Goal: Use online tool/utility: Use online tool/utility

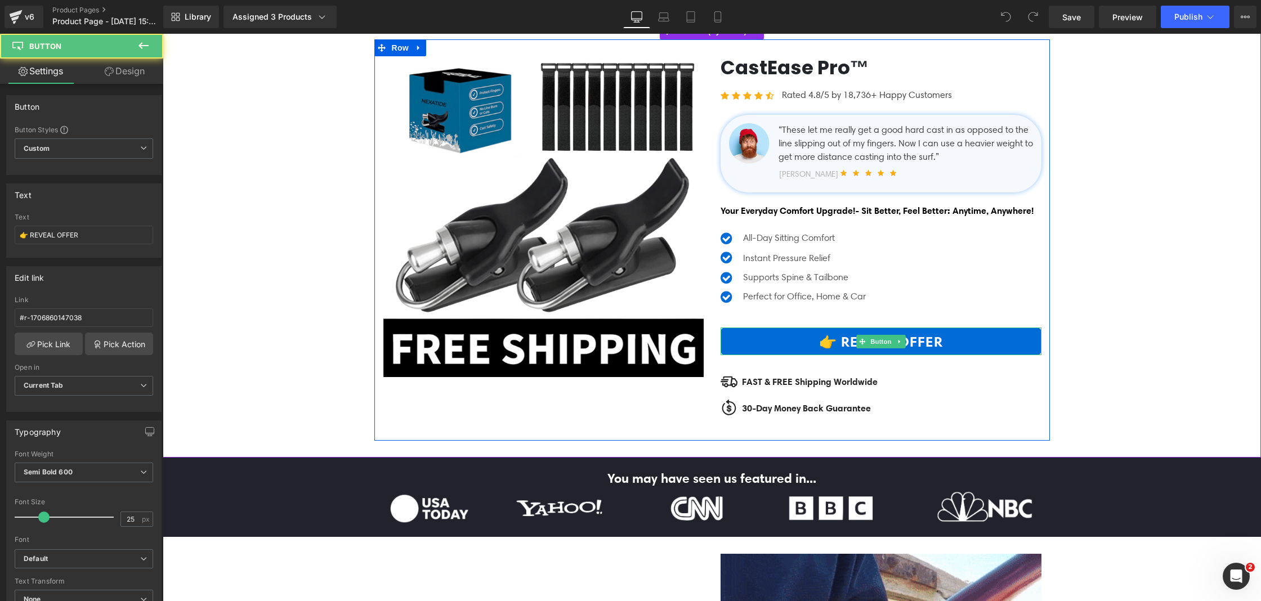
click at [964, 355] on link "👉 REVEAL OFFER" at bounding box center [881, 342] width 321 height 28
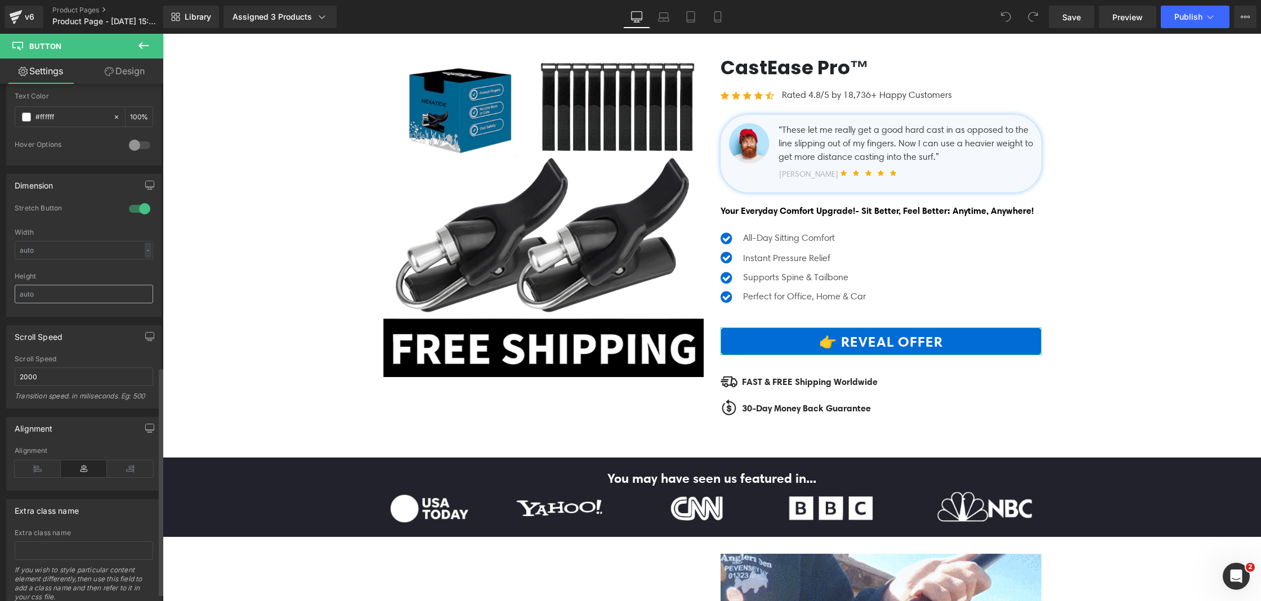
scroll to position [656, 0]
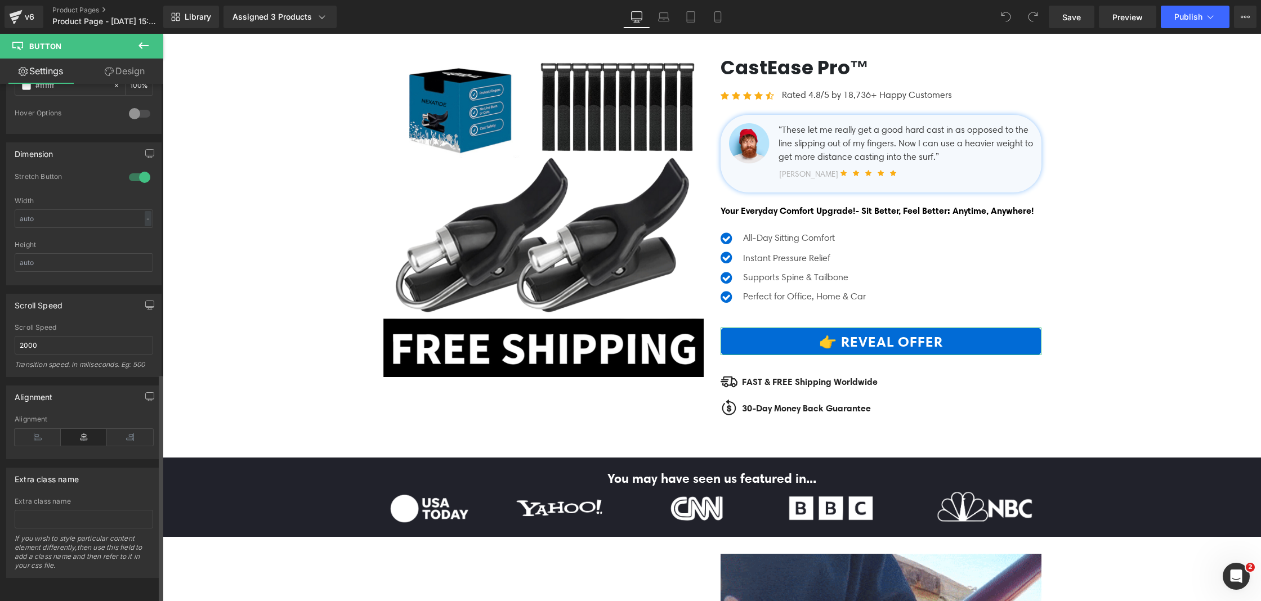
click at [140, 175] on div at bounding box center [139, 177] width 27 height 18
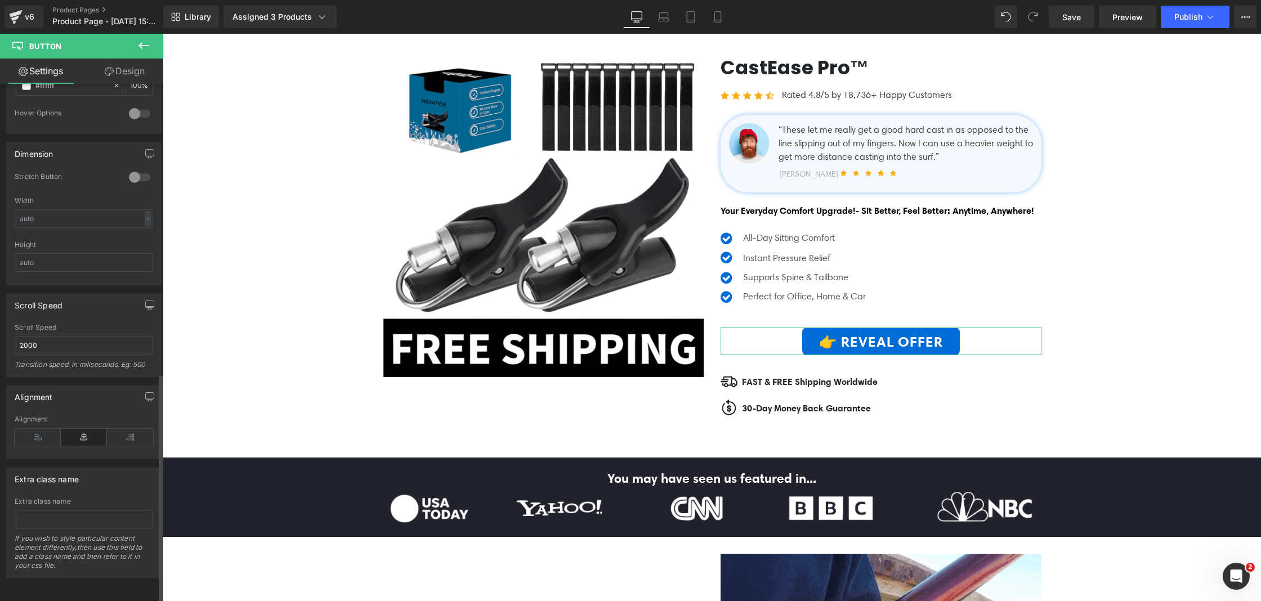
scroll to position [655, 0]
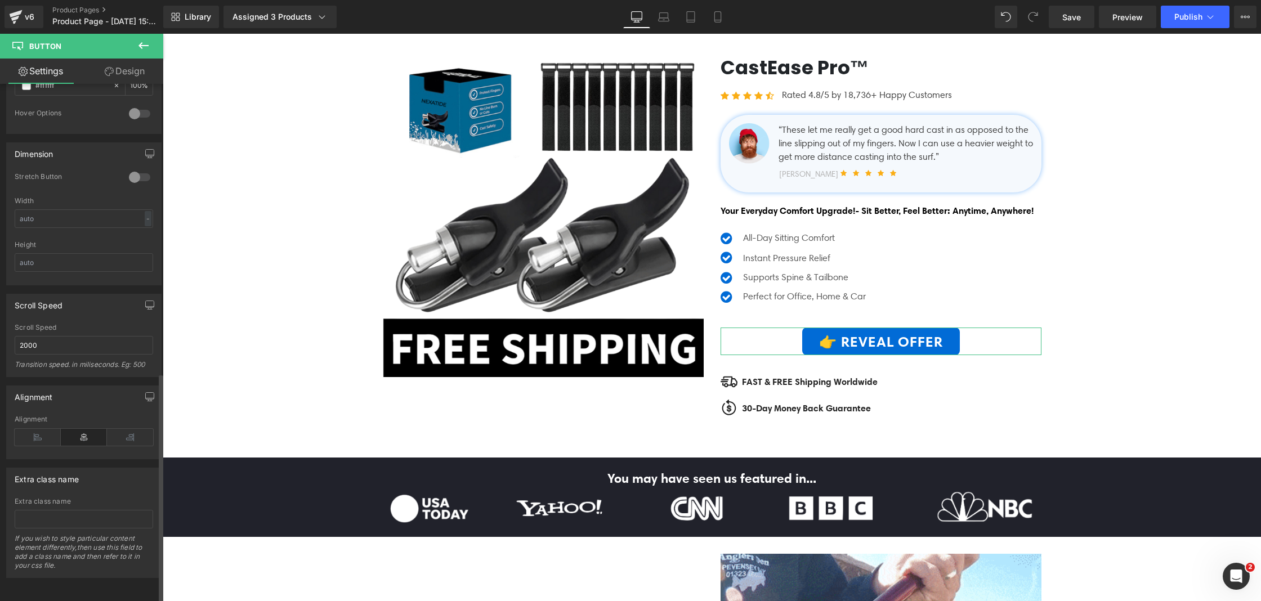
click at [135, 170] on div at bounding box center [139, 177] width 27 height 18
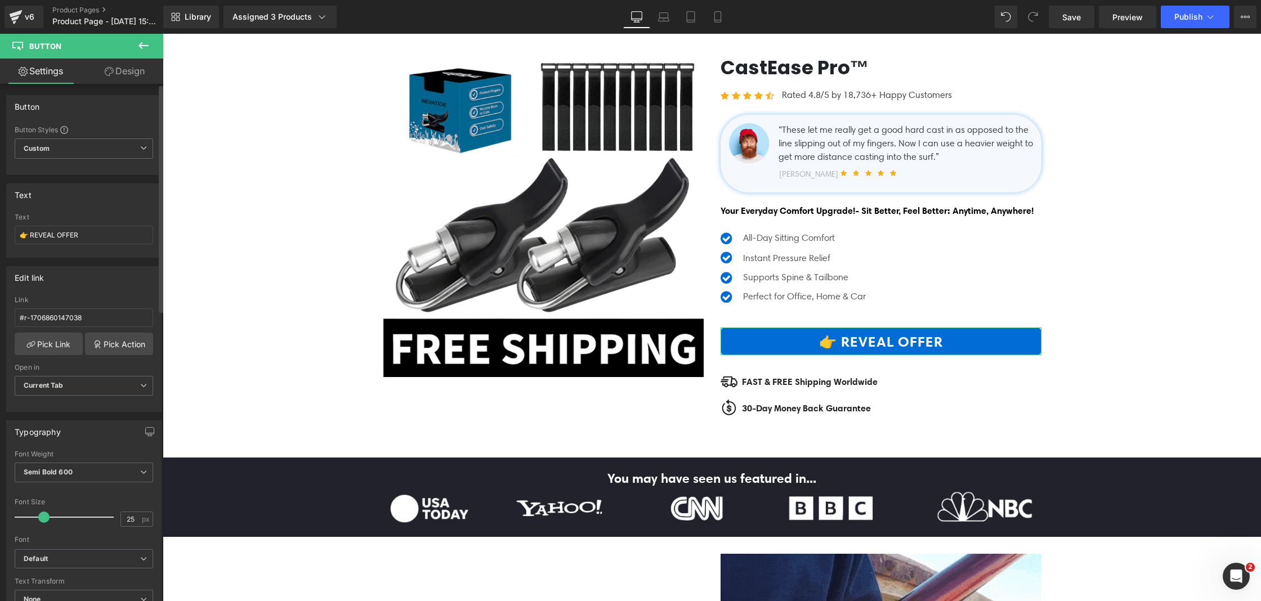
scroll to position [110, 0]
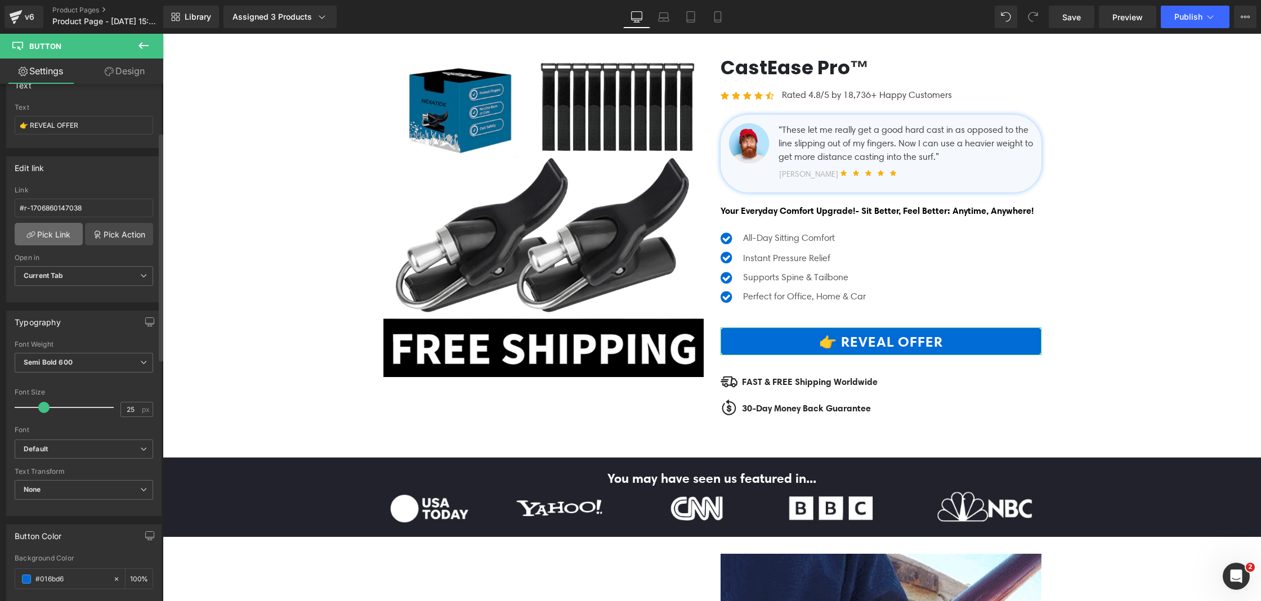
click at [52, 232] on link "Pick Link" at bounding box center [49, 234] width 68 height 23
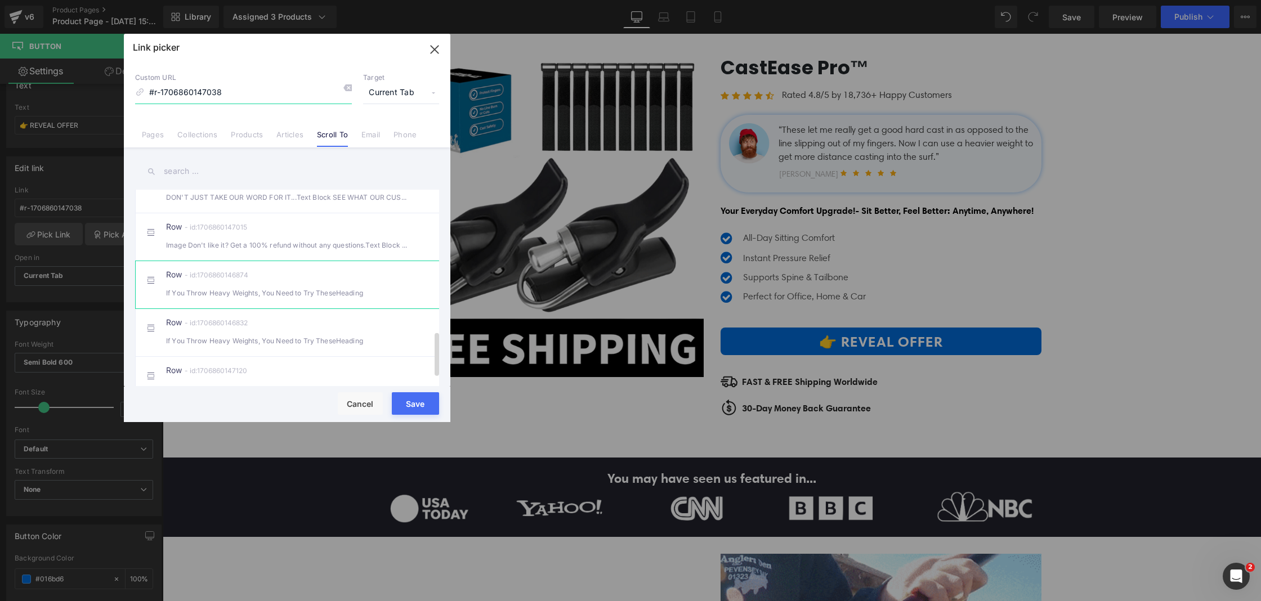
scroll to position [667, 0]
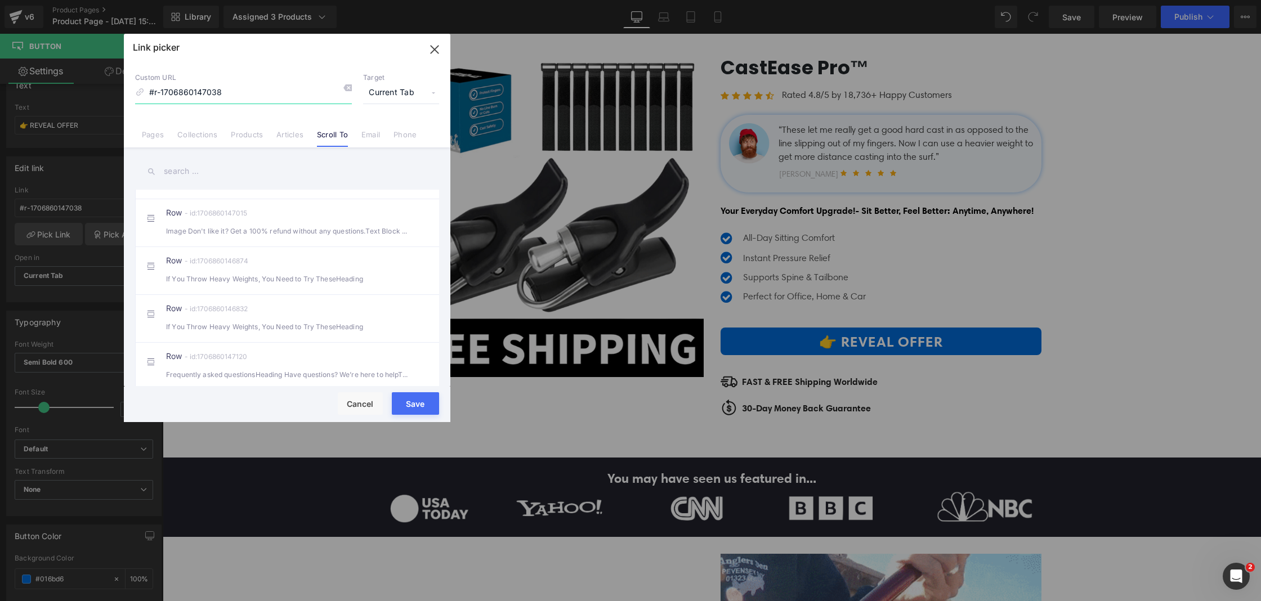
click at [436, 51] on icon "button" at bounding box center [434, 49] width 7 height 7
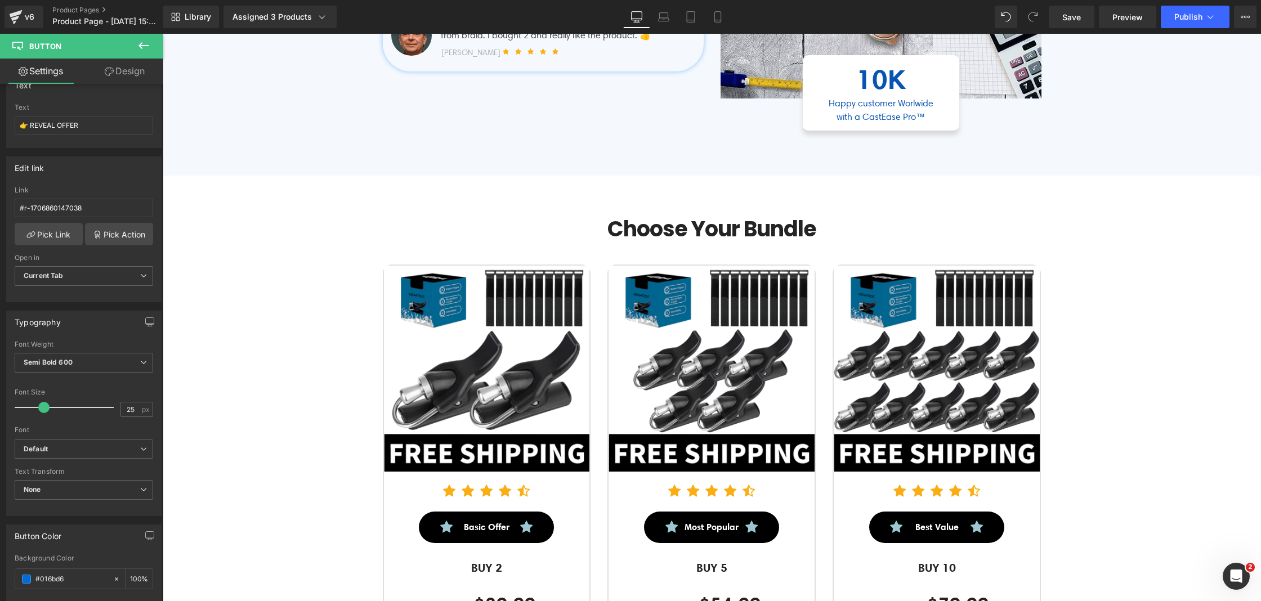
scroll to position [3501, 0]
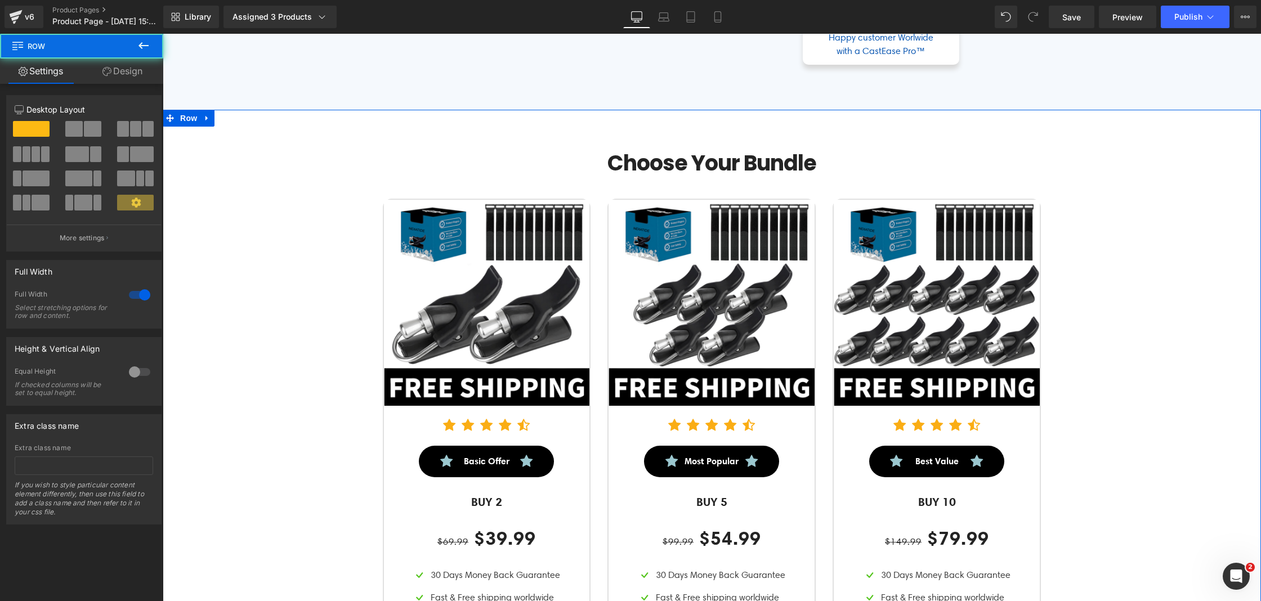
click at [362, 317] on div "Choose Your Bundle Heading Row Sale Off (P) Image Icon Icon Icon Icon Icon Icon…" at bounding box center [712, 453] width 1098 height 640
click at [194, 127] on span "Row" at bounding box center [188, 118] width 23 height 17
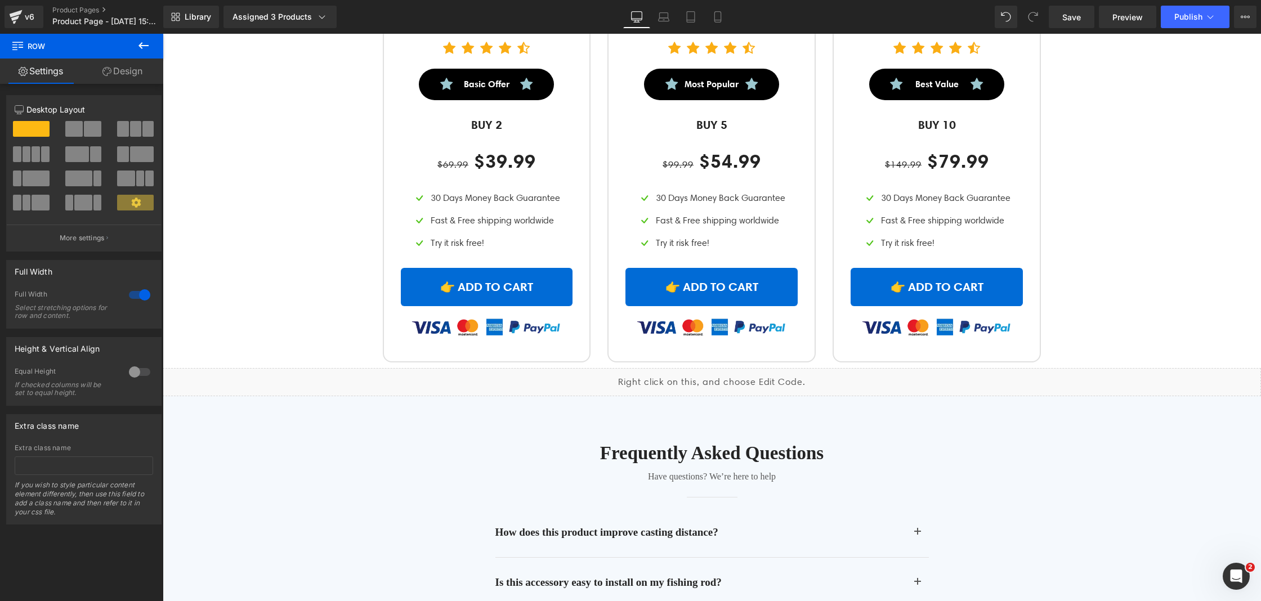
scroll to position [3873, 0]
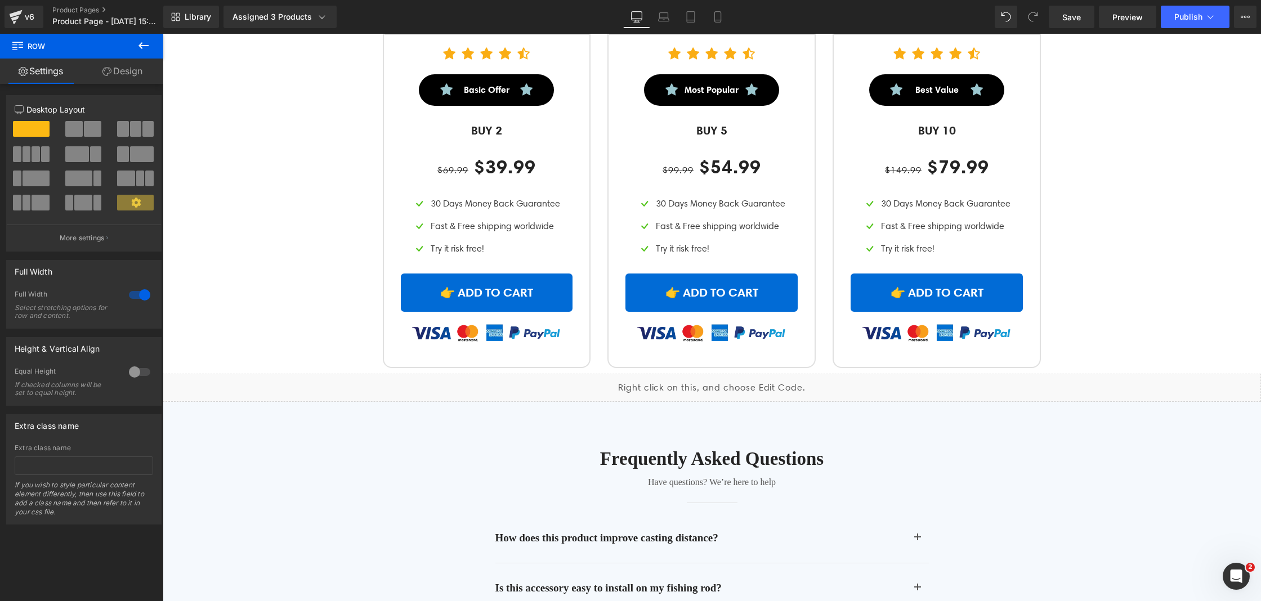
click at [142, 44] on icon at bounding box center [144, 46] width 14 height 14
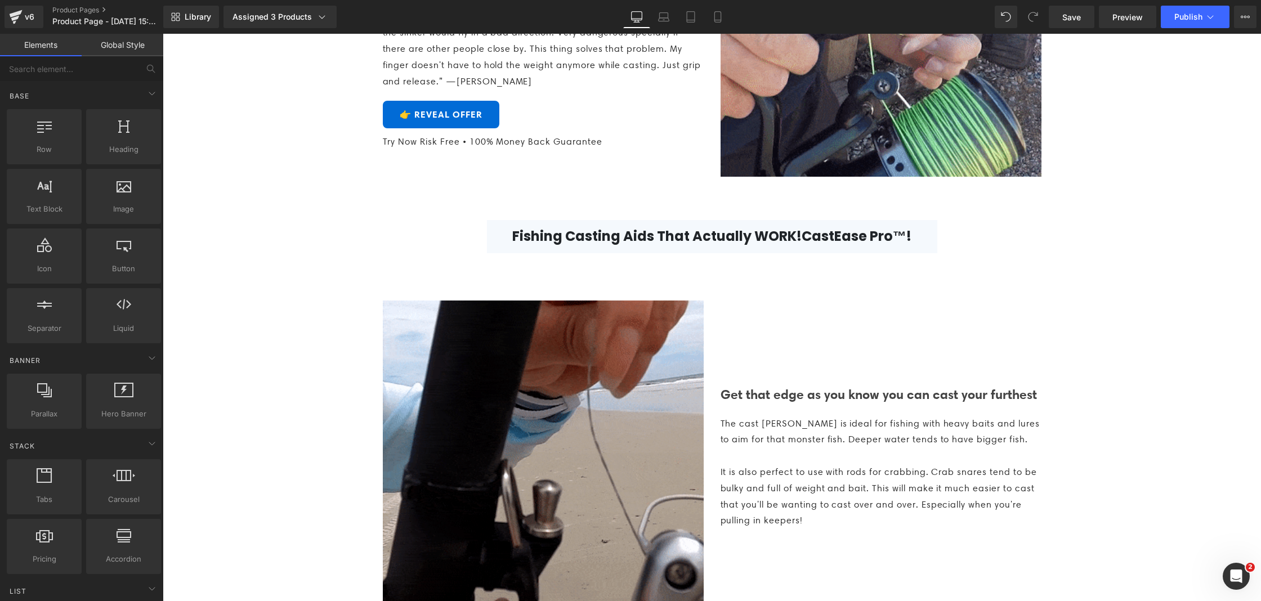
scroll to position [0, 0]
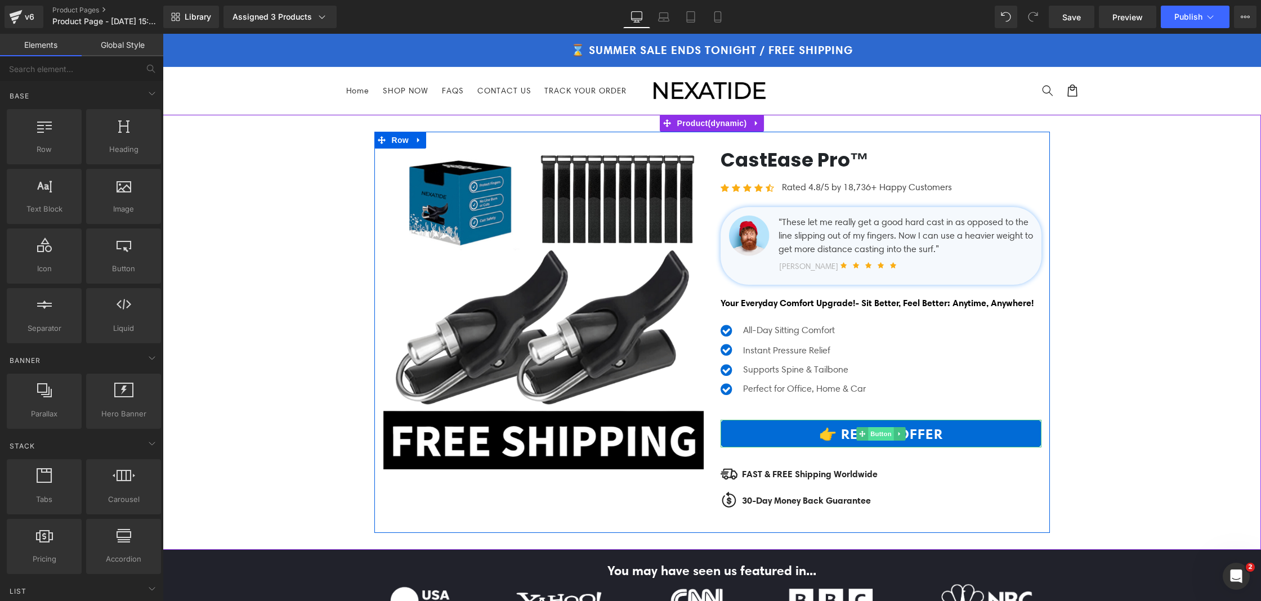
click at [875, 441] on span "Button" at bounding box center [881, 434] width 26 height 14
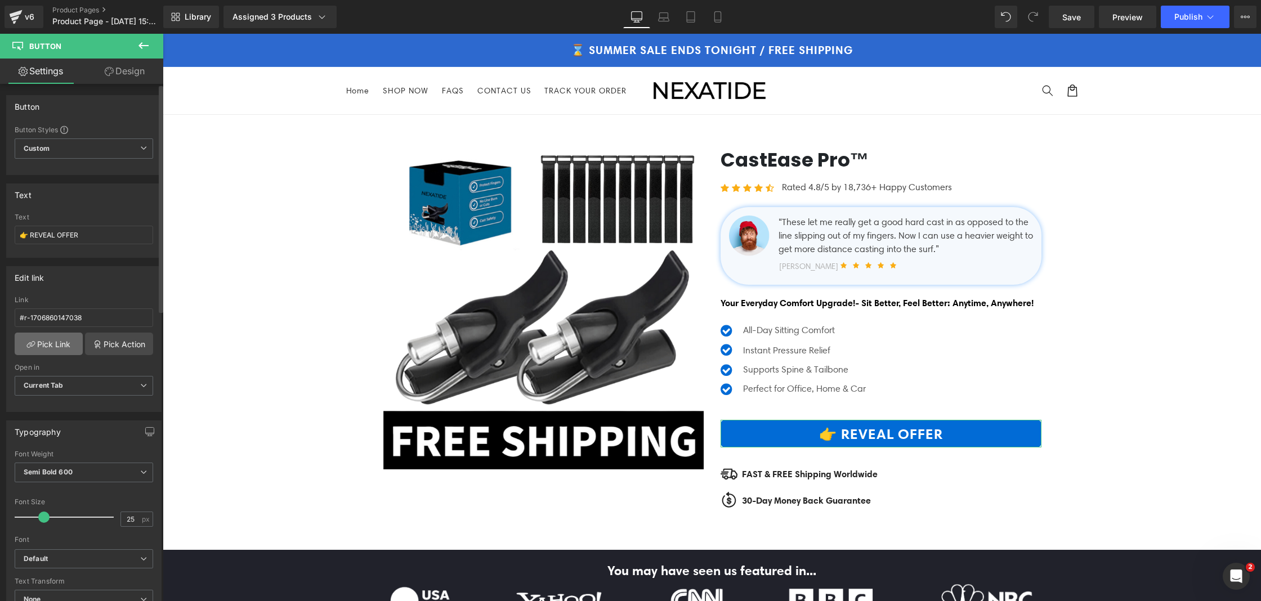
click at [54, 346] on link "Pick Link" at bounding box center [49, 344] width 68 height 23
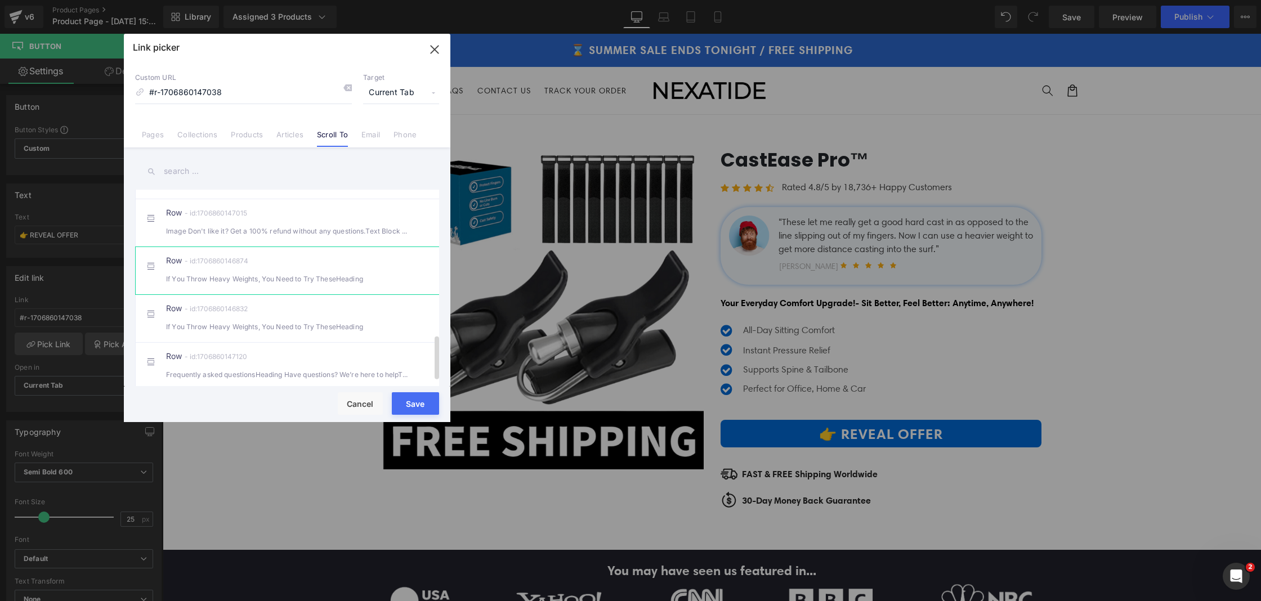
scroll to position [667, 0]
click at [0, 0] on div "If You Throw Heavy Weights, You Need to Try TheseHeading" at bounding box center [0, 0] width 0 height 0
type input "#r-1706860146832"
click at [0, 0] on button "Save" at bounding box center [0, 0] width 0 height 0
type input "#r-1706860146832"
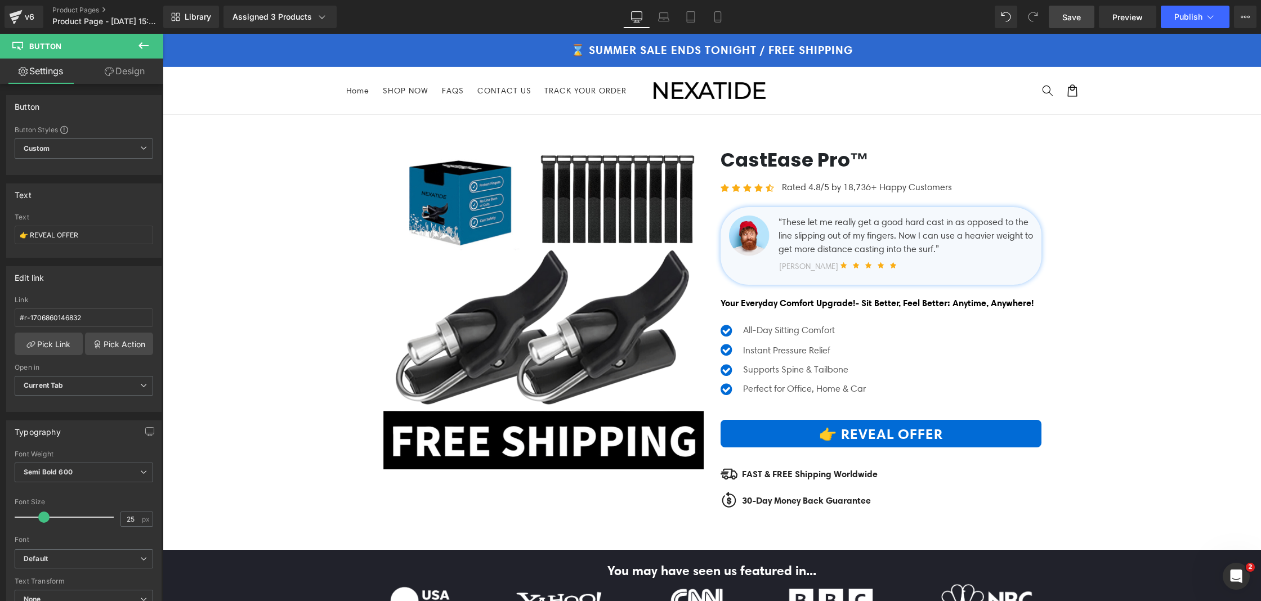
click at [1069, 21] on span "Save" at bounding box center [1071, 17] width 19 height 12
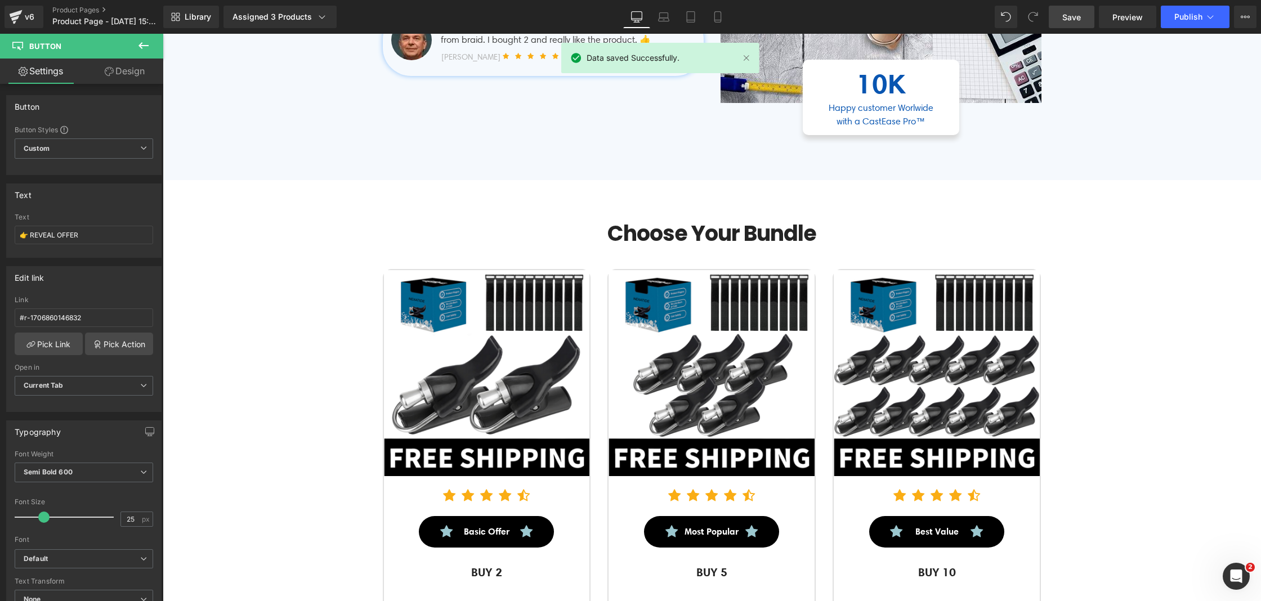
scroll to position [3490, 0]
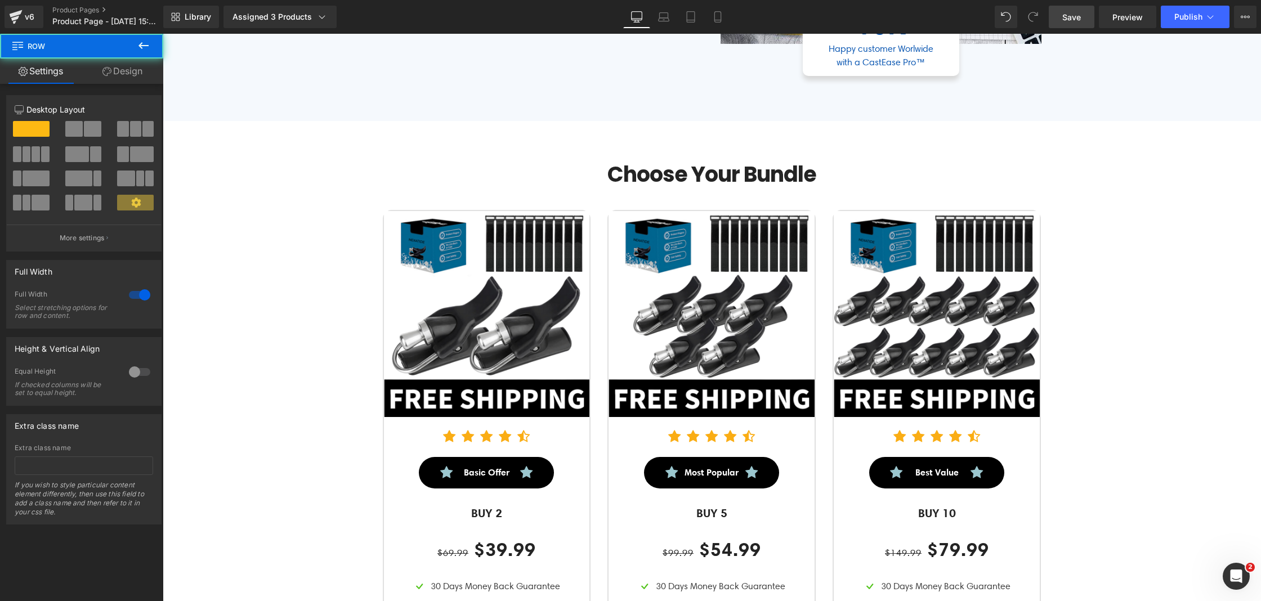
click at [351, 207] on div "Choose Your Bundle Heading Row Sale Off (P) Image Icon Icon Icon Icon Icon Icon…" at bounding box center [712, 465] width 1098 height 640
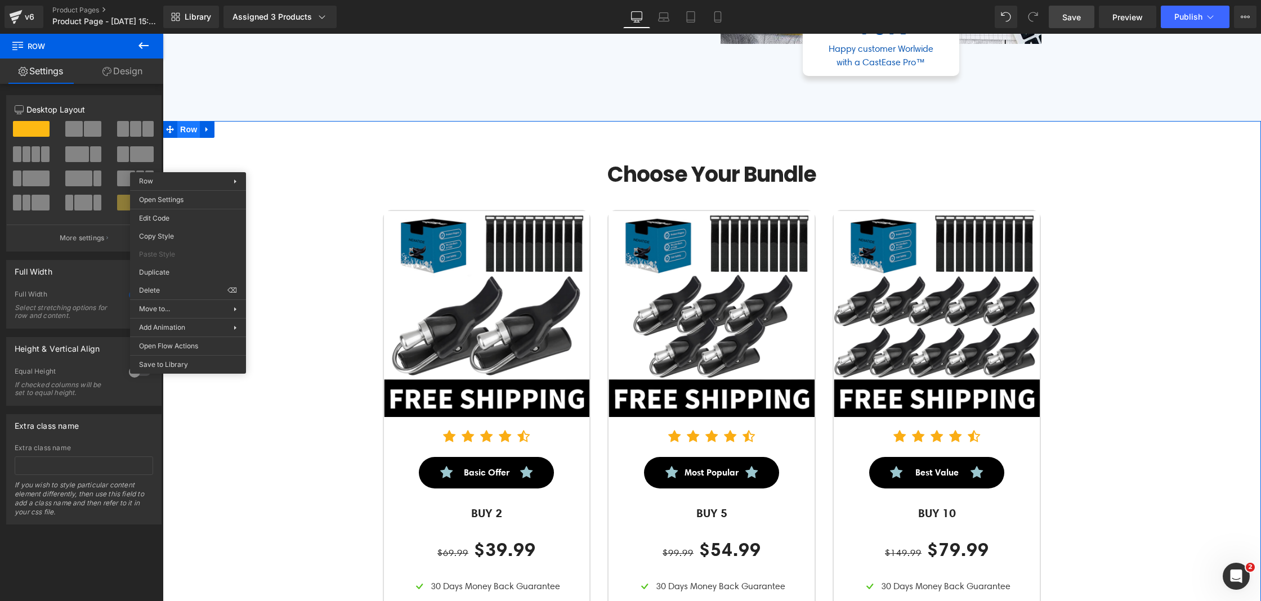
scroll to position [3492, 0]
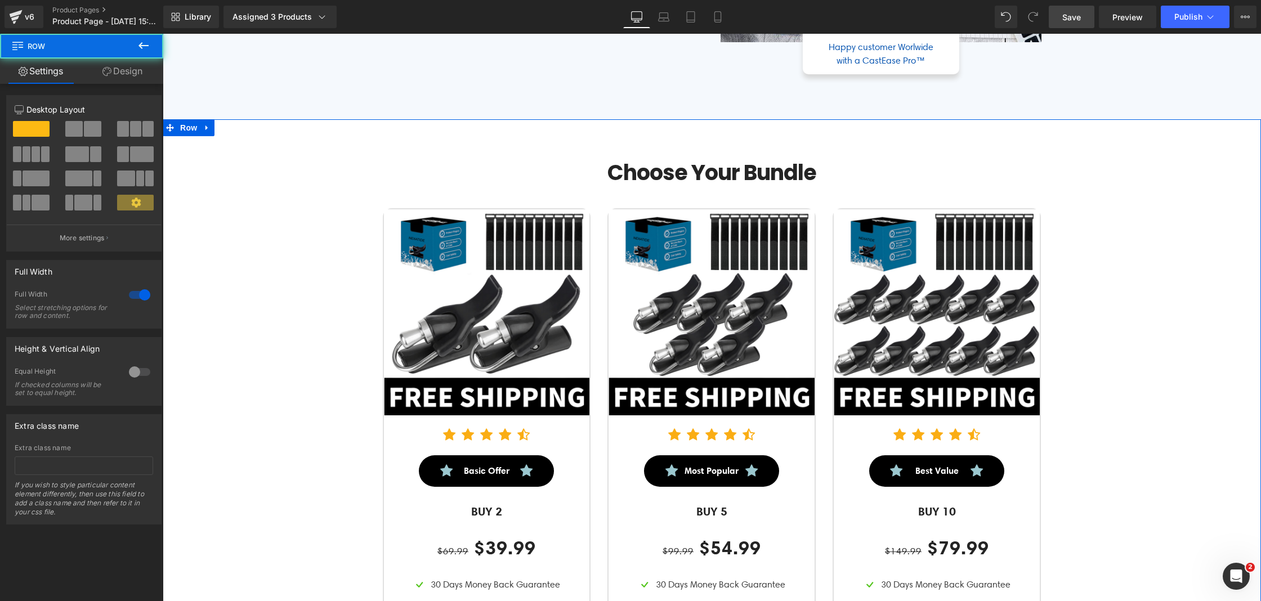
click at [407, 171] on div "Choose Your Bundle Heading Row Sale Off (P) Image Icon Icon Icon Icon Icon Icon…" at bounding box center [712, 451] width 1098 height 664
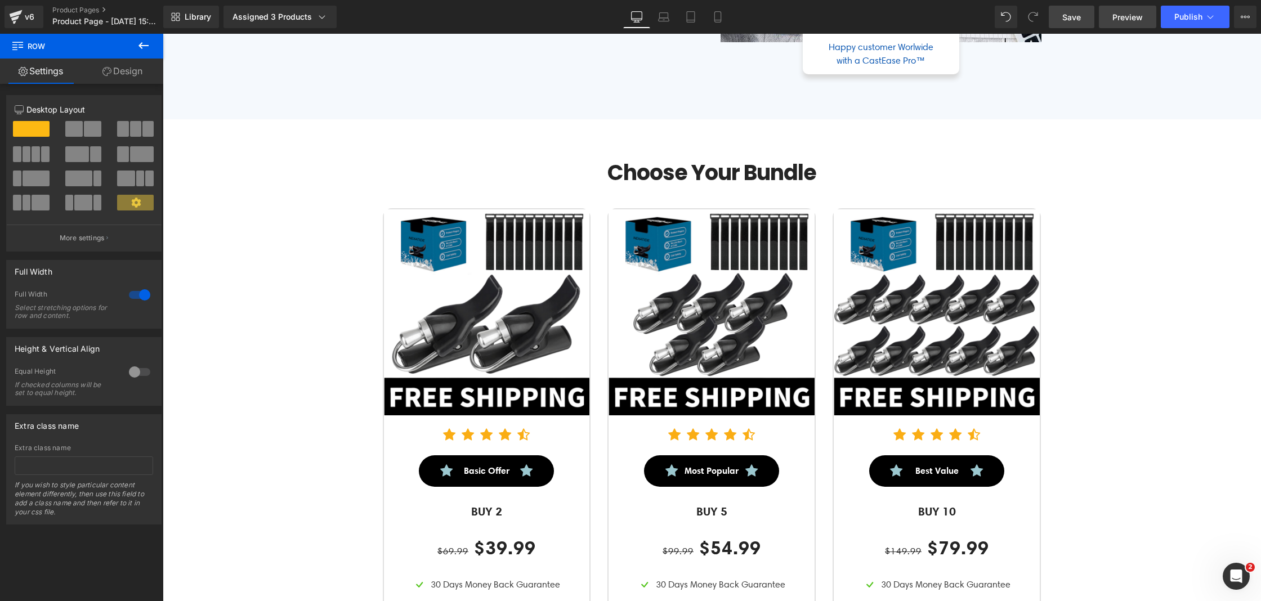
click at [1141, 23] on link "Preview" at bounding box center [1127, 17] width 57 height 23
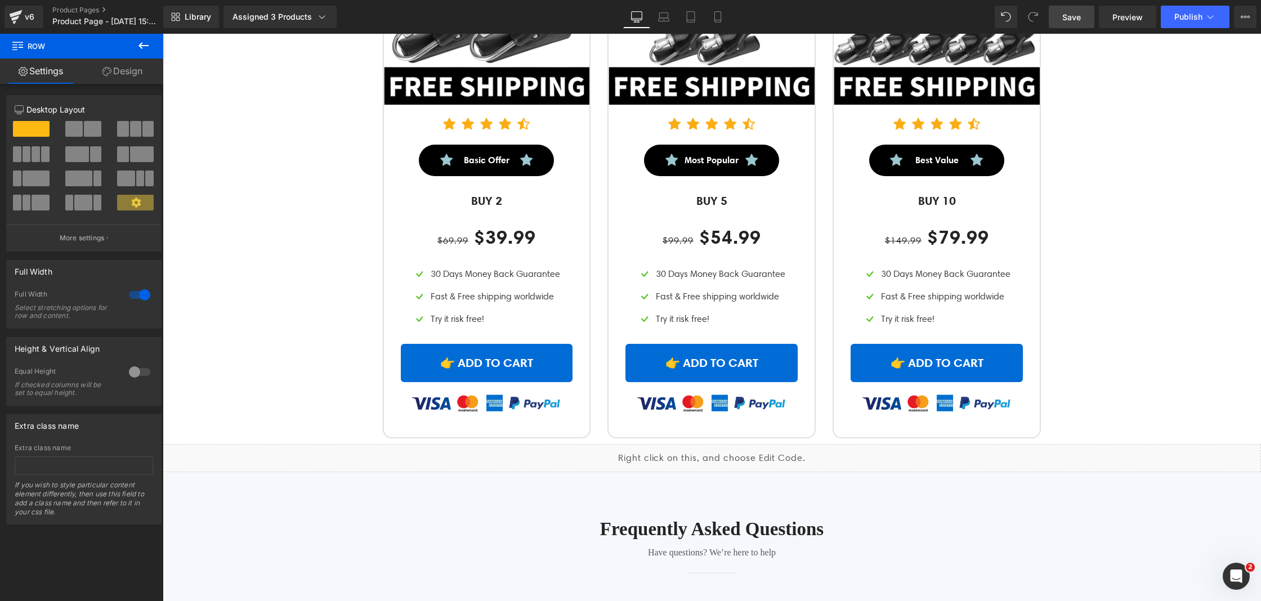
scroll to position [3453, 0]
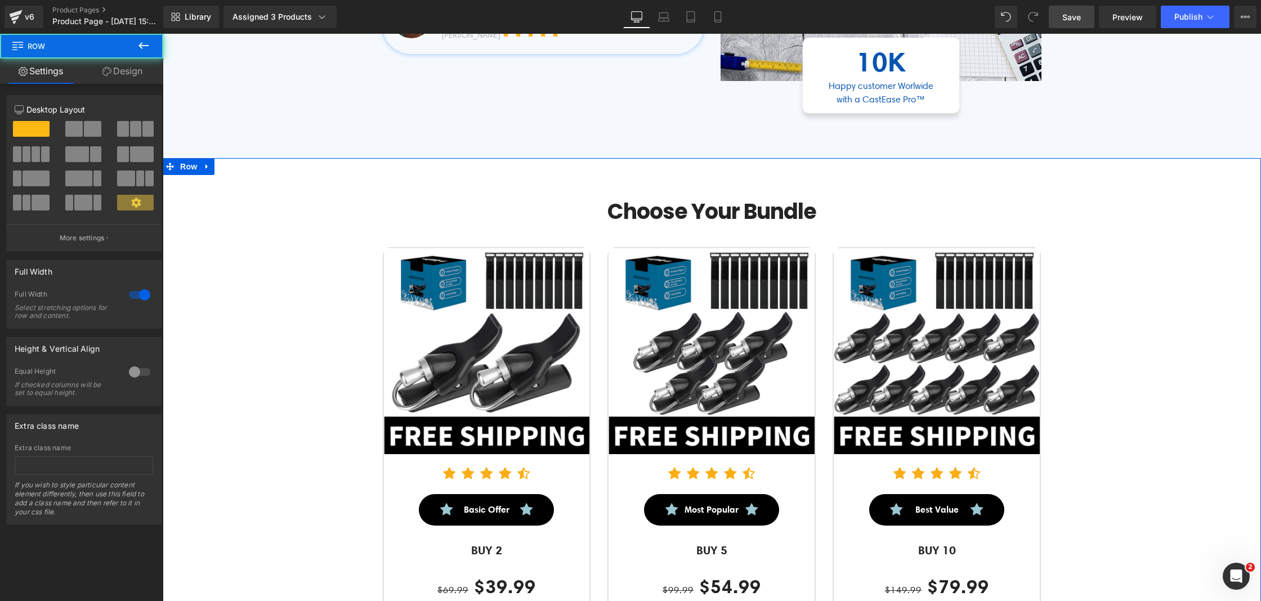
click at [397, 238] on div "Choose Your Bundle Heading Row Sale Off (P) Image Icon Icon Icon Icon Icon Icon…" at bounding box center [712, 502] width 1098 height 640
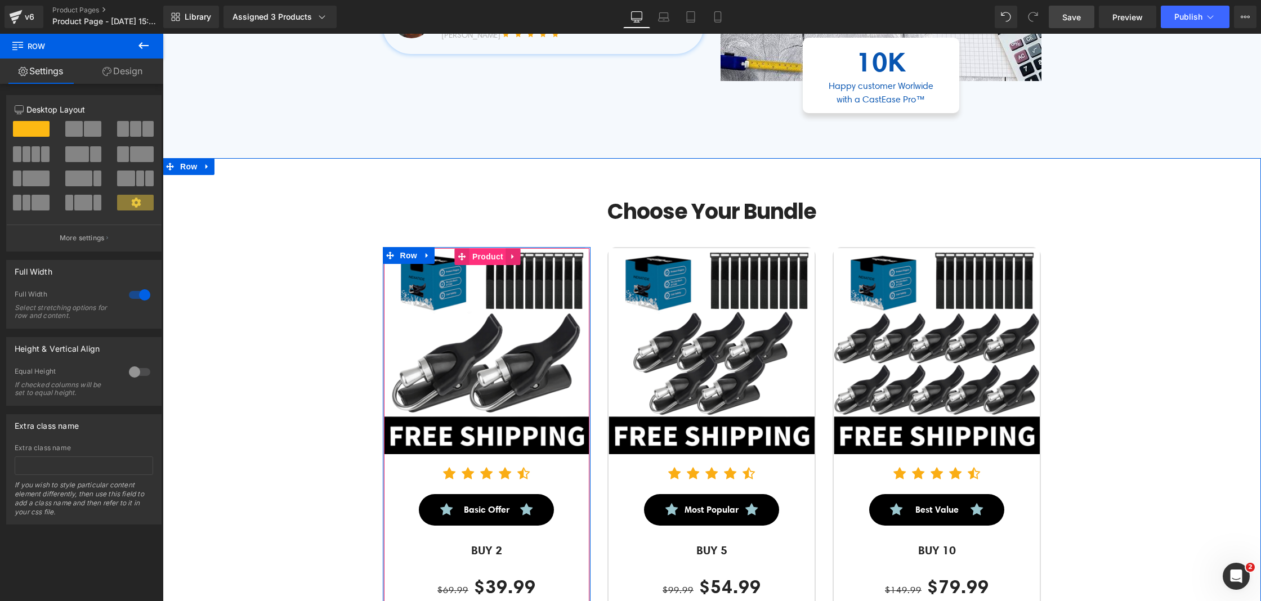
click at [484, 265] on span "Product" at bounding box center [488, 256] width 37 height 17
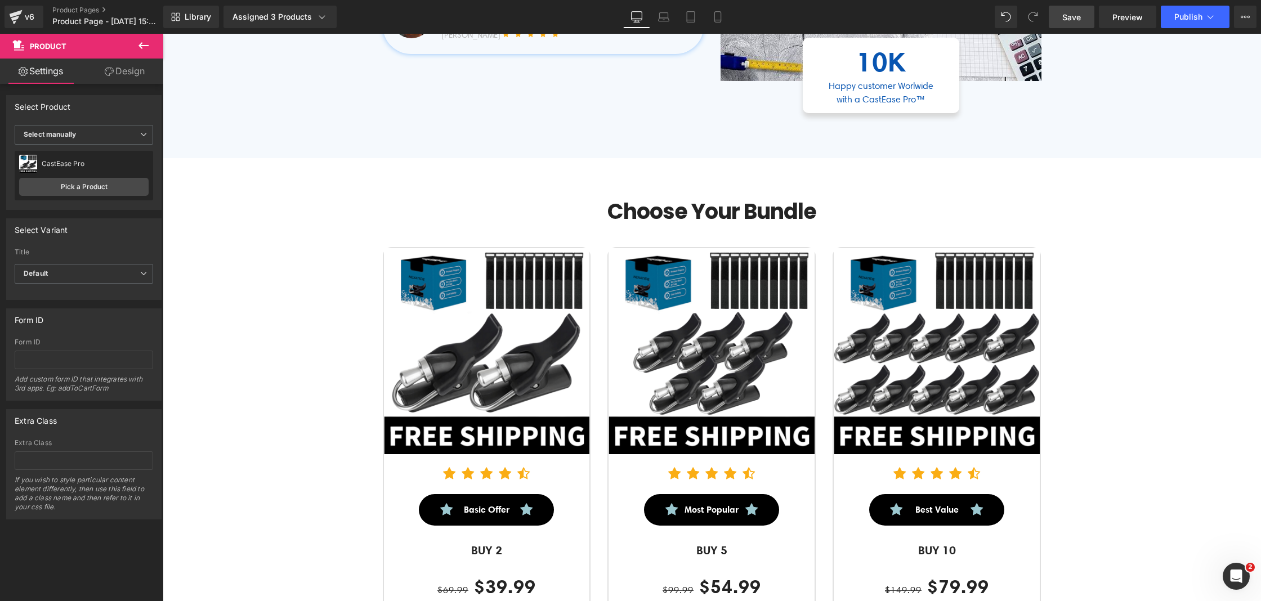
click at [144, 46] on icon at bounding box center [144, 46] width 14 height 14
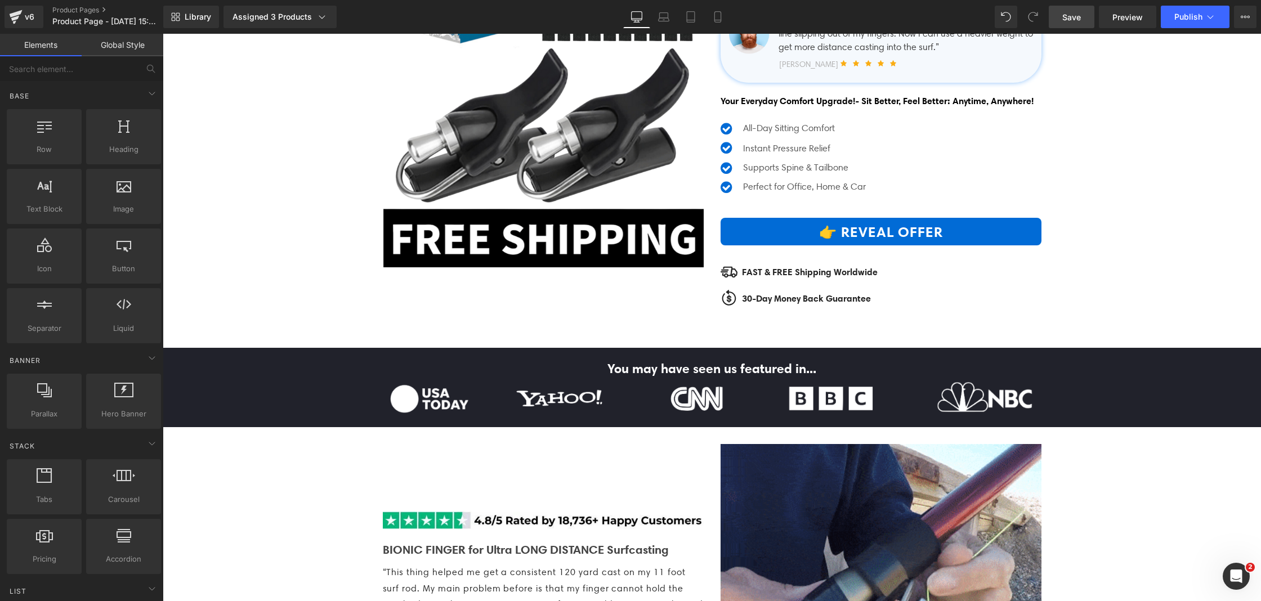
scroll to position [0, 0]
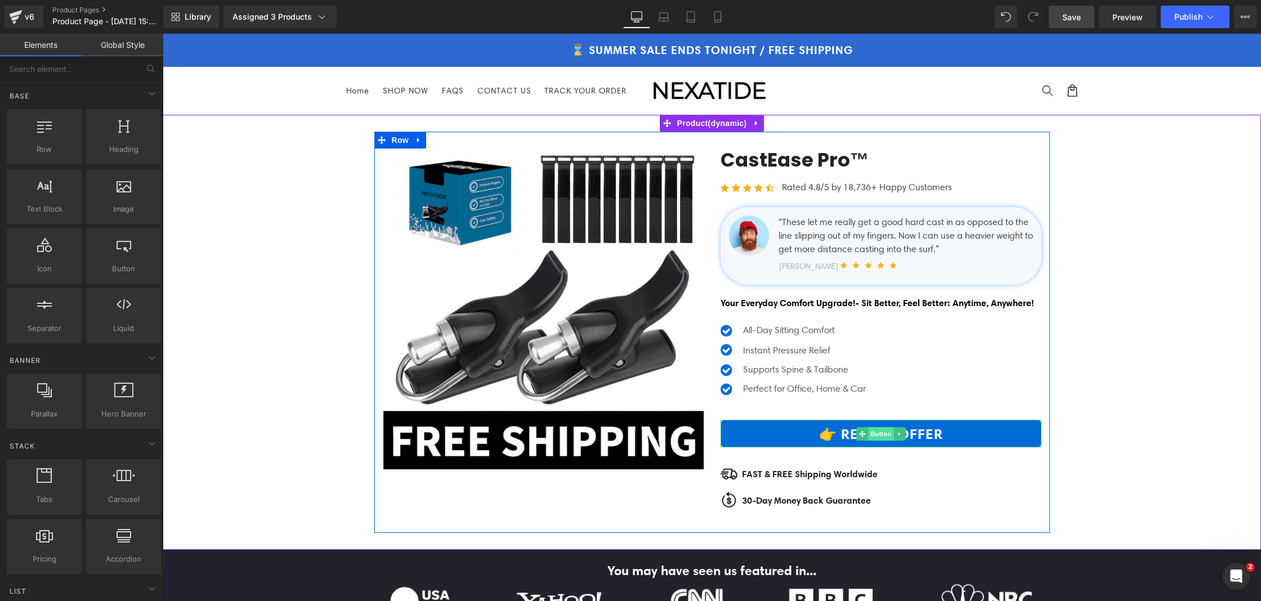
click at [879, 441] on span "Button" at bounding box center [881, 434] width 26 height 14
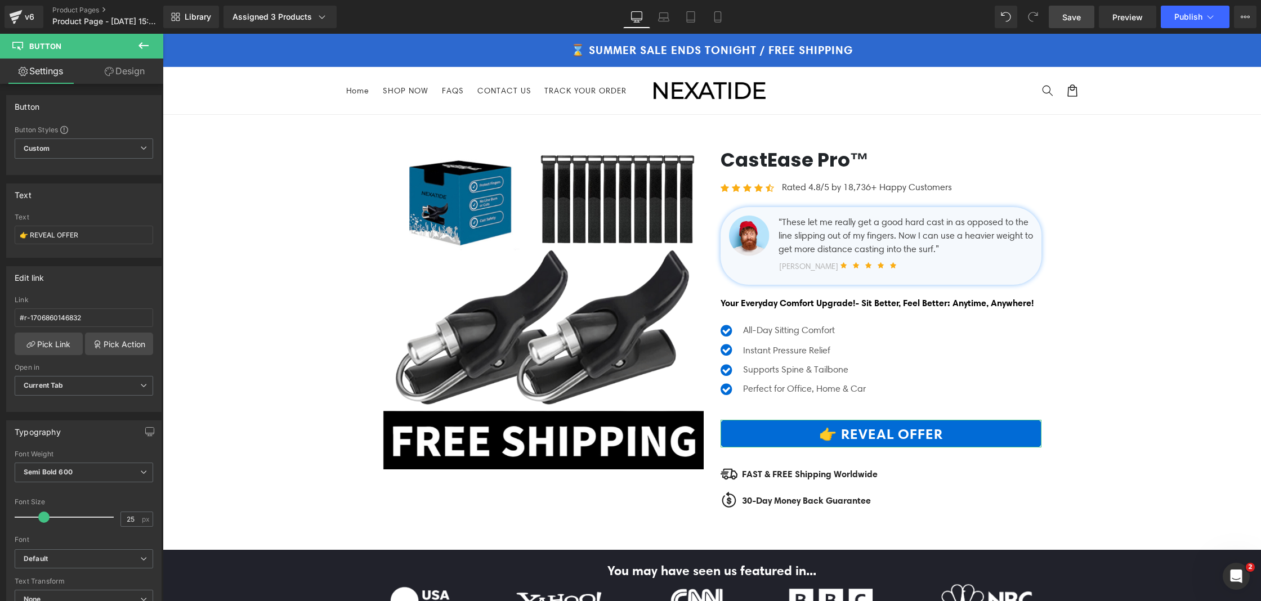
click at [98, 77] on link "Design" at bounding box center [125, 71] width 82 height 25
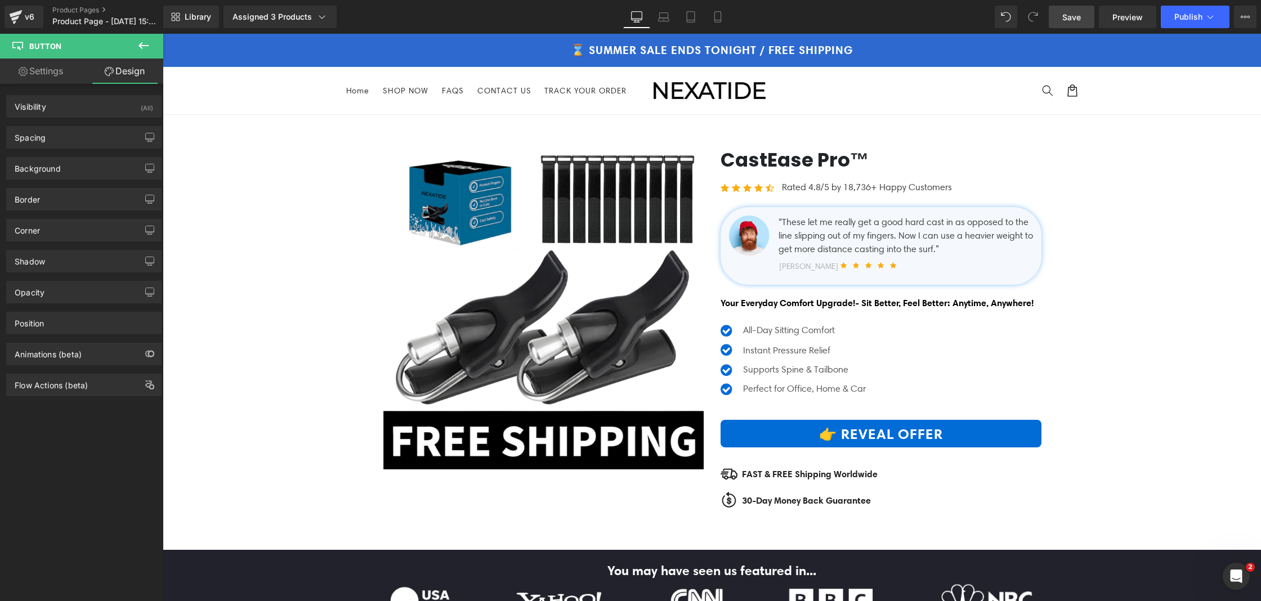
click at [141, 52] on button at bounding box center [143, 46] width 39 height 25
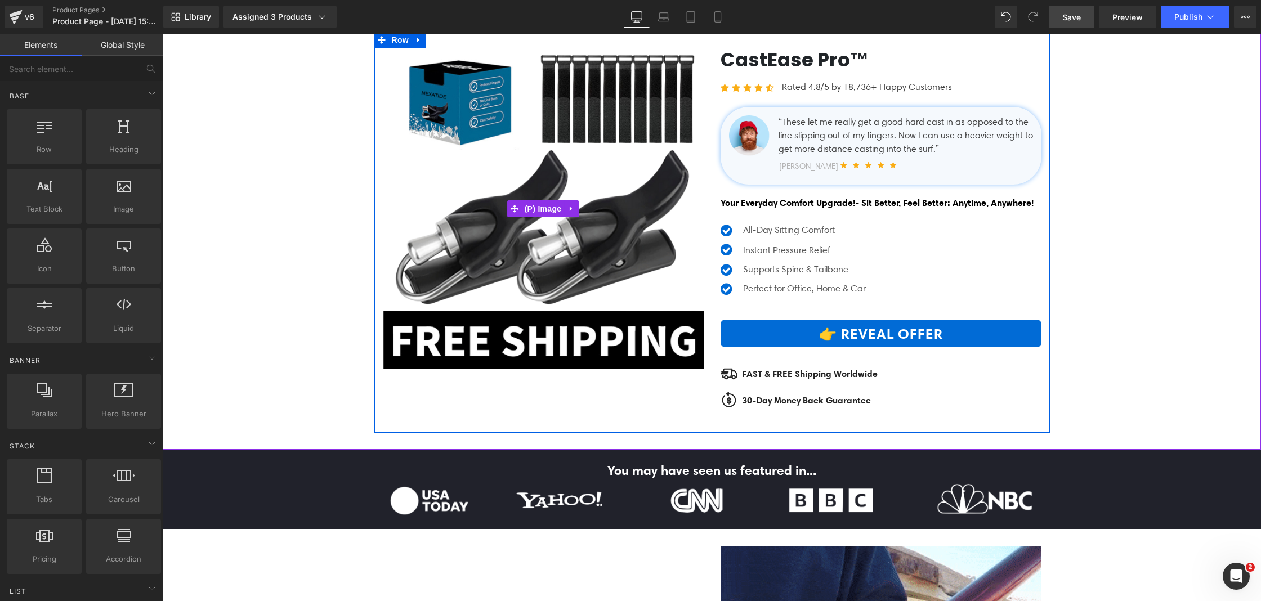
scroll to position [154, 0]
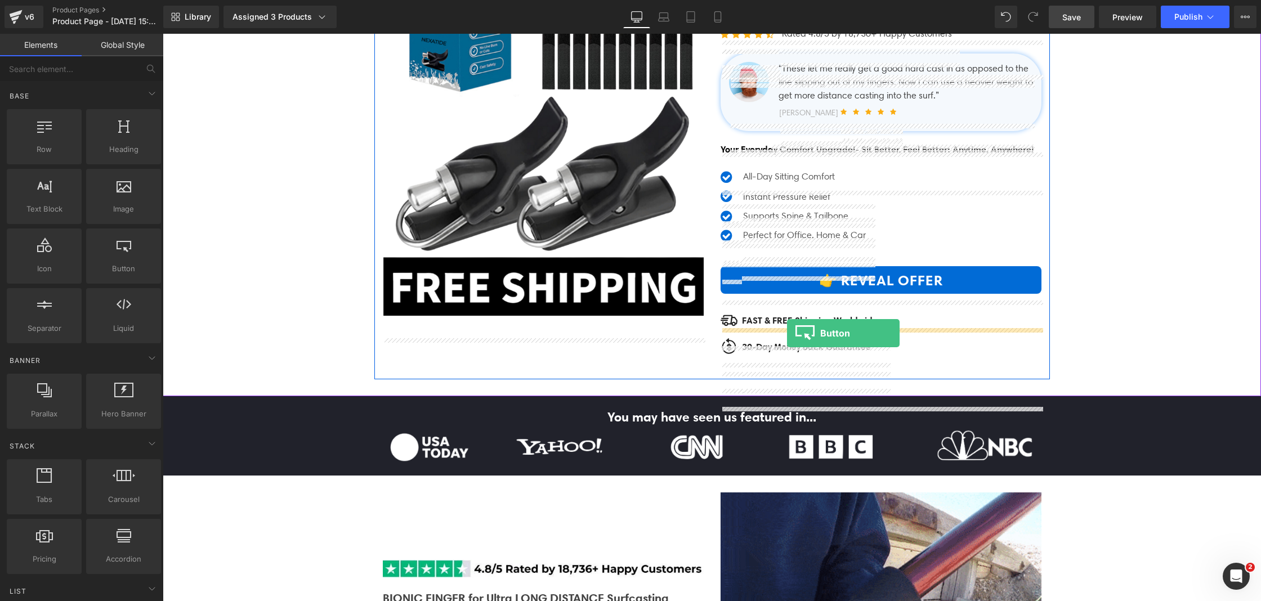
drag, startPoint x: 294, startPoint y: 303, endPoint x: 787, endPoint y: 333, distance: 494.1
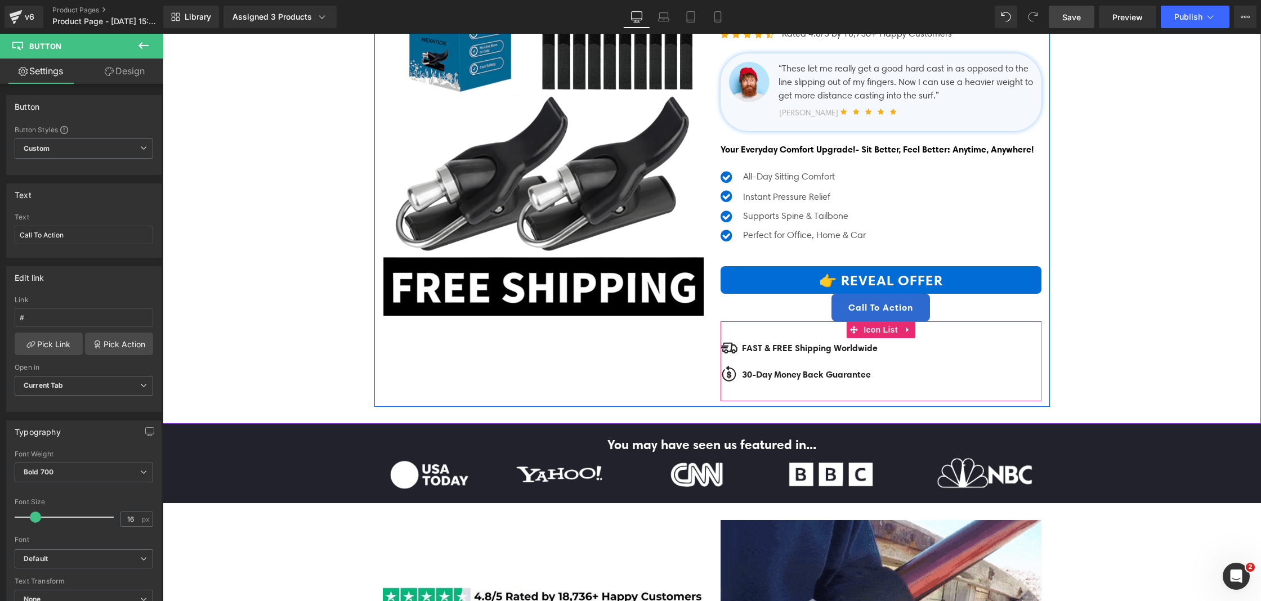
scroll to position [151, 0]
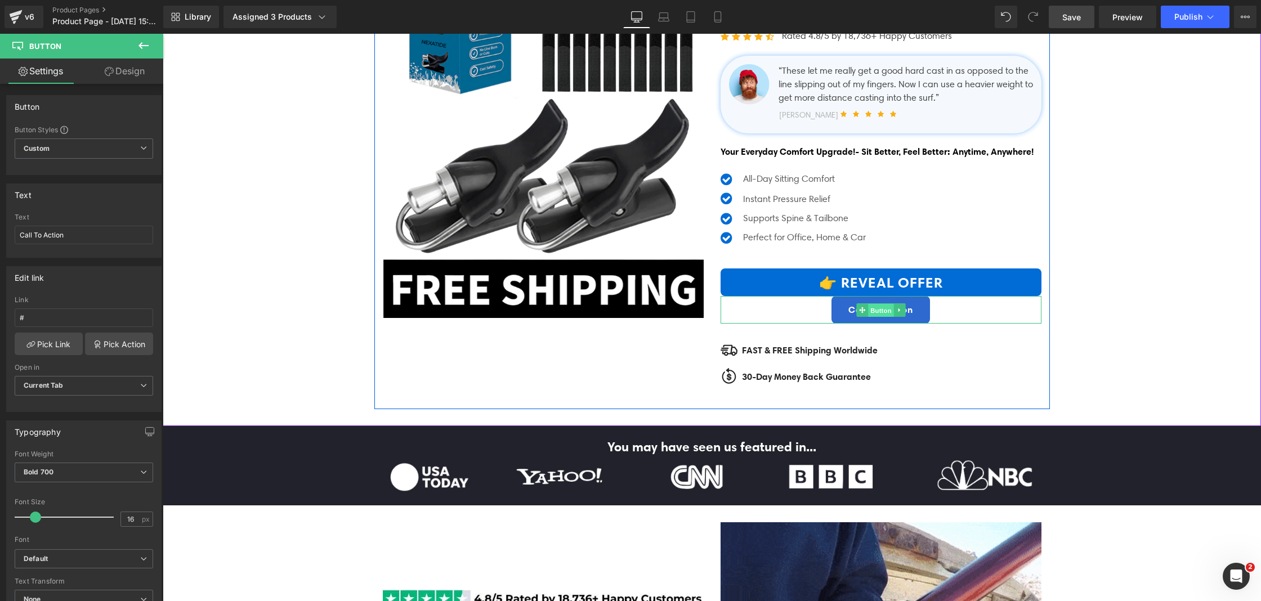
click at [875, 317] on span "Button" at bounding box center [881, 310] width 26 height 14
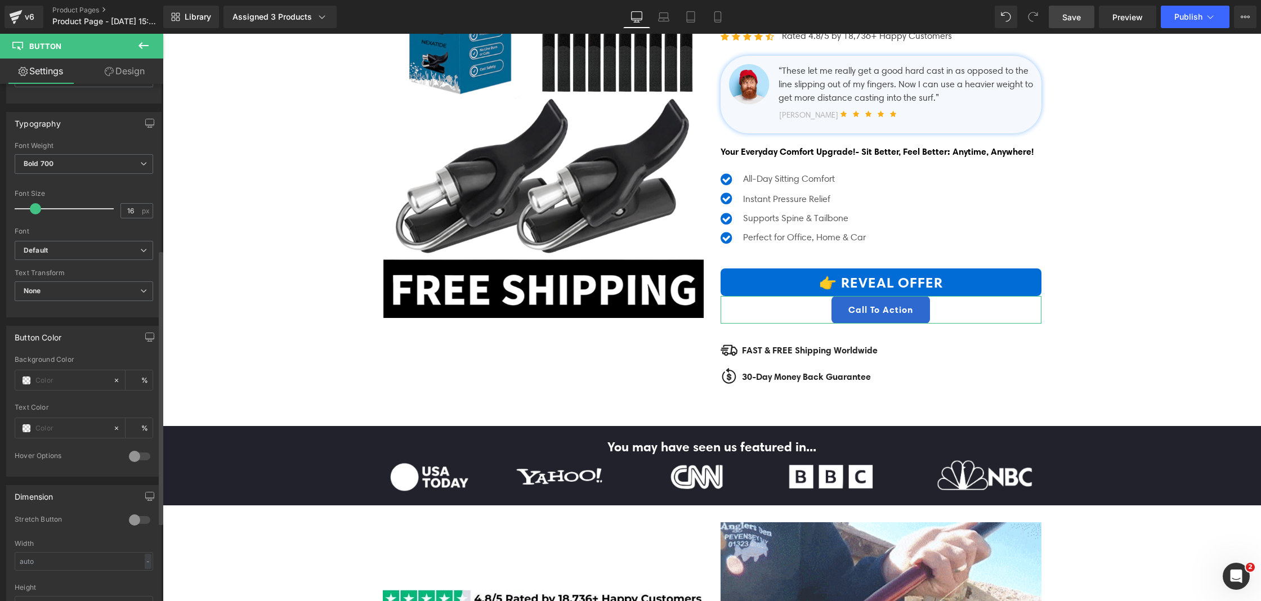
scroll to position [313, 0]
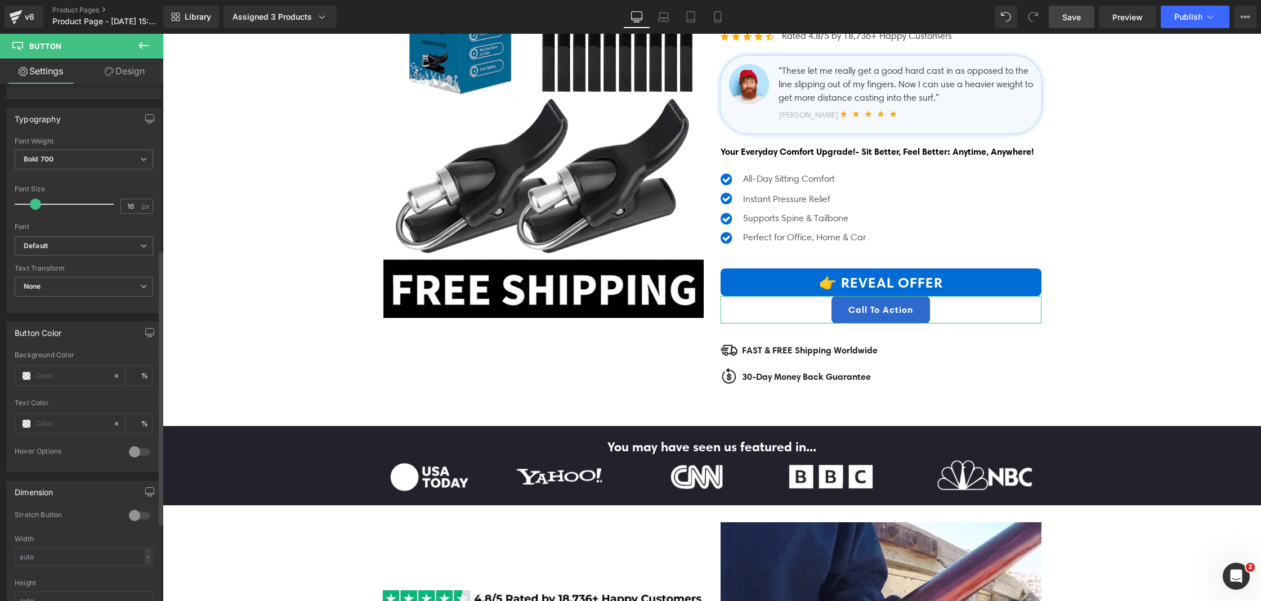
click at [131, 449] on div at bounding box center [139, 452] width 27 height 18
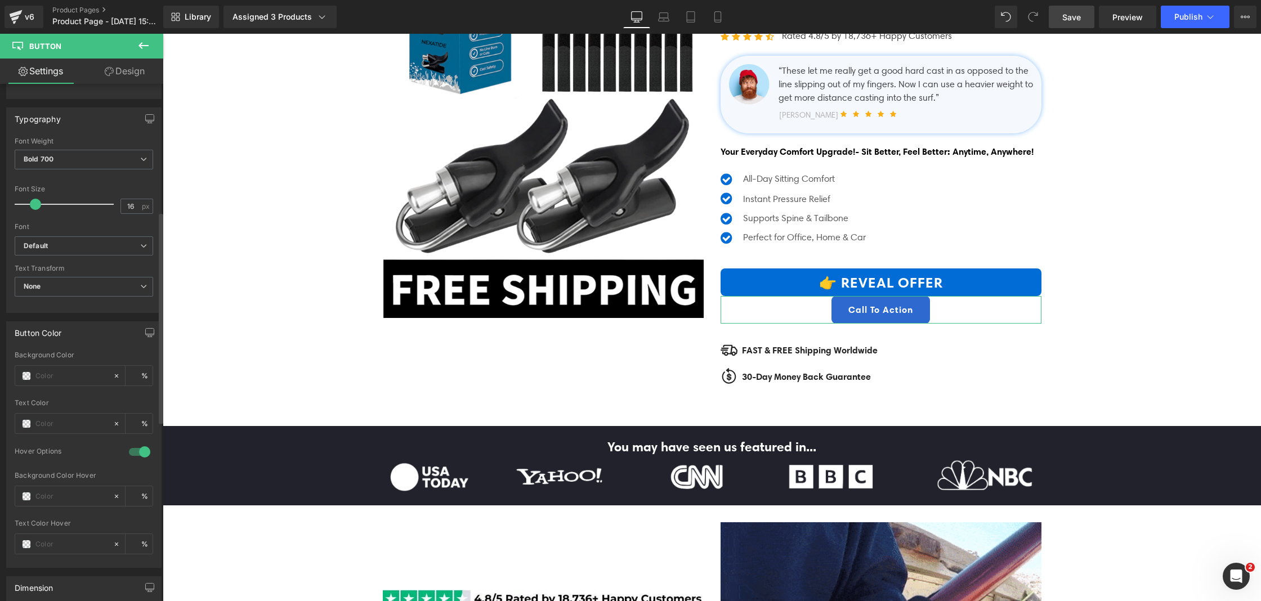
click at [131, 449] on div at bounding box center [139, 452] width 27 height 18
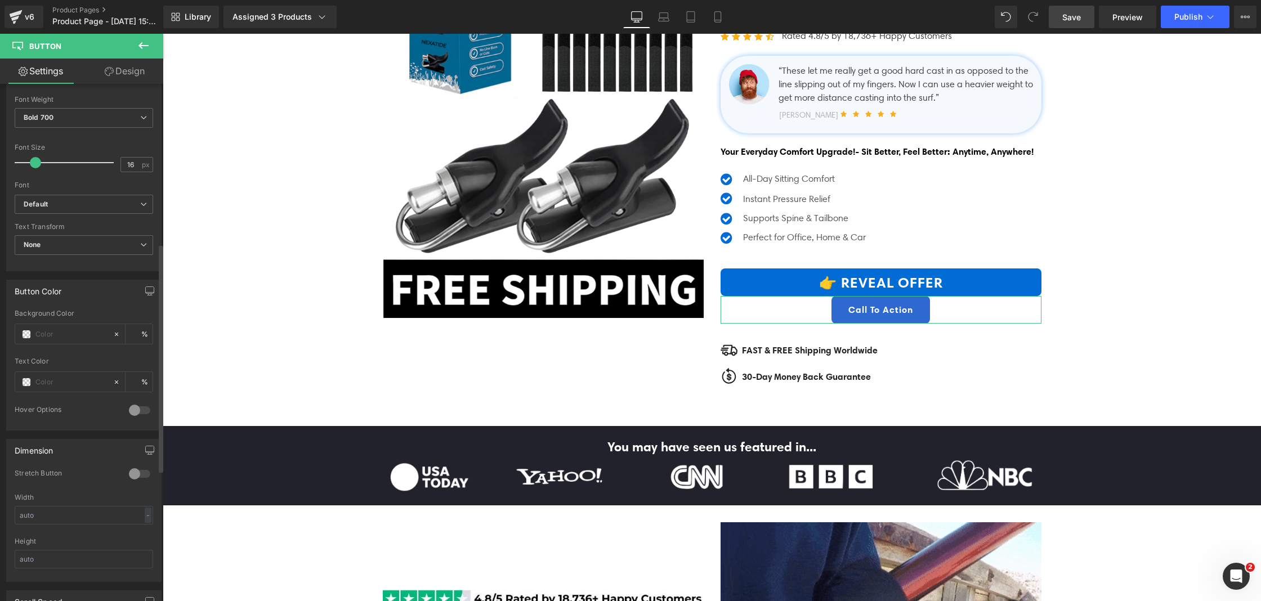
scroll to position [362, 0]
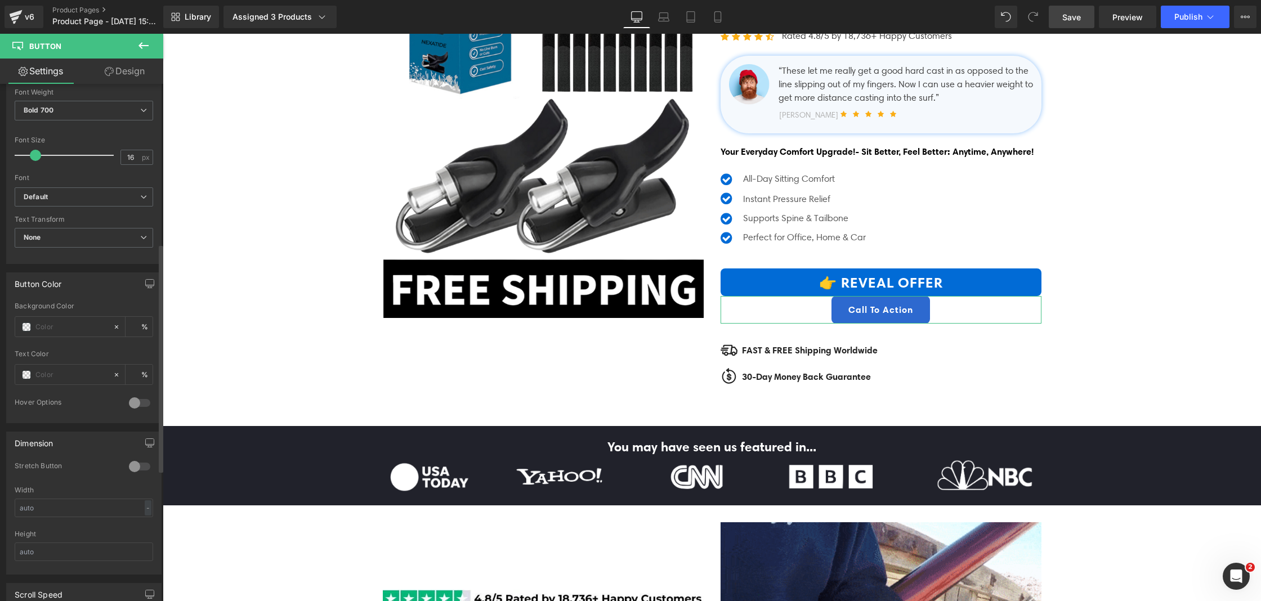
click at [135, 469] on div at bounding box center [139, 467] width 27 height 18
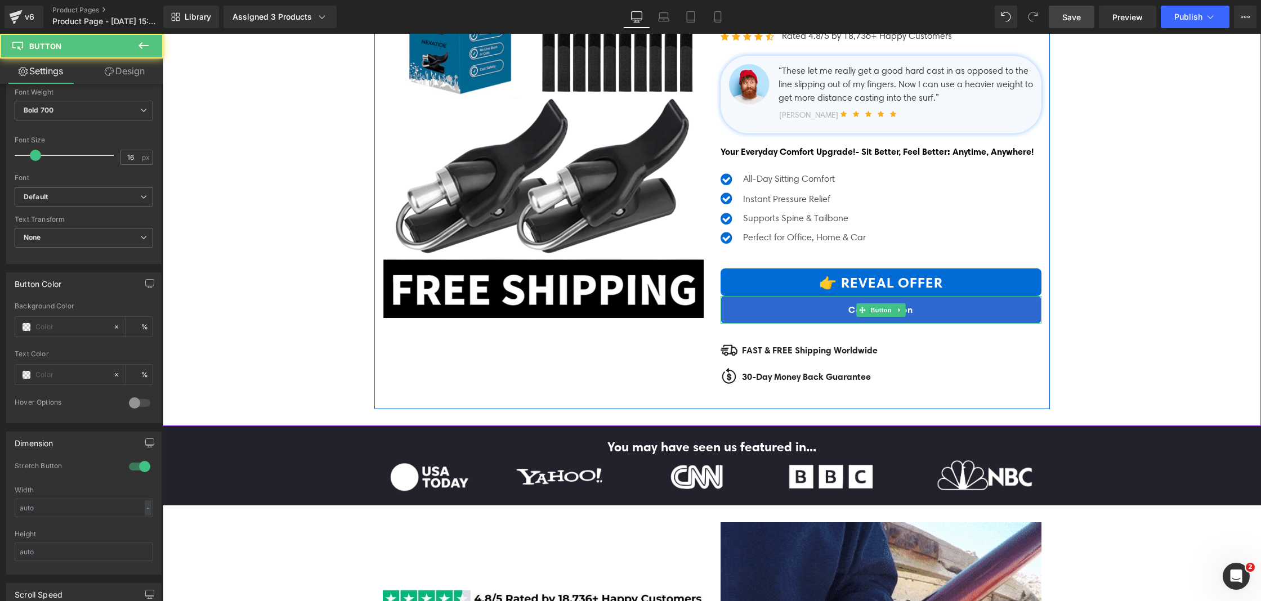
click at [803, 324] on link "Call To Action" at bounding box center [881, 310] width 321 height 28
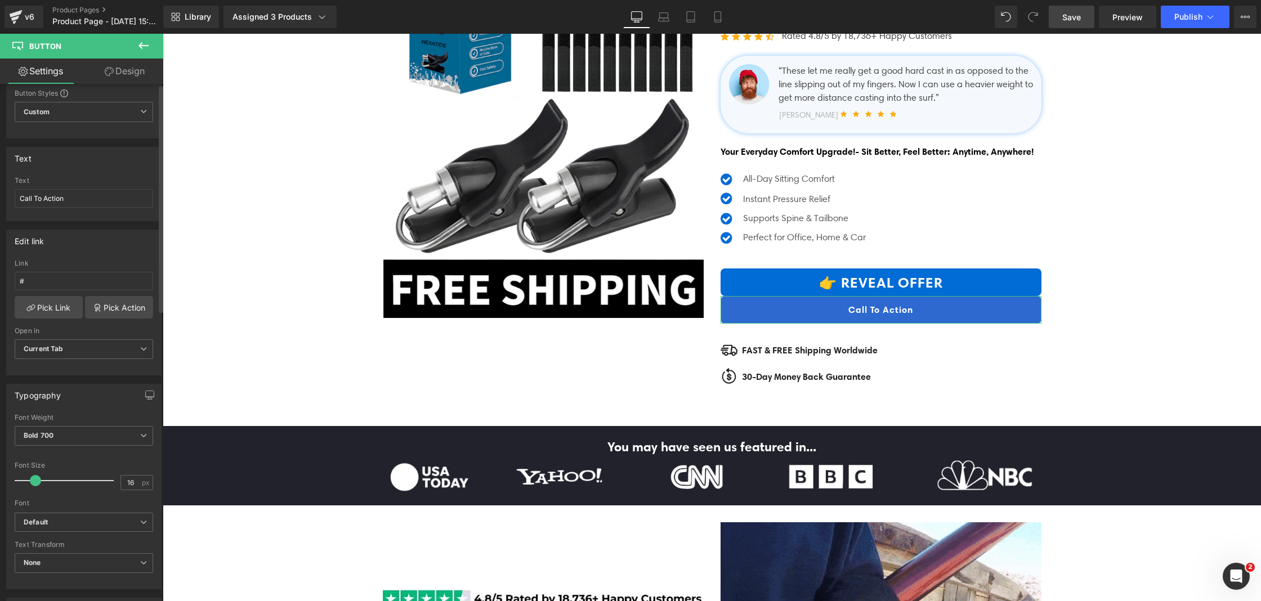
scroll to position [0, 0]
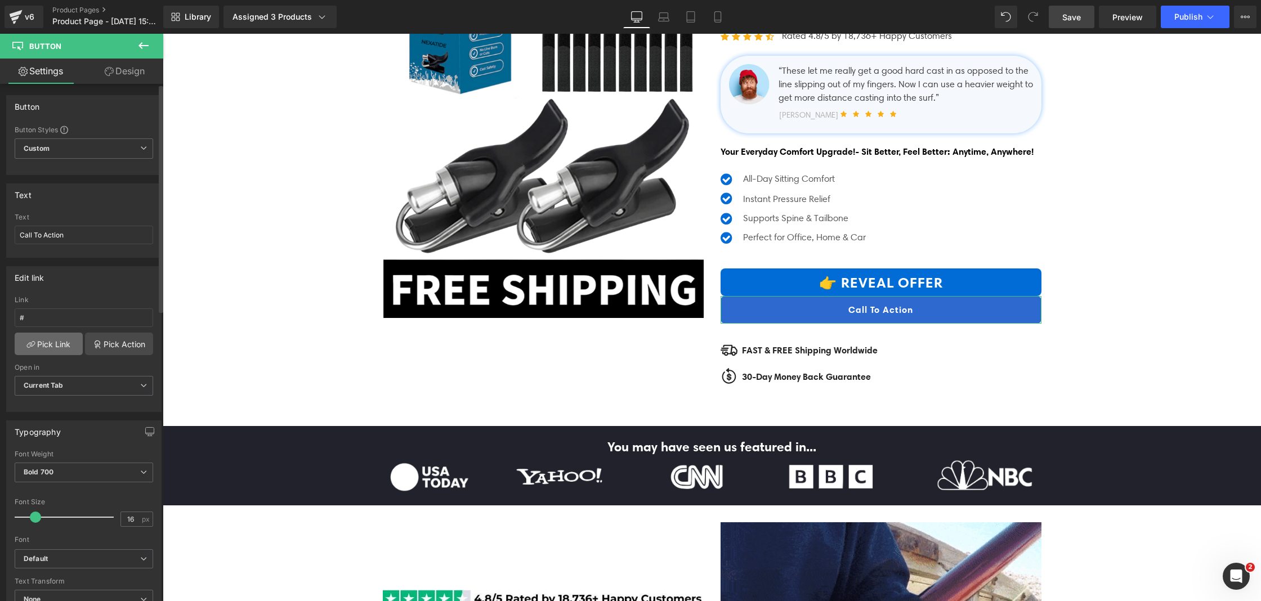
click at [60, 340] on link "Pick Link" at bounding box center [49, 344] width 68 height 23
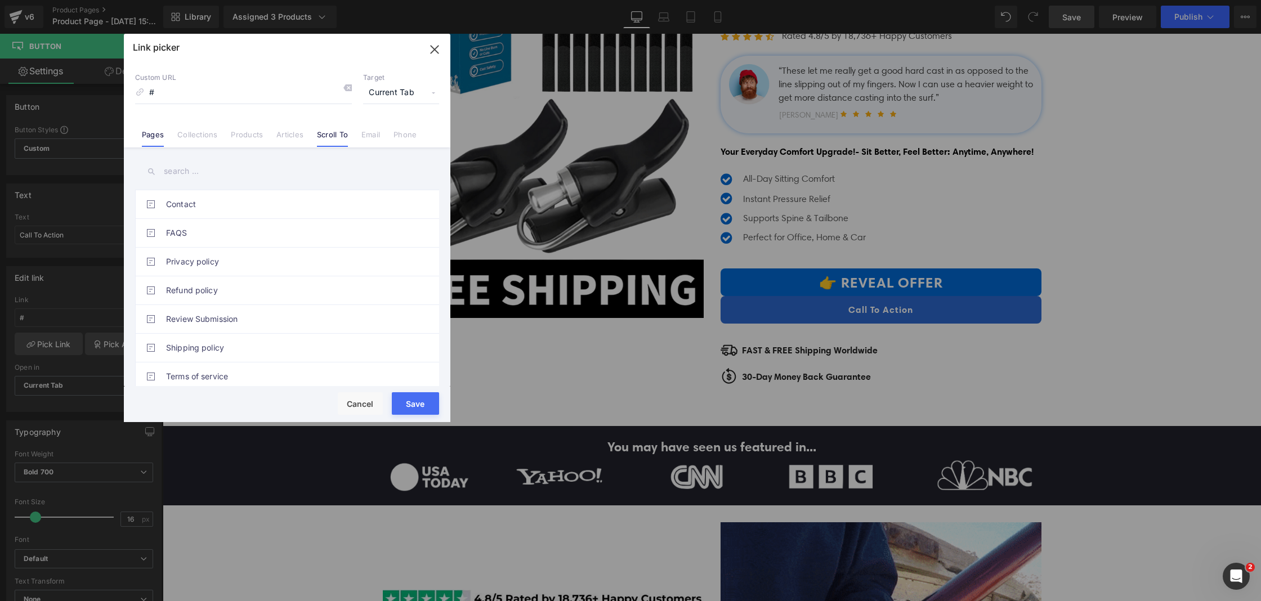
click at [333, 136] on link "Scroll To" at bounding box center [332, 138] width 31 height 17
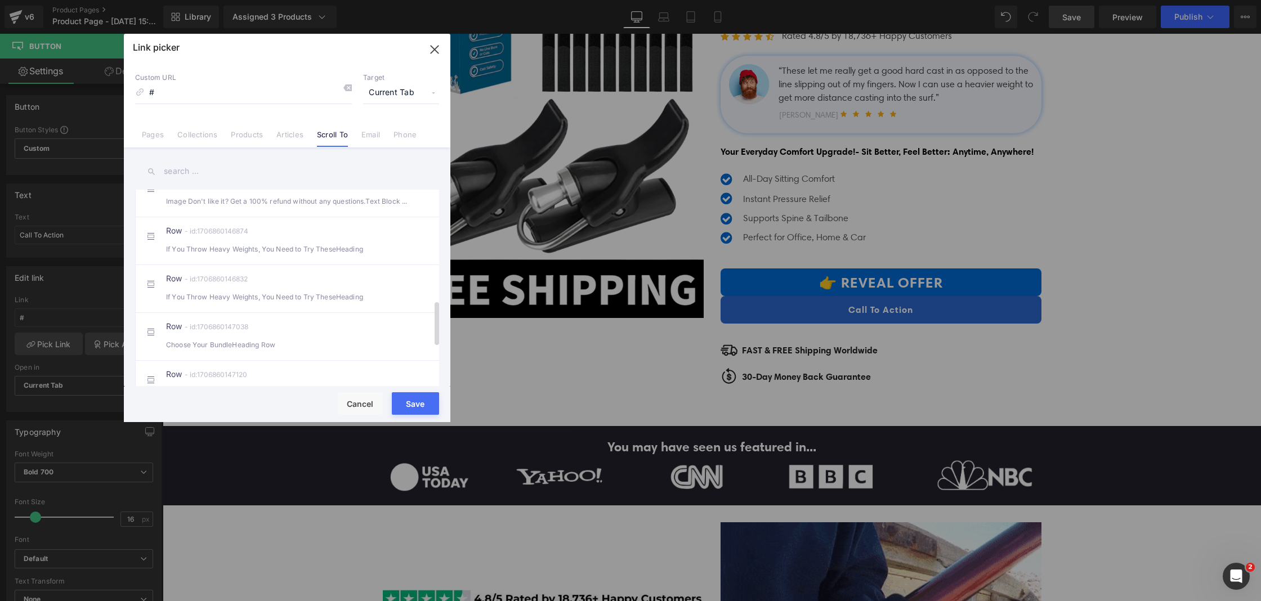
scroll to position [667, 0]
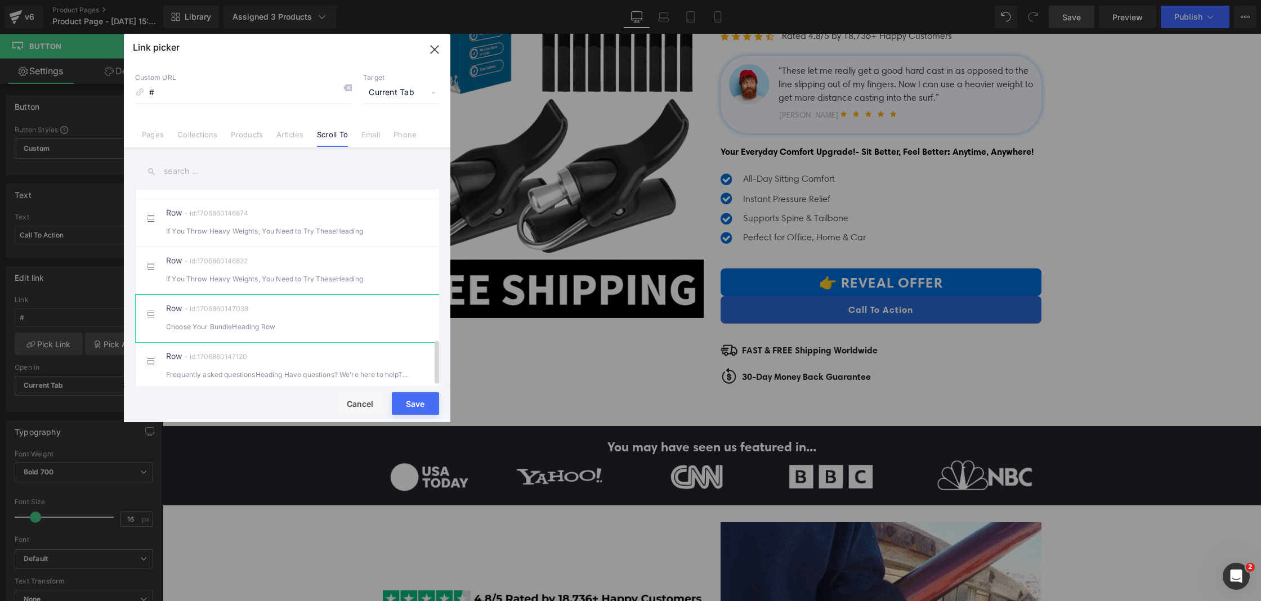
click at [296, 310] on div "Row - id:1706860147038 Choose Your BundleHeading Row" at bounding box center [304, 319] width 276 height 28
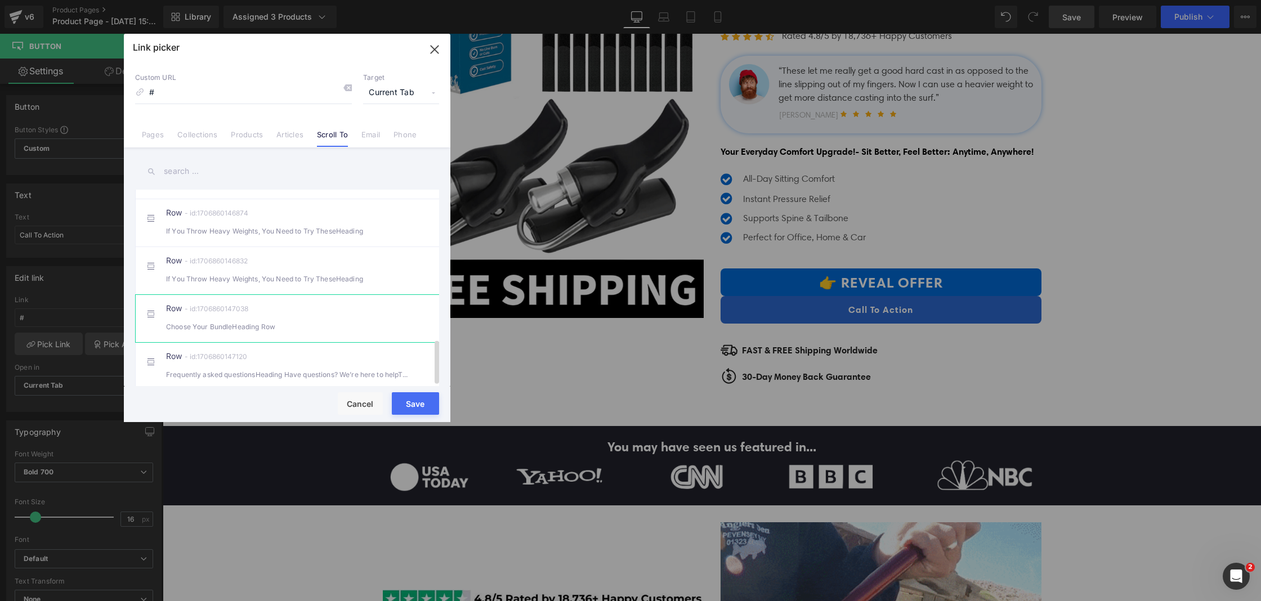
type input "#r-1706860147038"
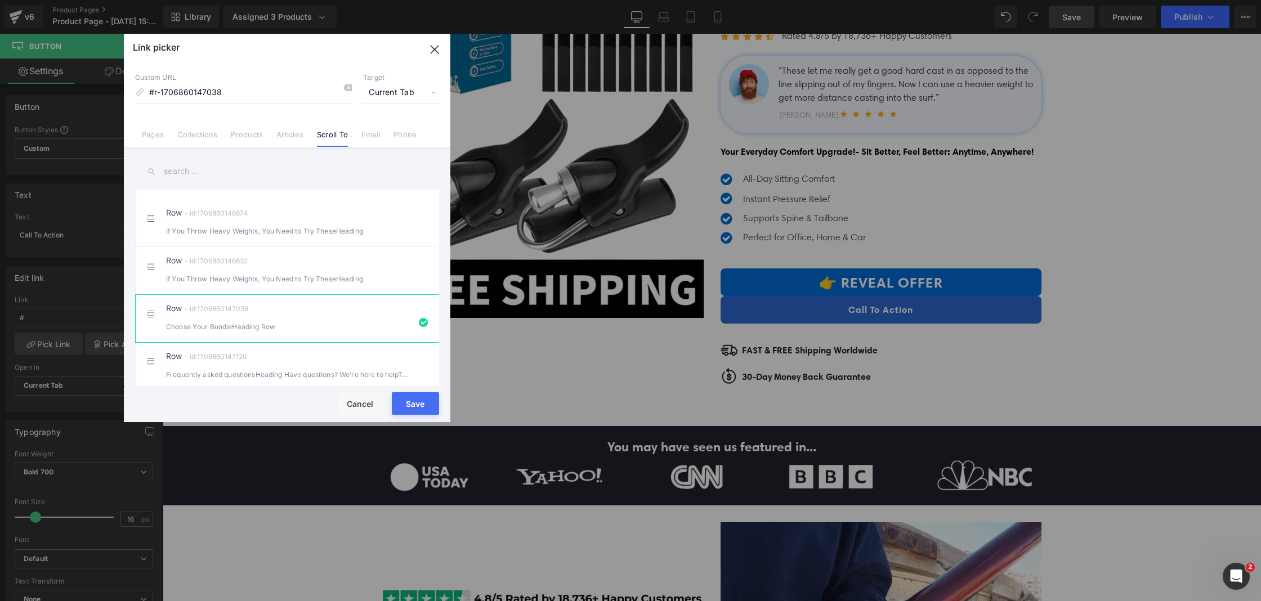
click at [412, 399] on button "Save" at bounding box center [415, 403] width 47 height 23
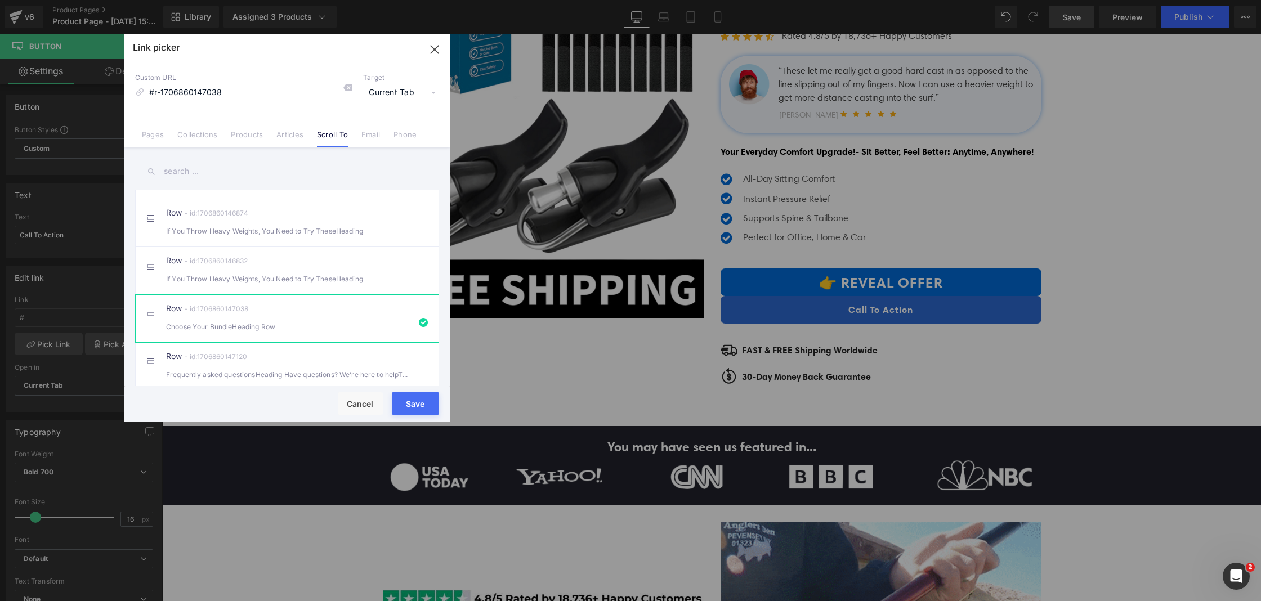
type input "#r-1706860147038"
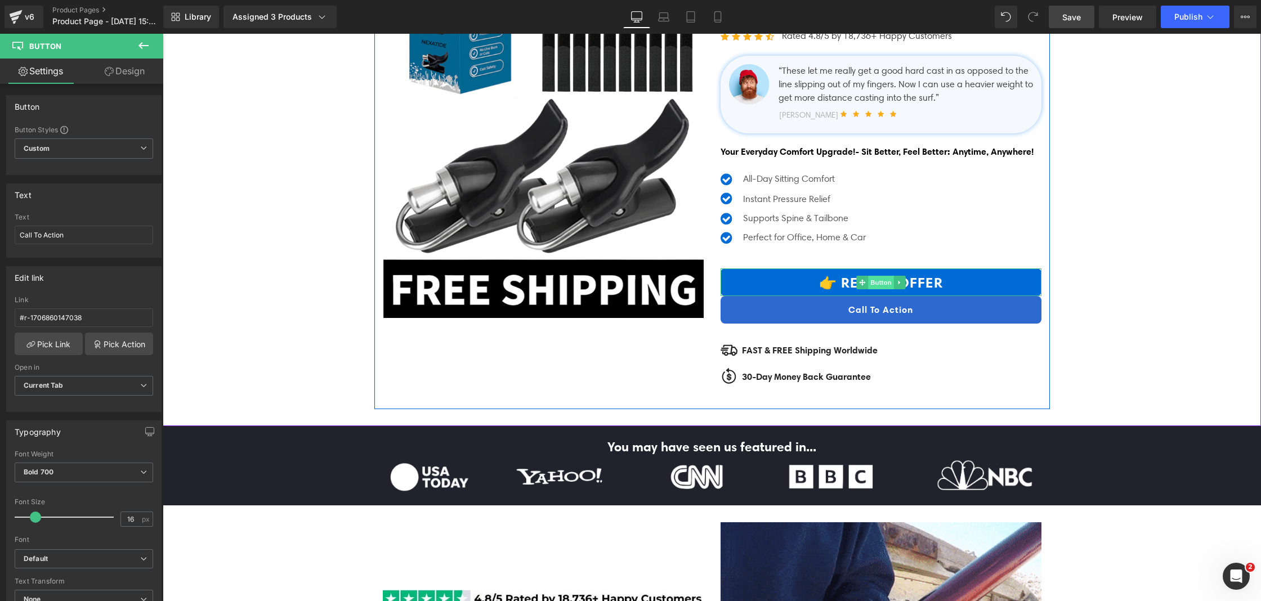
click at [873, 289] on span "Button" at bounding box center [881, 283] width 26 height 14
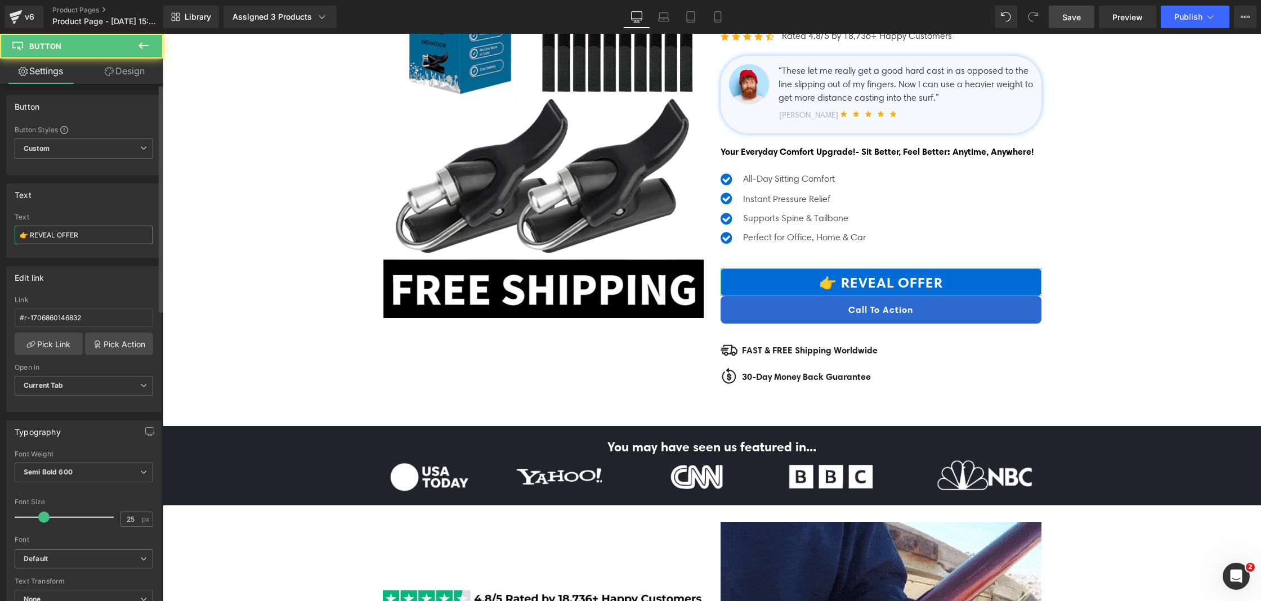
click at [95, 230] on input "👉 REVEAL OFFER" at bounding box center [84, 235] width 138 height 19
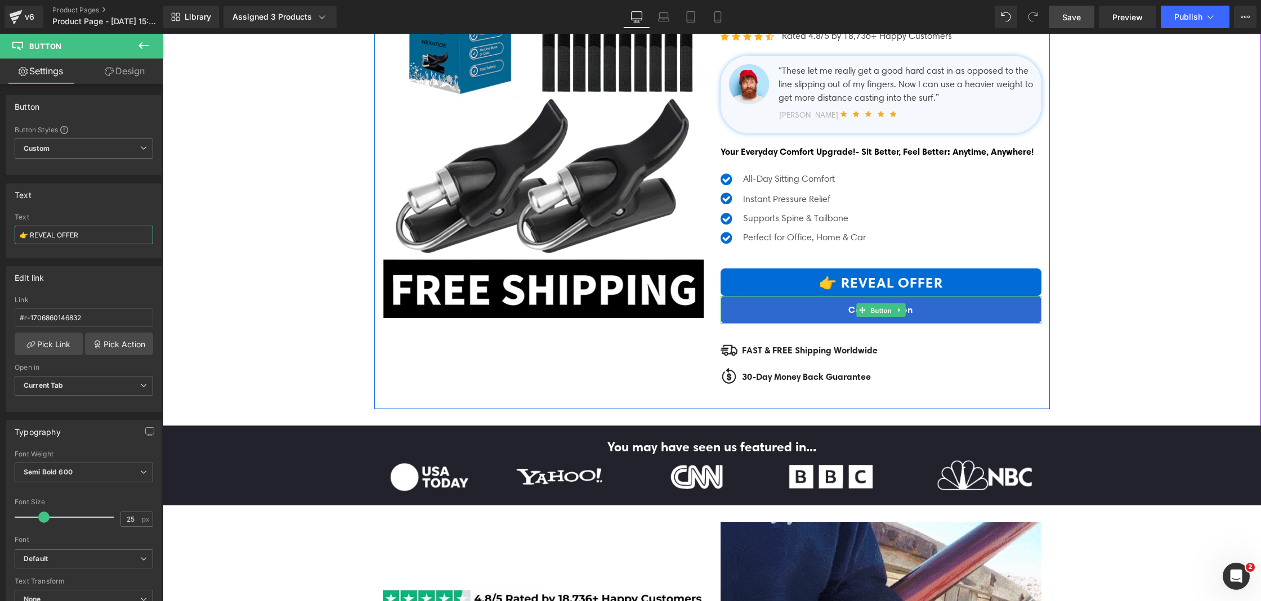
drag, startPoint x: 875, startPoint y: 343, endPoint x: 834, endPoint y: 341, distance: 40.6
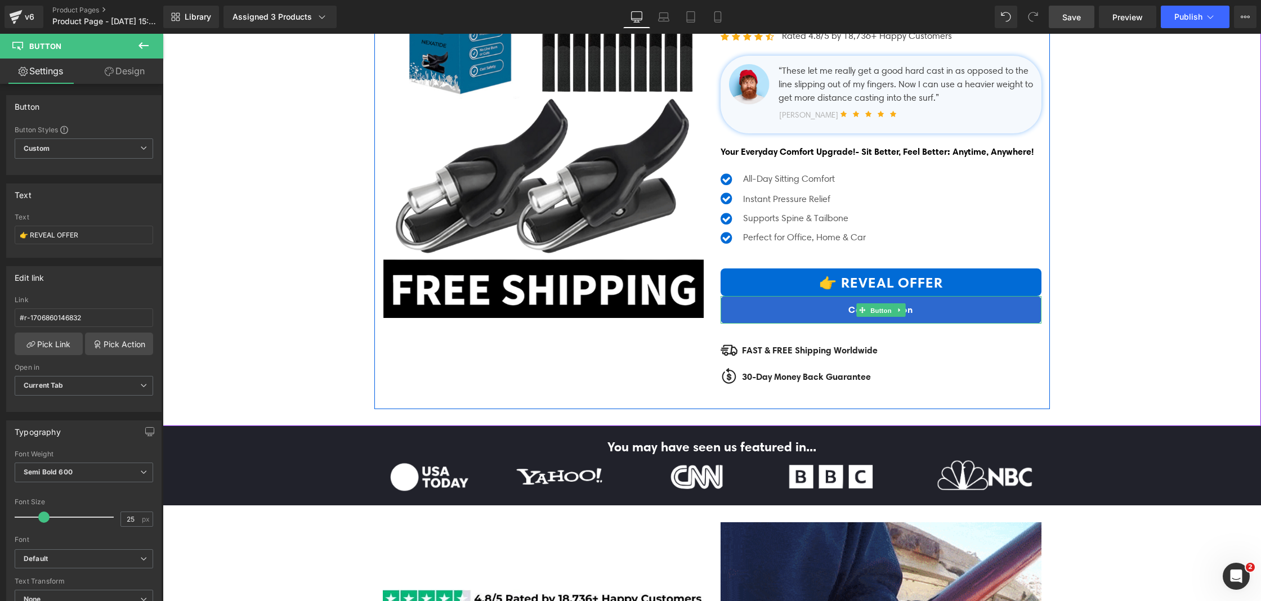
click at [875, 317] on span "Button" at bounding box center [881, 310] width 26 height 14
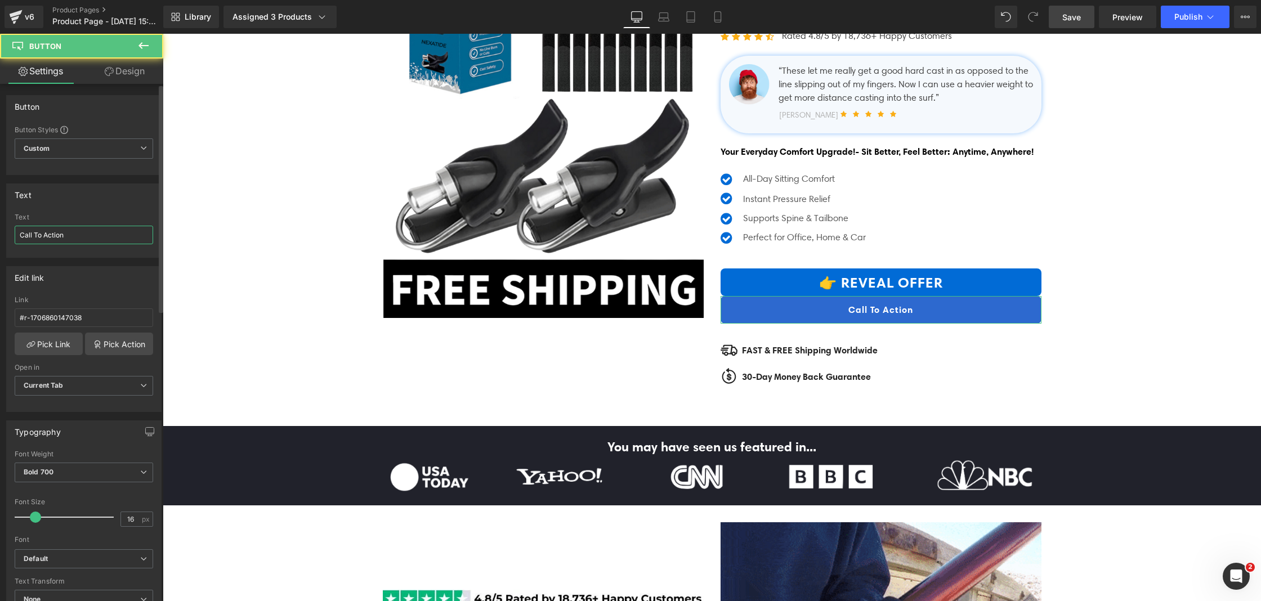
drag, startPoint x: 64, startPoint y: 226, endPoint x: 70, endPoint y: 230, distance: 7.3
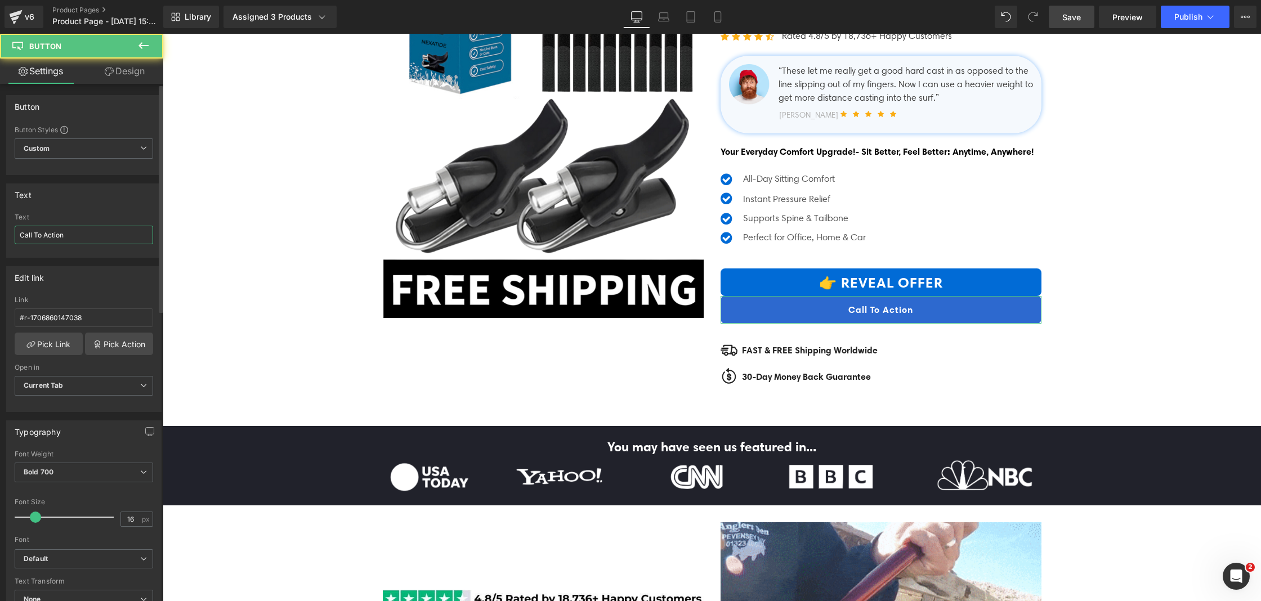
click at [64, 226] on input "Call To Action" at bounding box center [84, 235] width 138 height 19
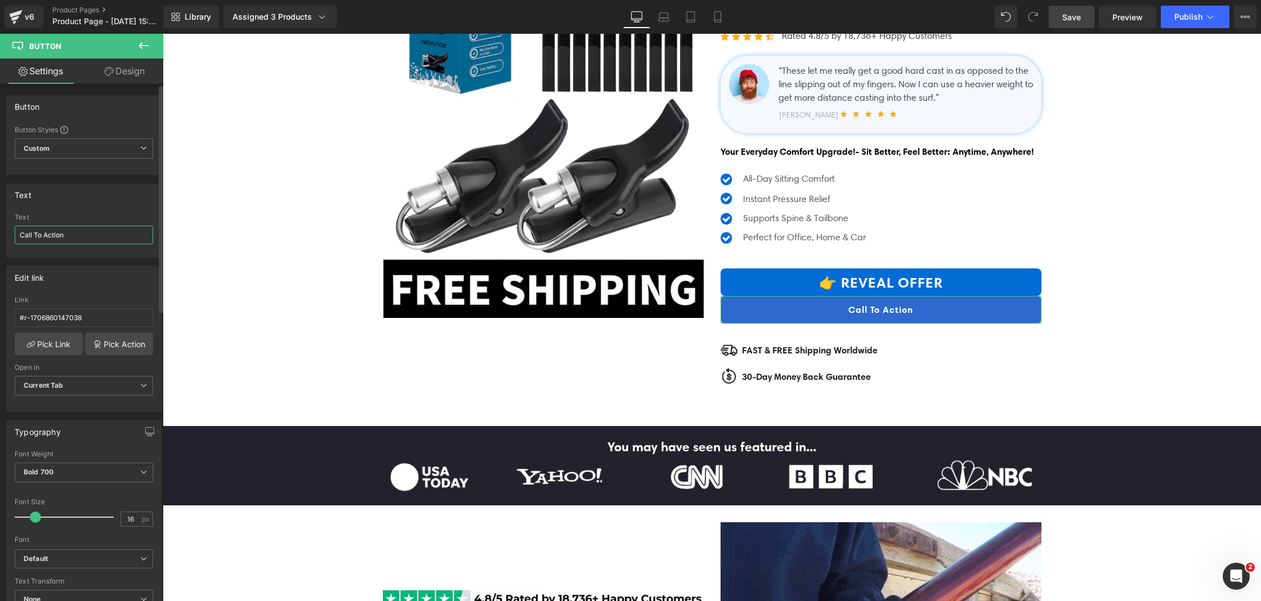
paste input "👉 REVEAL OFFER"
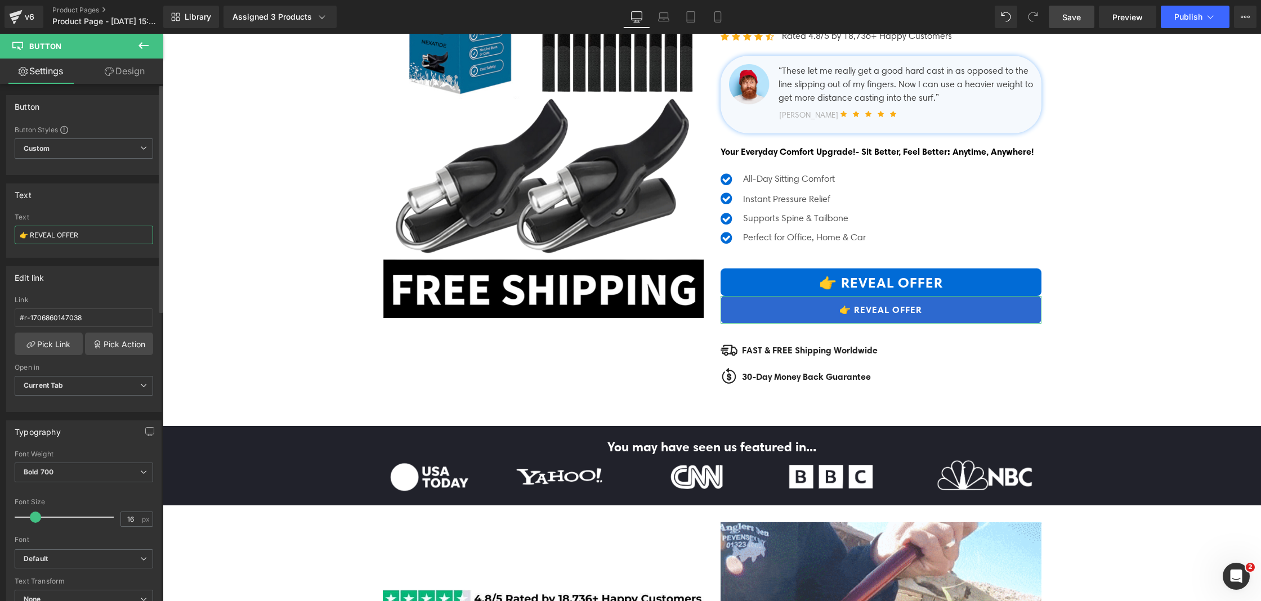
type input "👉 REVEAL OFFER"
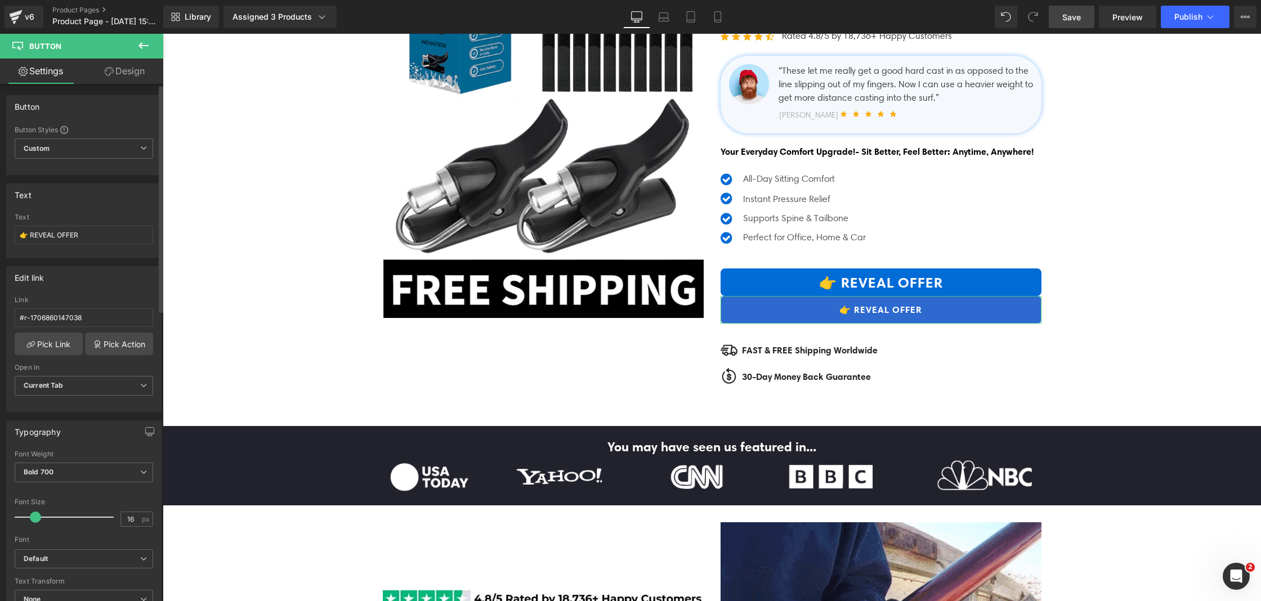
click at [101, 205] on div "Text 👉 REVEAL OFFER Text 👉 REVEAL OFFER" at bounding box center [83, 221] width 155 height 74
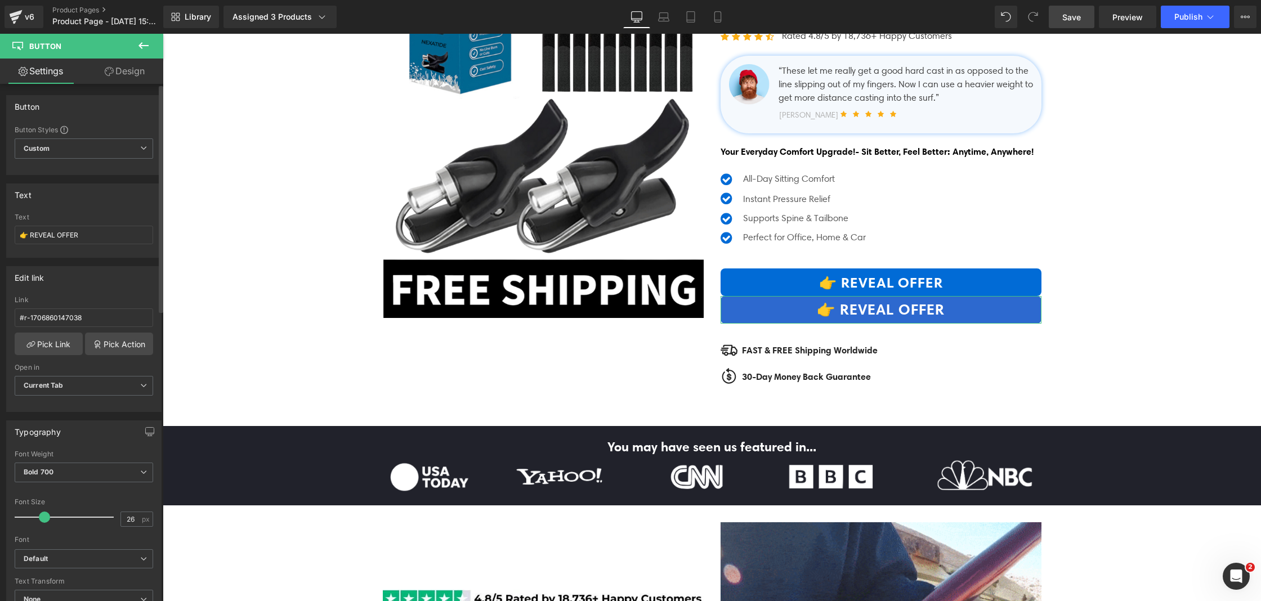
type input "25"
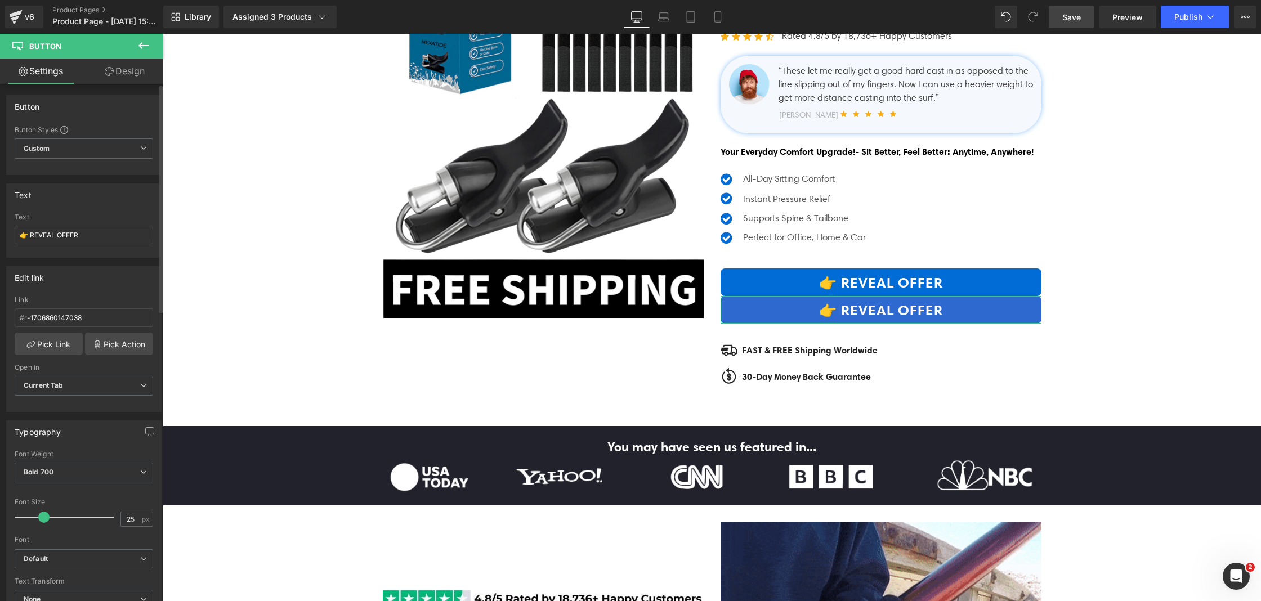
drag, startPoint x: 37, startPoint y: 517, endPoint x: 44, endPoint y: 520, distance: 7.6
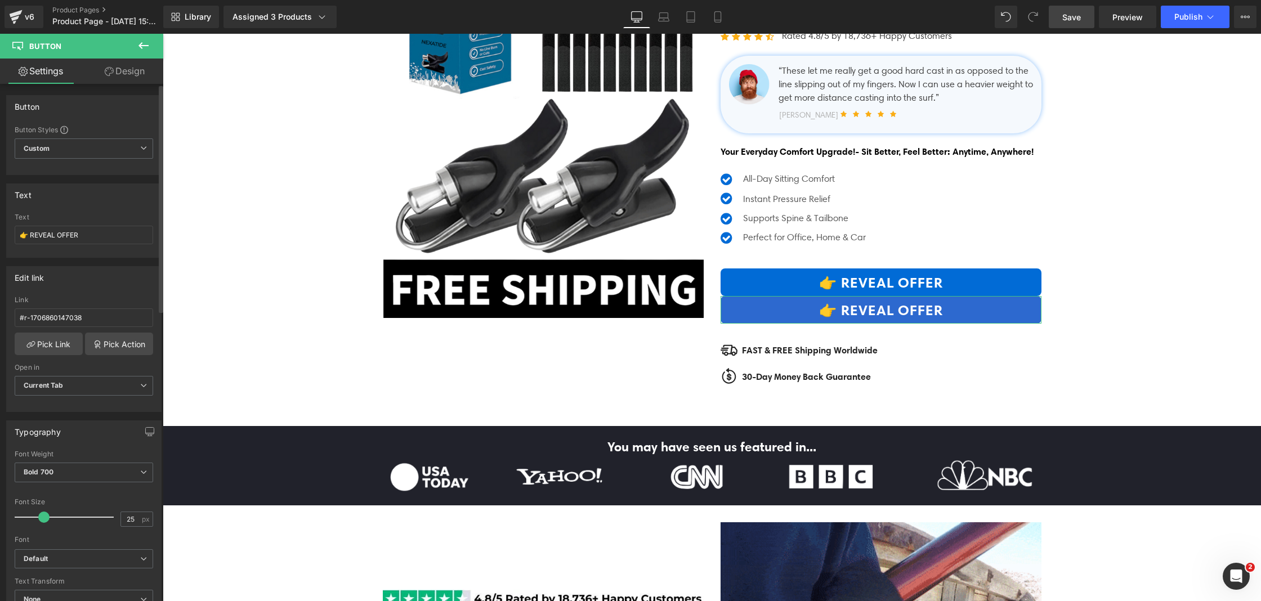
click at [44, 520] on span at bounding box center [43, 517] width 11 height 11
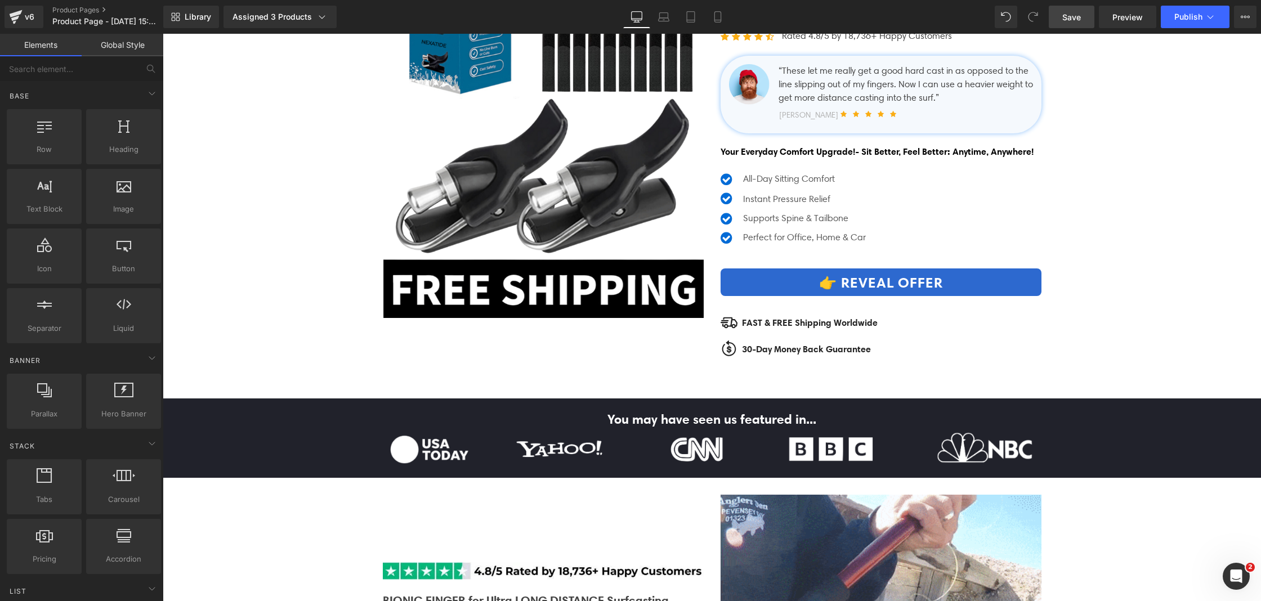
drag, startPoint x: 910, startPoint y: 473, endPoint x: 748, endPoint y: 439, distance: 165.6
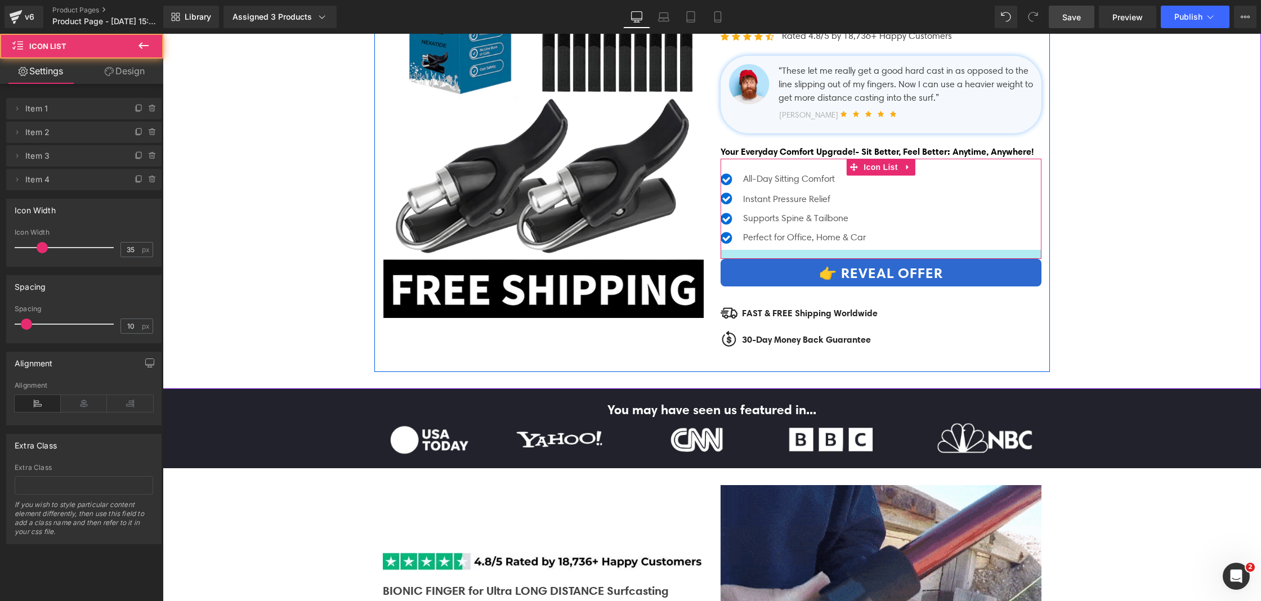
drag, startPoint x: 859, startPoint y: 299, endPoint x: 860, endPoint y: 289, distance: 9.7
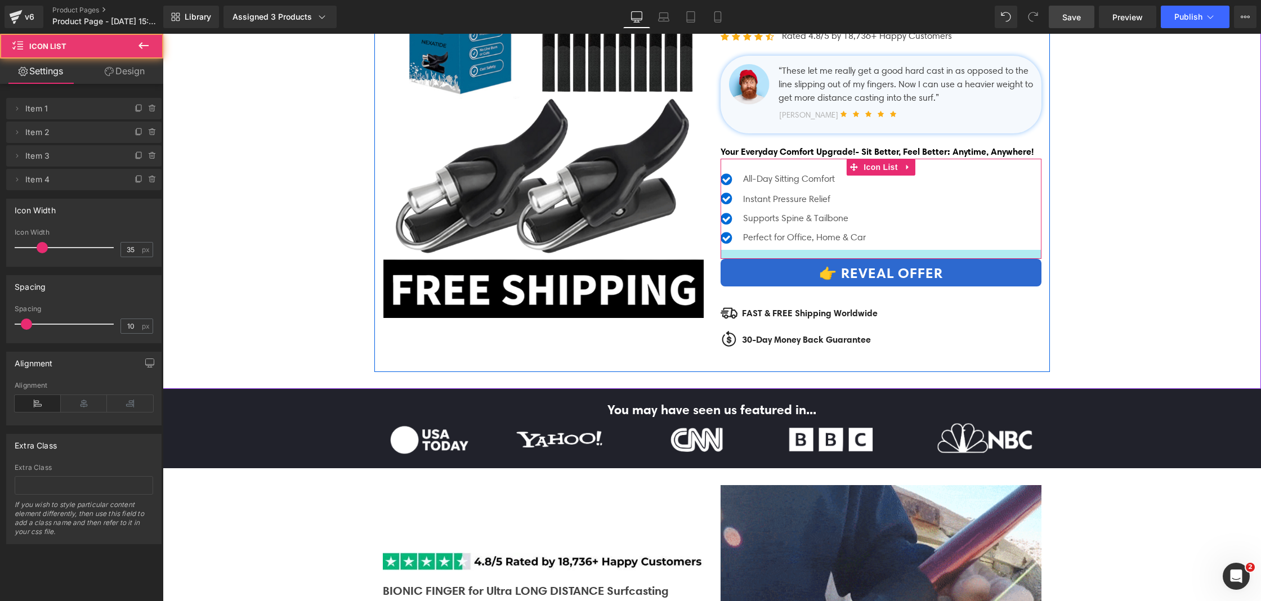
click at [860, 259] on div at bounding box center [881, 254] width 321 height 9
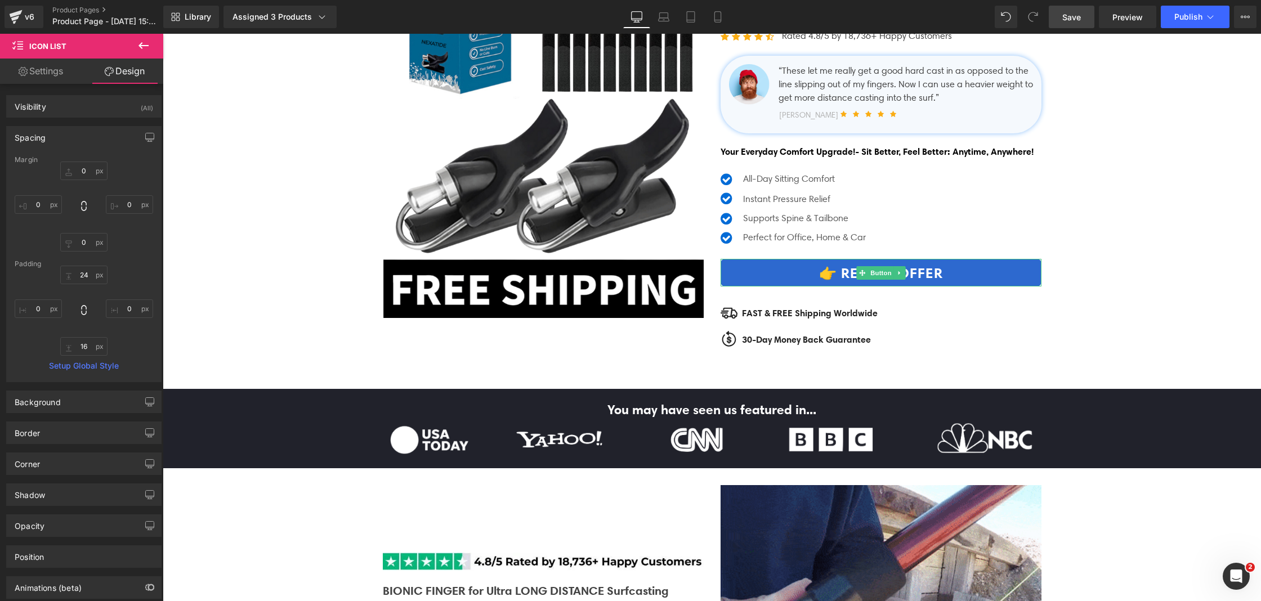
drag, startPoint x: 940, startPoint y: 440, endPoint x: 776, endPoint y: 407, distance: 166.6
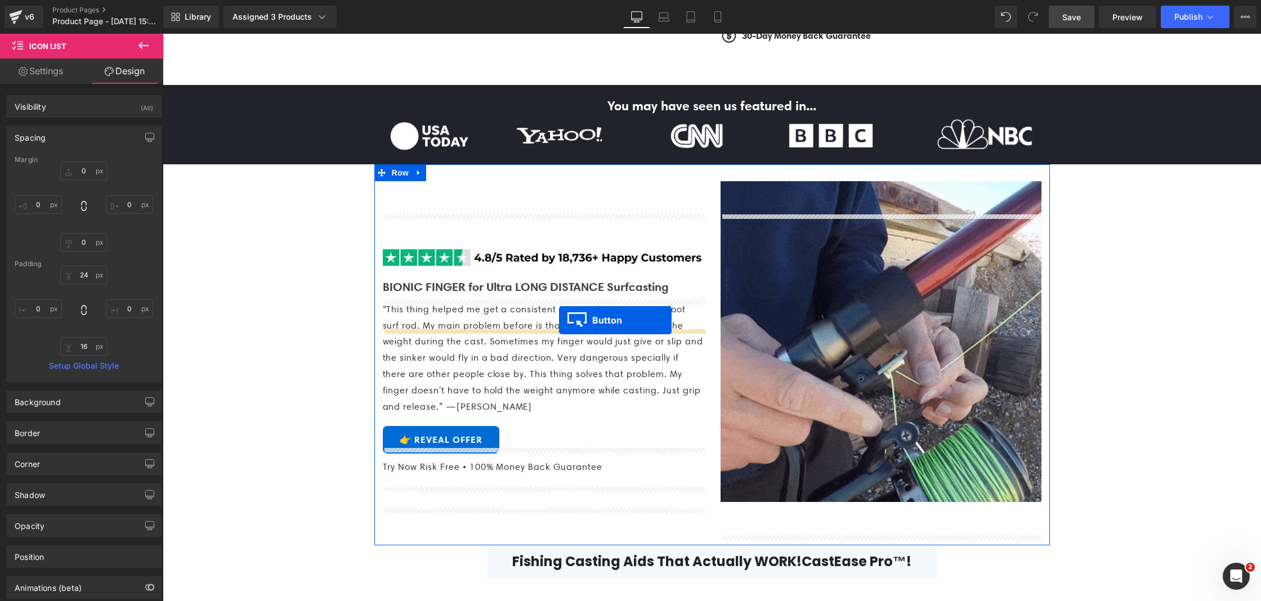
scroll to position [485, 0]
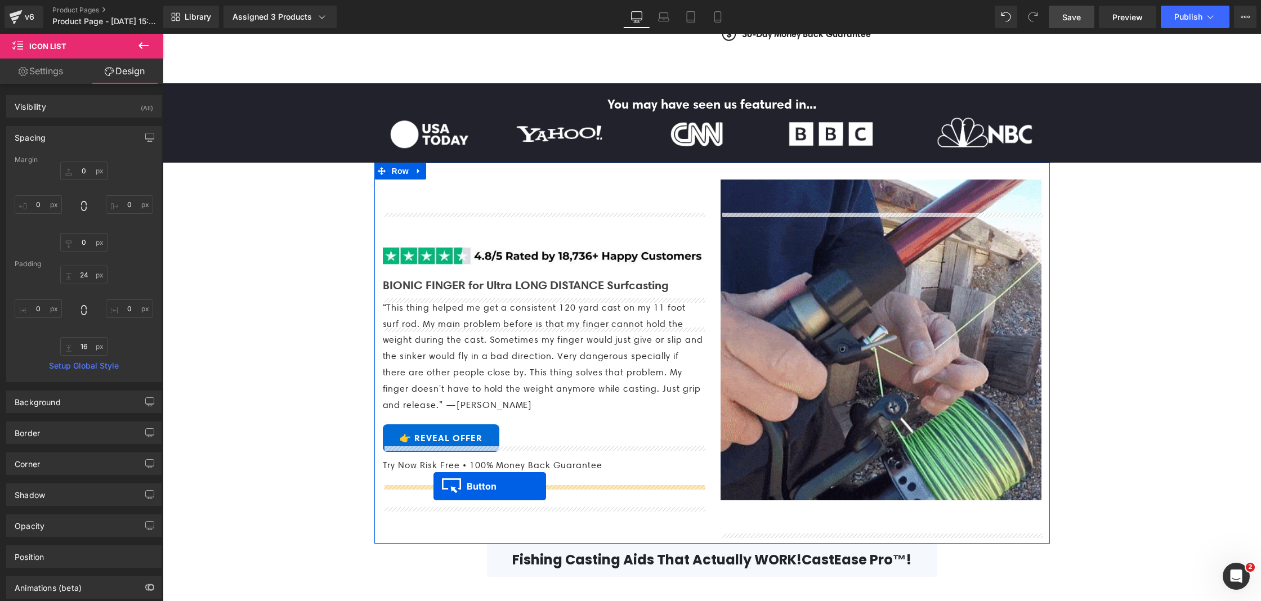
drag, startPoint x: 868, startPoint y: 335, endPoint x: 434, endPoint y: 486, distance: 460.3
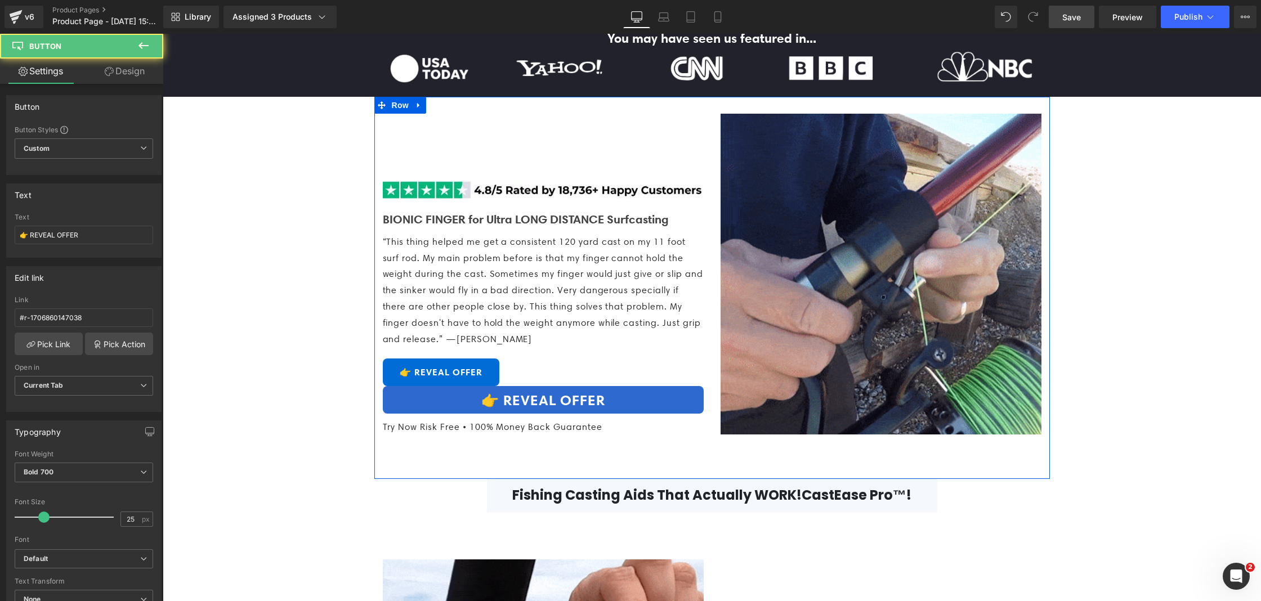
scroll to position [557, 0]
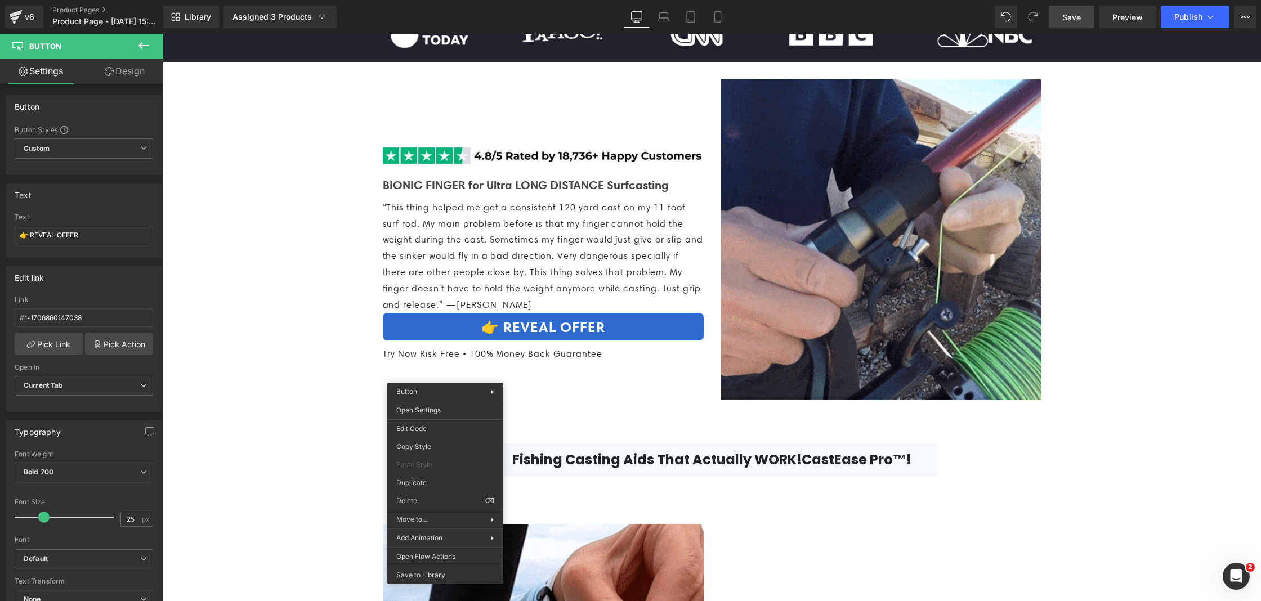
drag, startPoint x: 591, startPoint y: 534, endPoint x: 428, endPoint y: 500, distance: 166.2
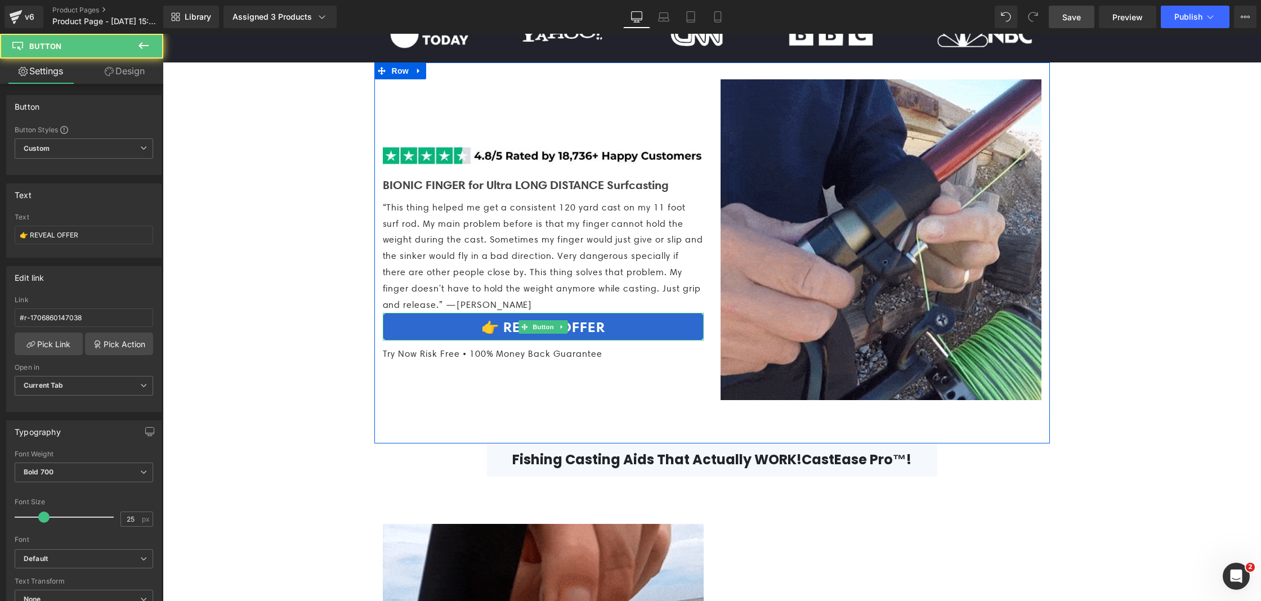
click at [428, 341] on link "👉 REVEAL OFFER" at bounding box center [543, 327] width 321 height 28
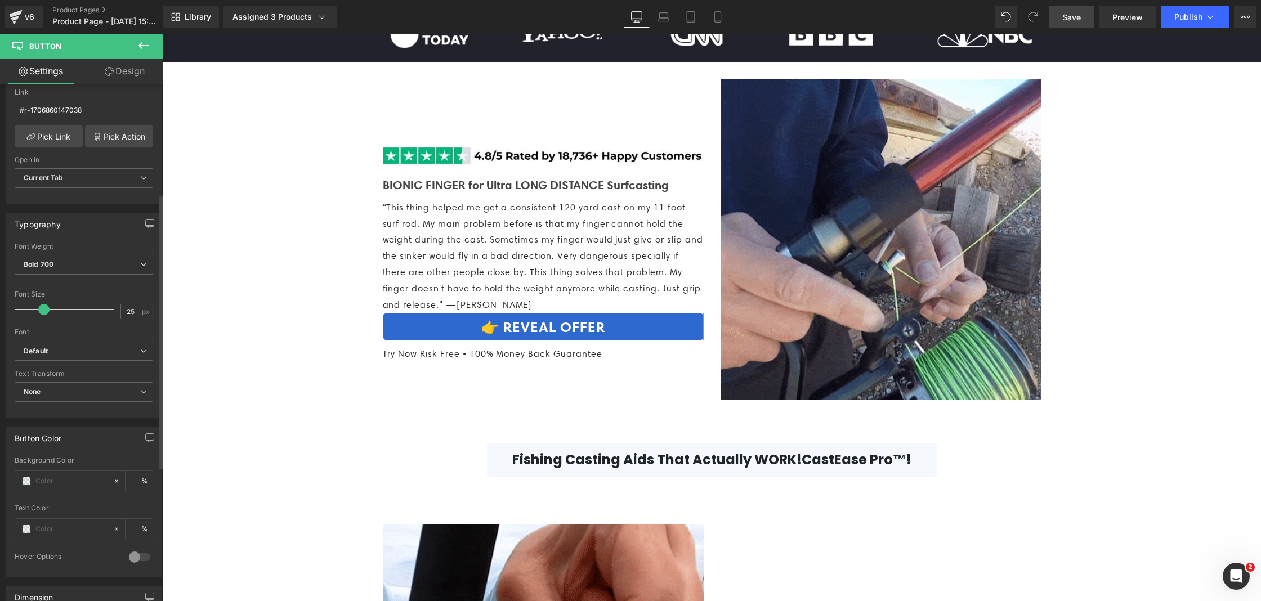
scroll to position [217, 0]
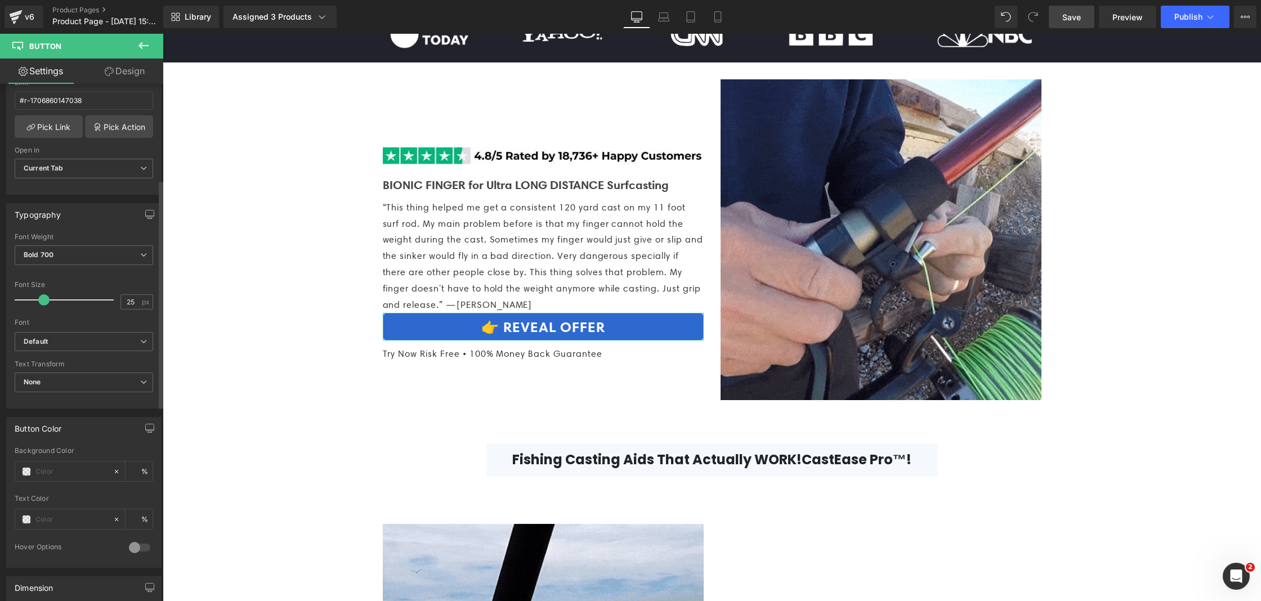
click at [129, 547] on div at bounding box center [139, 548] width 27 height 18
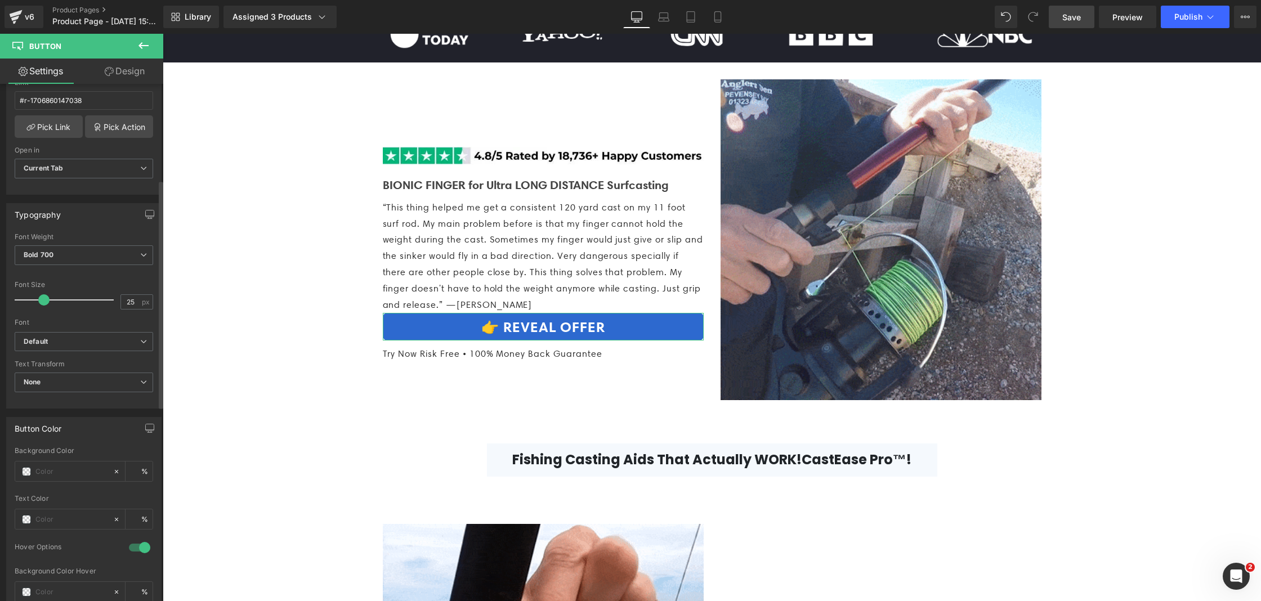
click at [133, 548] on div at bounding box center [139, 548] width 27 height 18
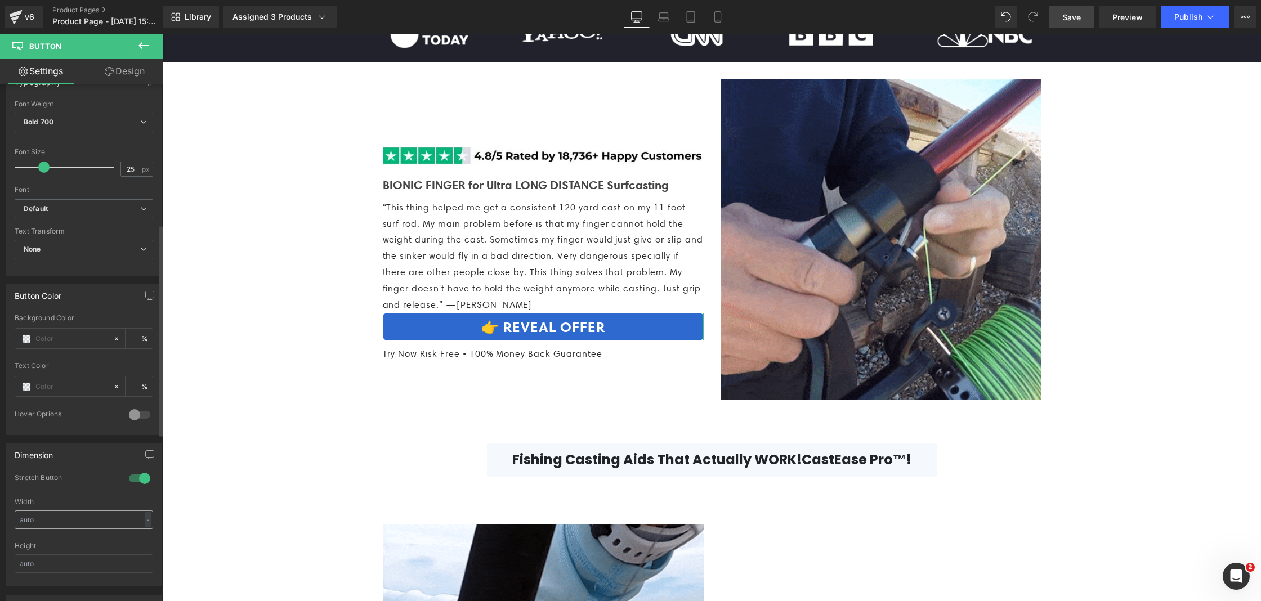
scroll to position [369, 0]
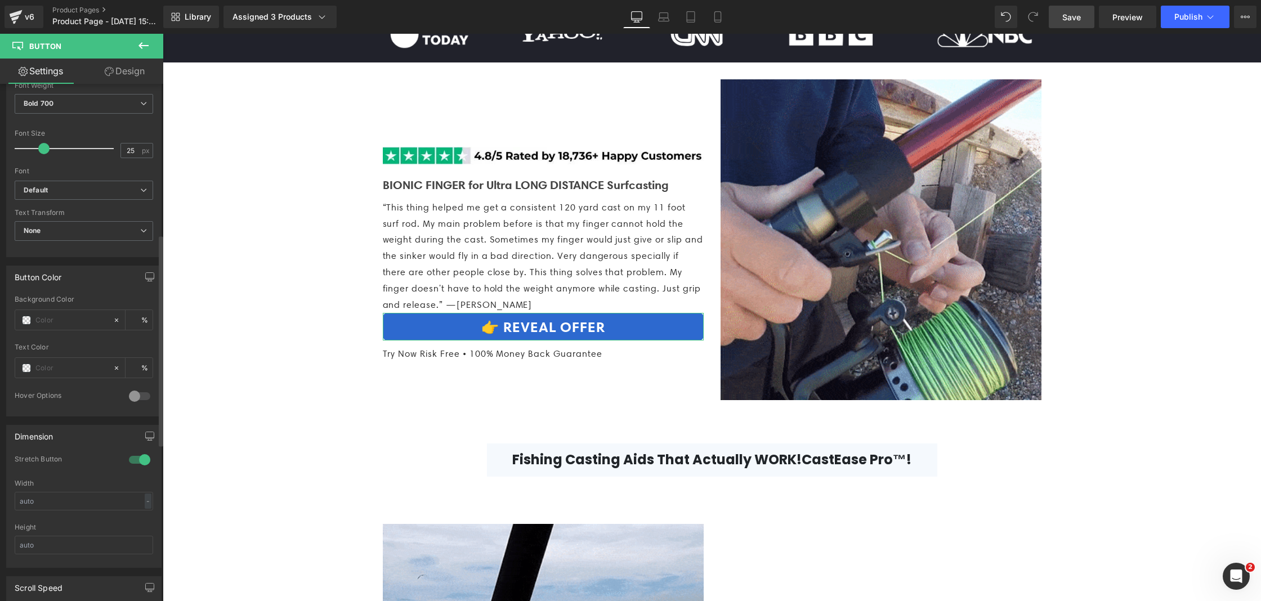
click at [142, 459] on div at bounding box center [139, 460] width 27 height 18
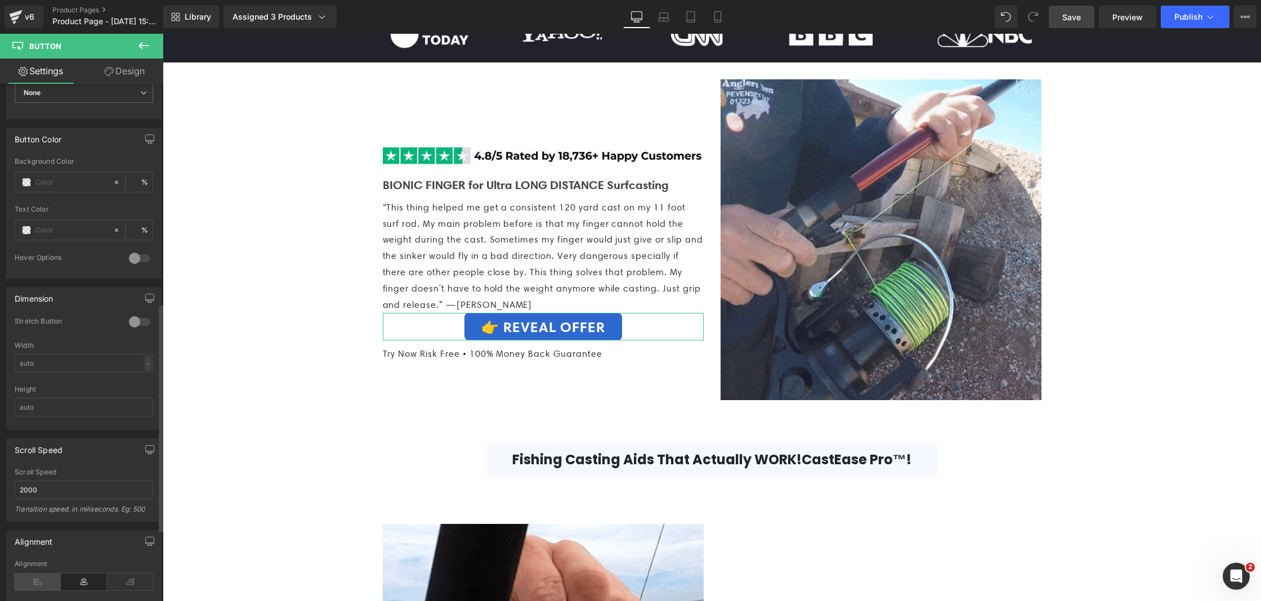
scroll to position [659, 0]
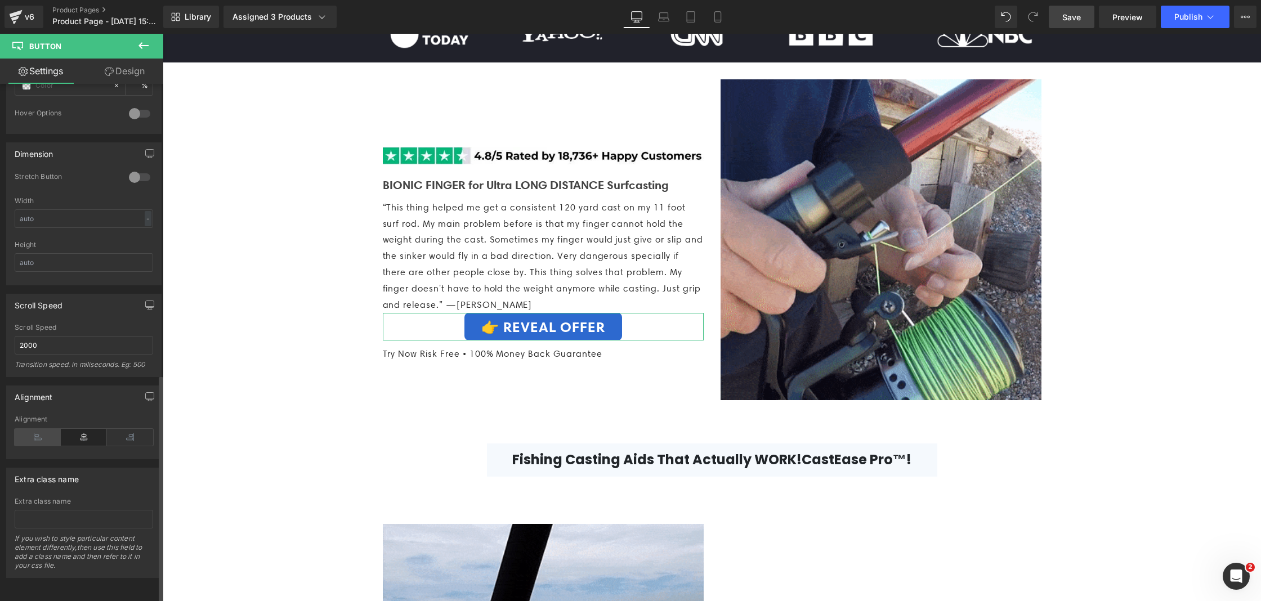
click at [32, 430] on icon at bounding box center [38, 437] width 46 height 17
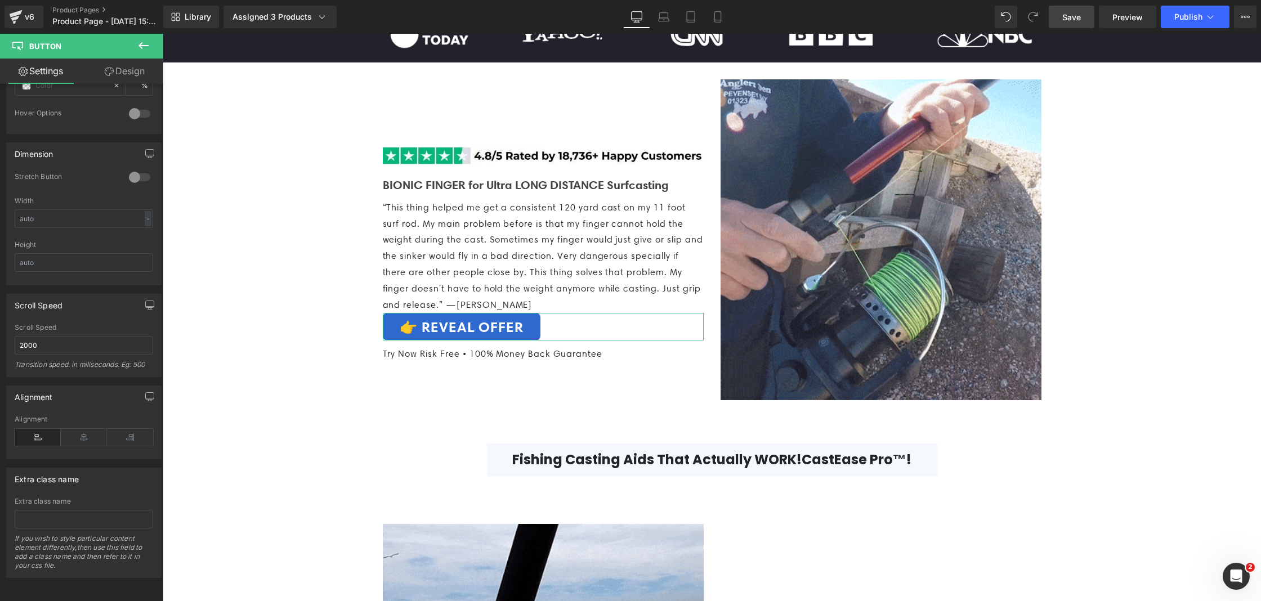
click at [101, 75] on link "Design" at bounding box center [125, 71] width 82 height 25
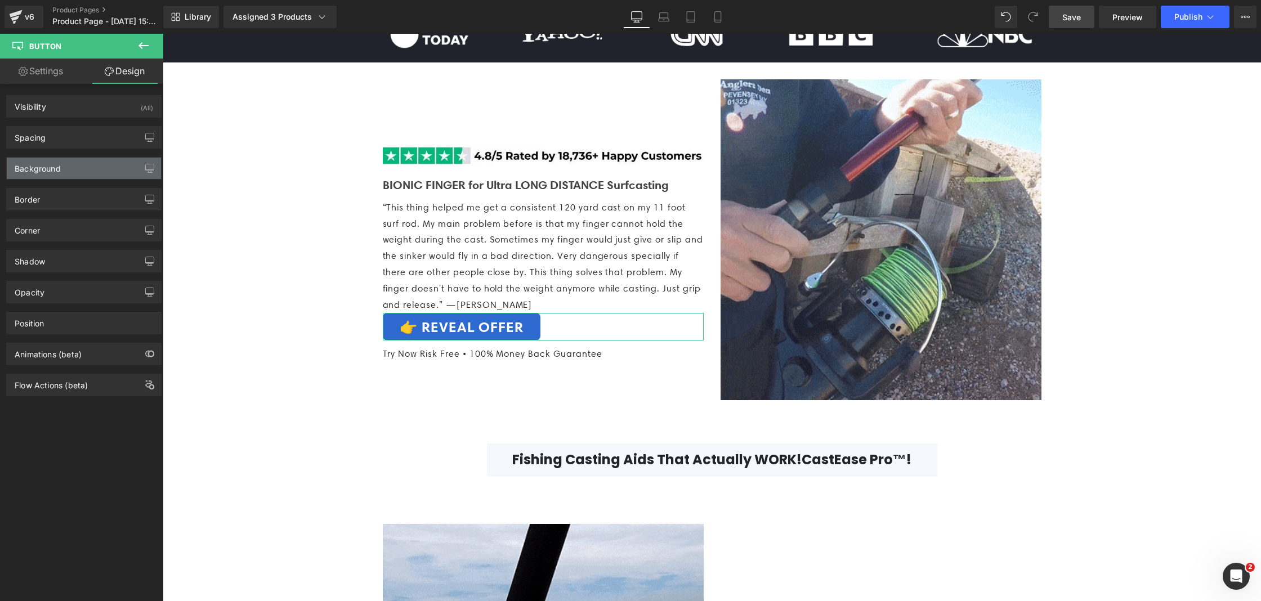
click at [109, 176] on div "Background" at bounding box center [84, 168] width 154 height 21
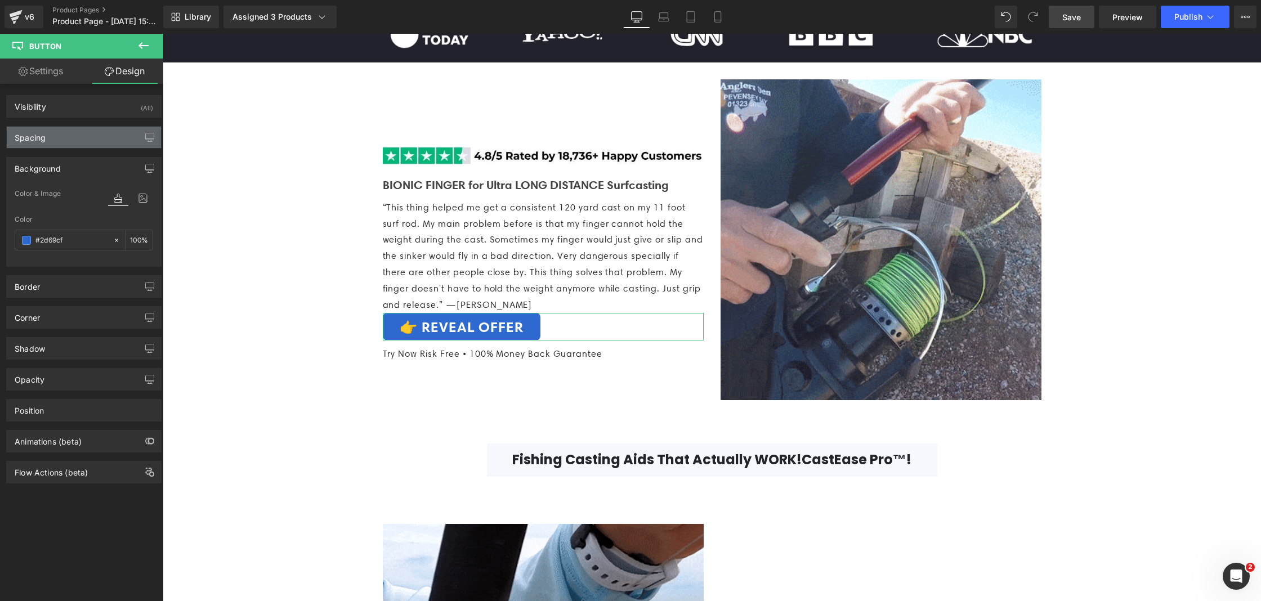
click at [102, 130] on div "Spacing" at bounding box center [84, 137] width 154 height 21
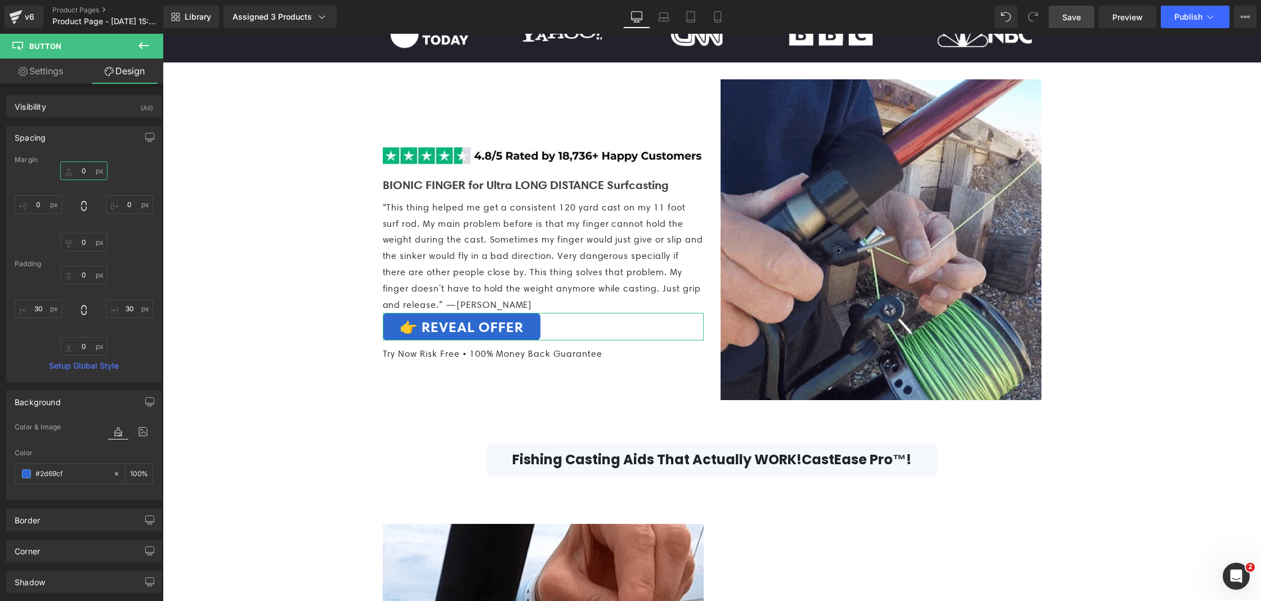
click at [91, 167] on input "0" at bounding box center [83, 171] width 47 height 19
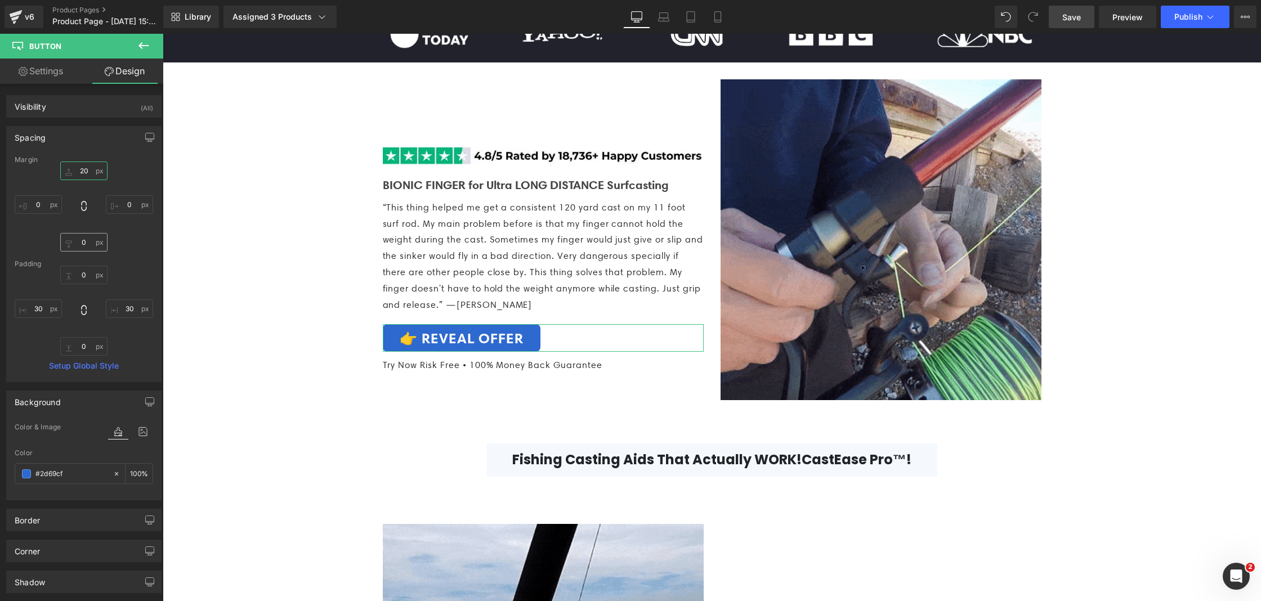
type input "20"
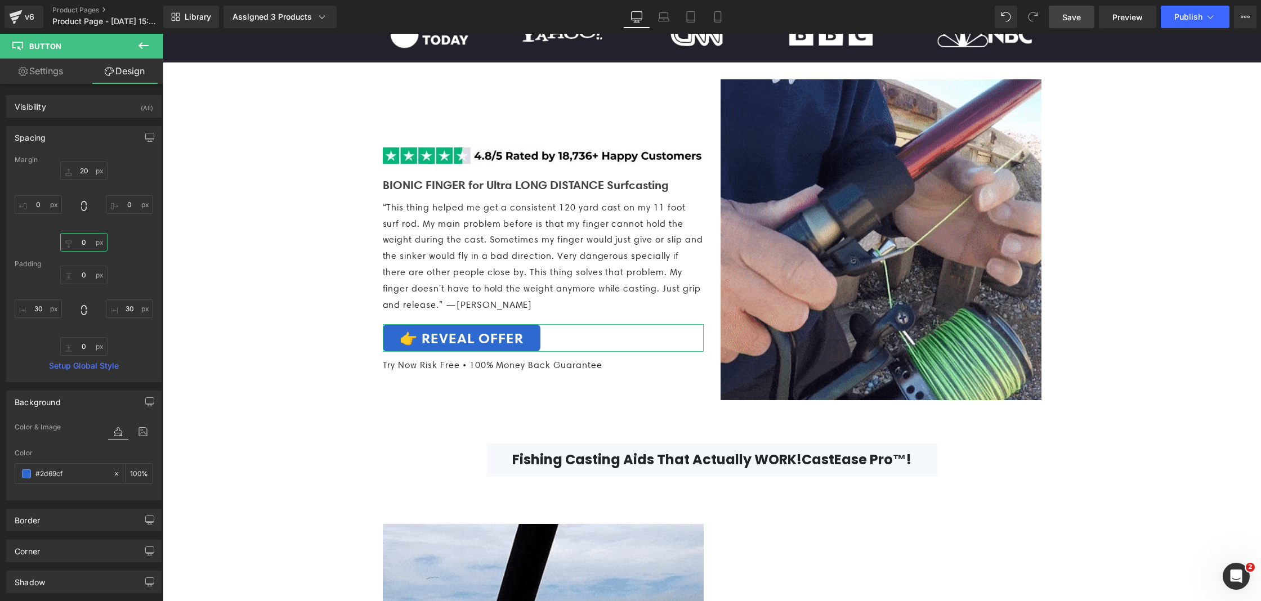
click at [82, 242] on input "0" at bounding box center [83, 242] width 47 height 19
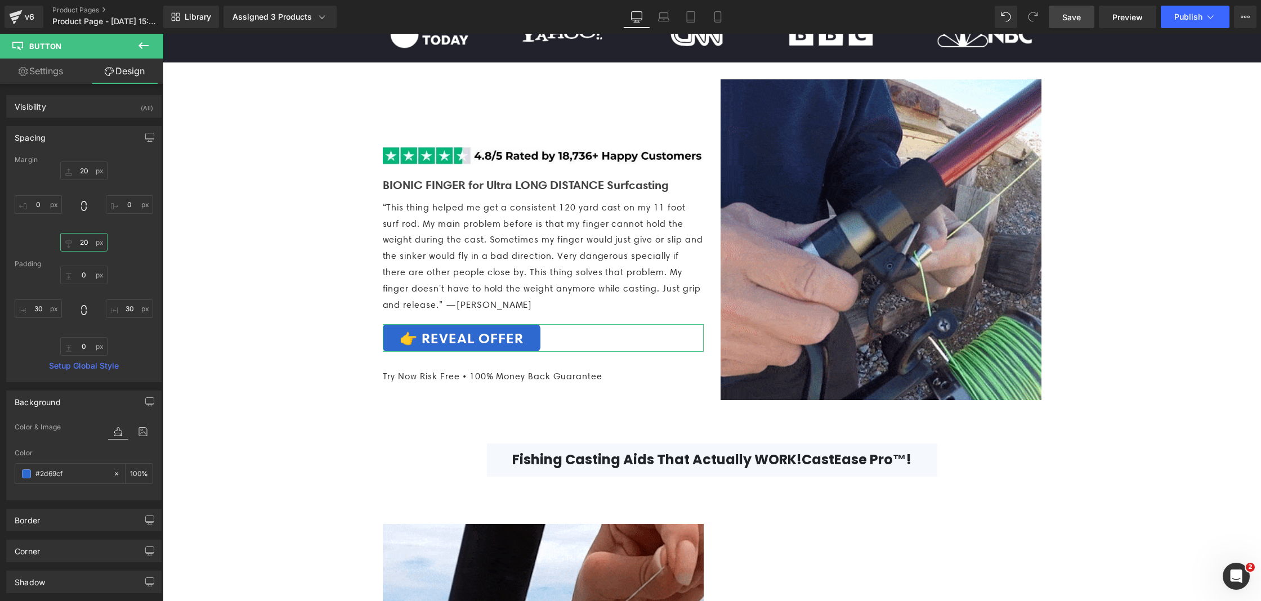
type input "0"
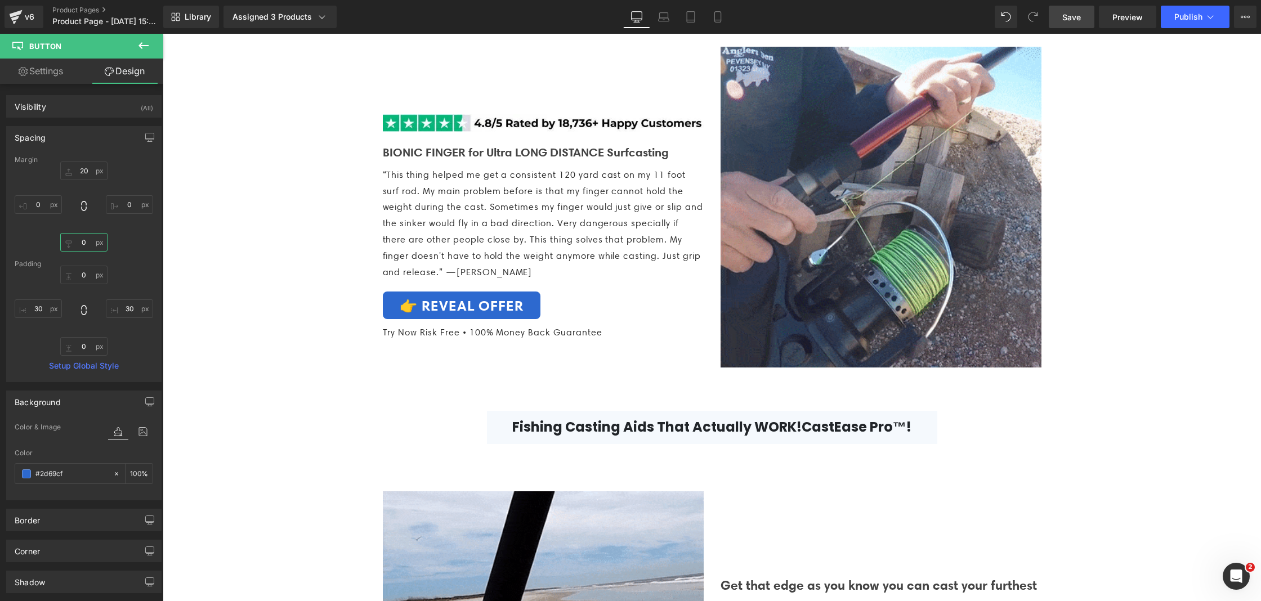
scroll to position [585, 0]
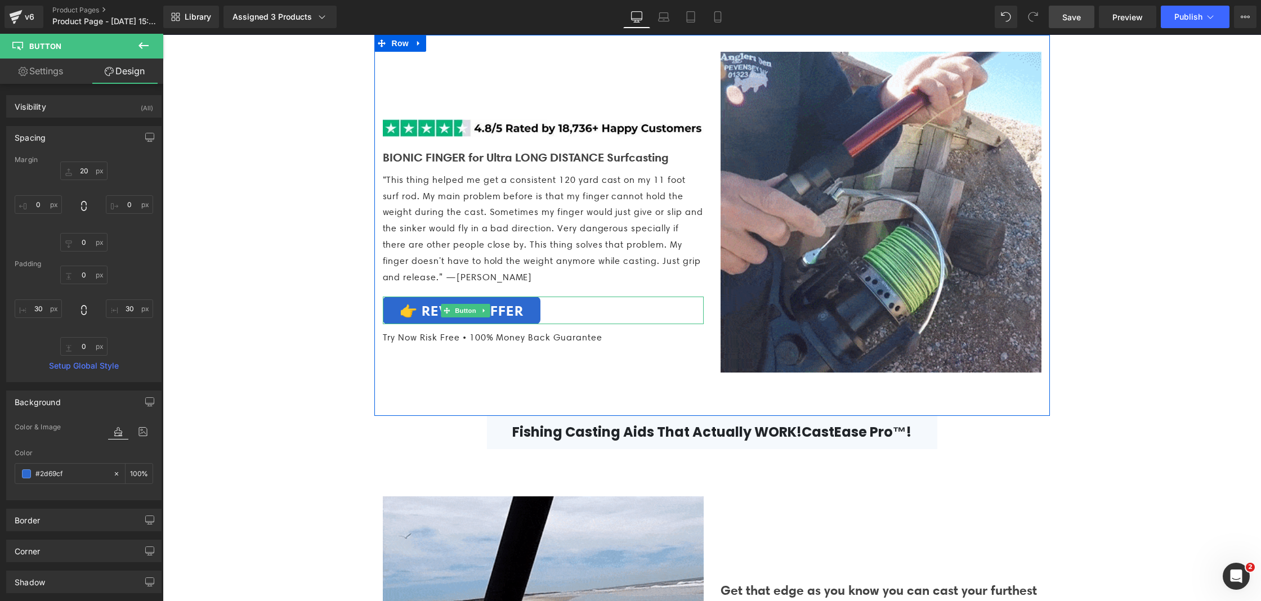
click at [485, 314] on icon at bounding box center [484, 310] width 6 height 7
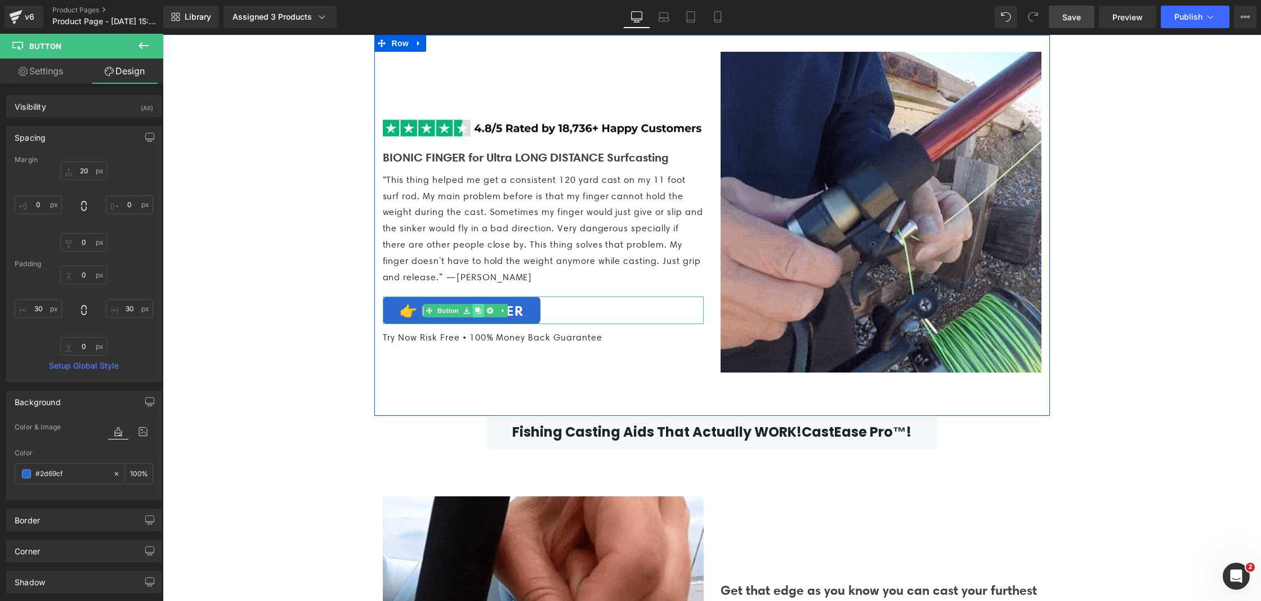
click at [479, 318] on link at bounding box center [479, 311] width 12 height 14
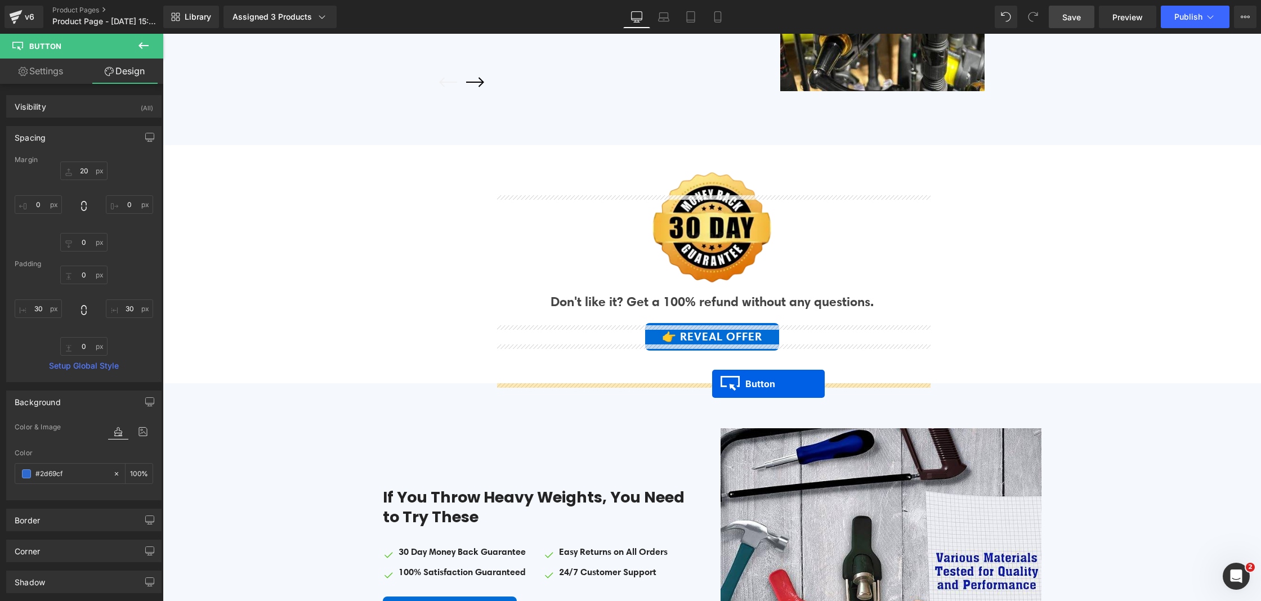
drag, startPoint x: 459, startPoint y: 383, endPoint x: 712, endPoint y: 381, distance: 253.4
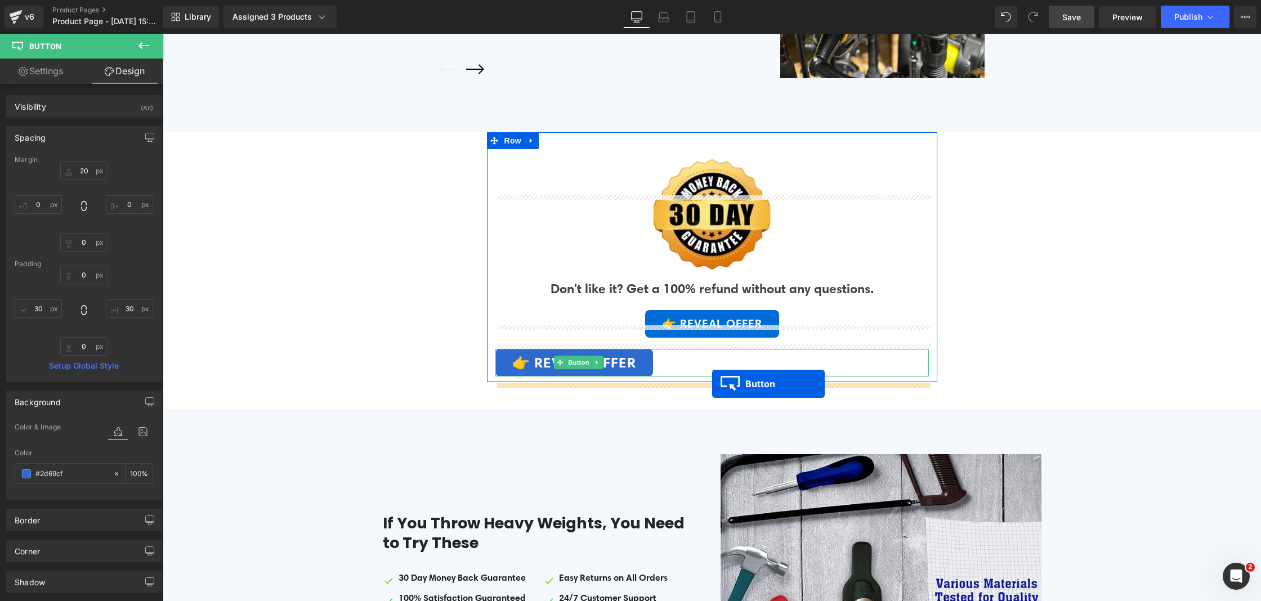
scroll to position [2765, 0]
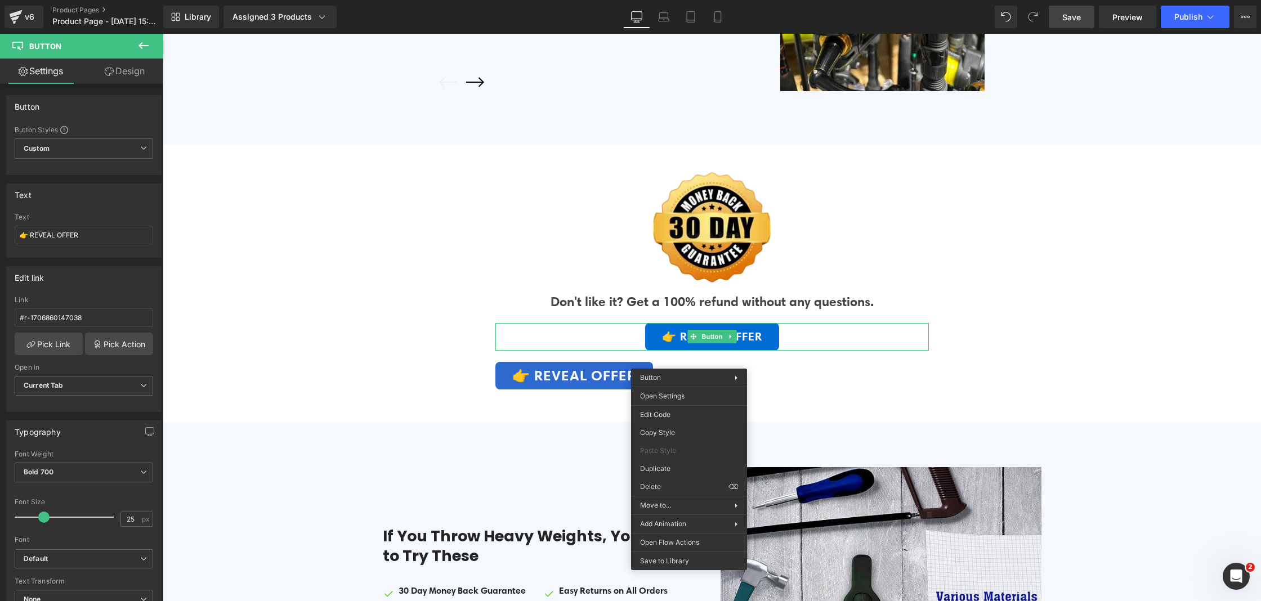
drag, startPoint x: 833, startPoint y: 521, endPoint x: 669, endPoint y: 487, distance: 166.7
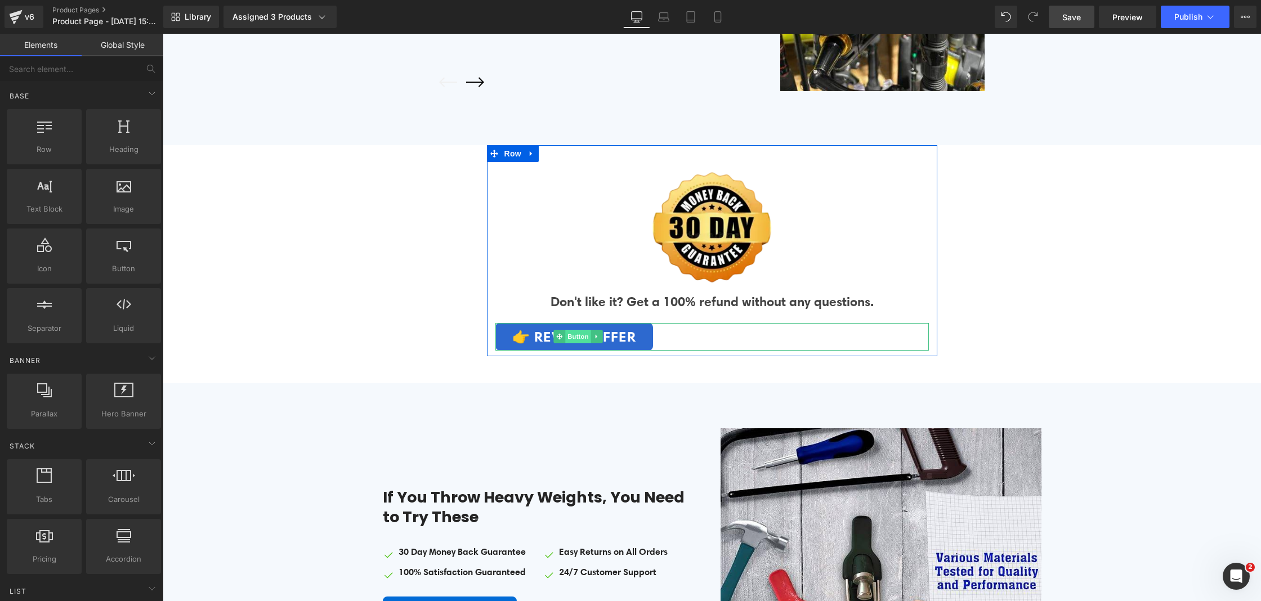
drag, startPoint x: 582, startPoint y: 373, endPoint x: 576, endPoint y: 373, distance: 6.2
click at [582, 343] on span "Button" at bounding box center [578, 337] width 26 height 14
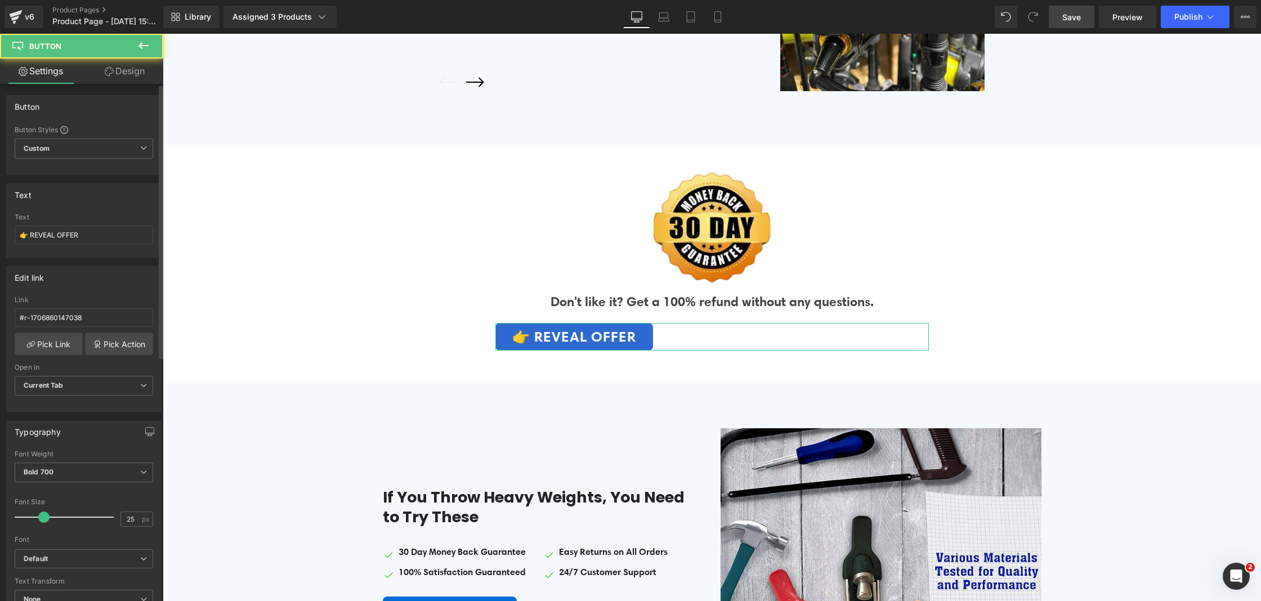
scroll to position [659, 0]
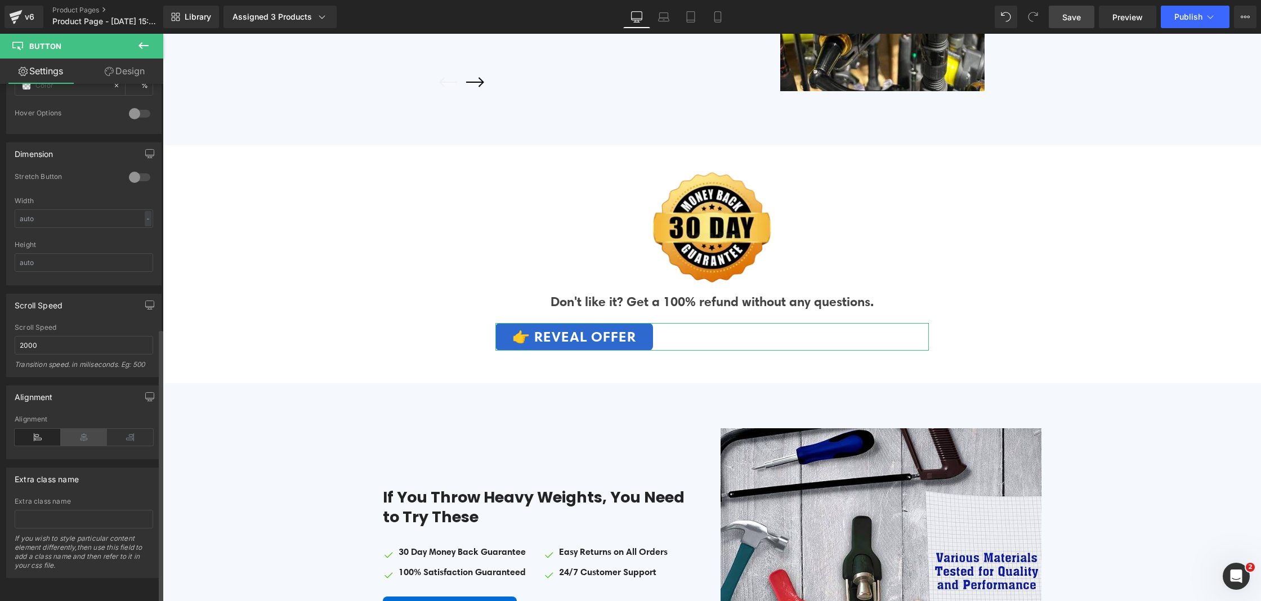
click at [79, 433] on icon at bounding box center [84, 437] width 46 height 17
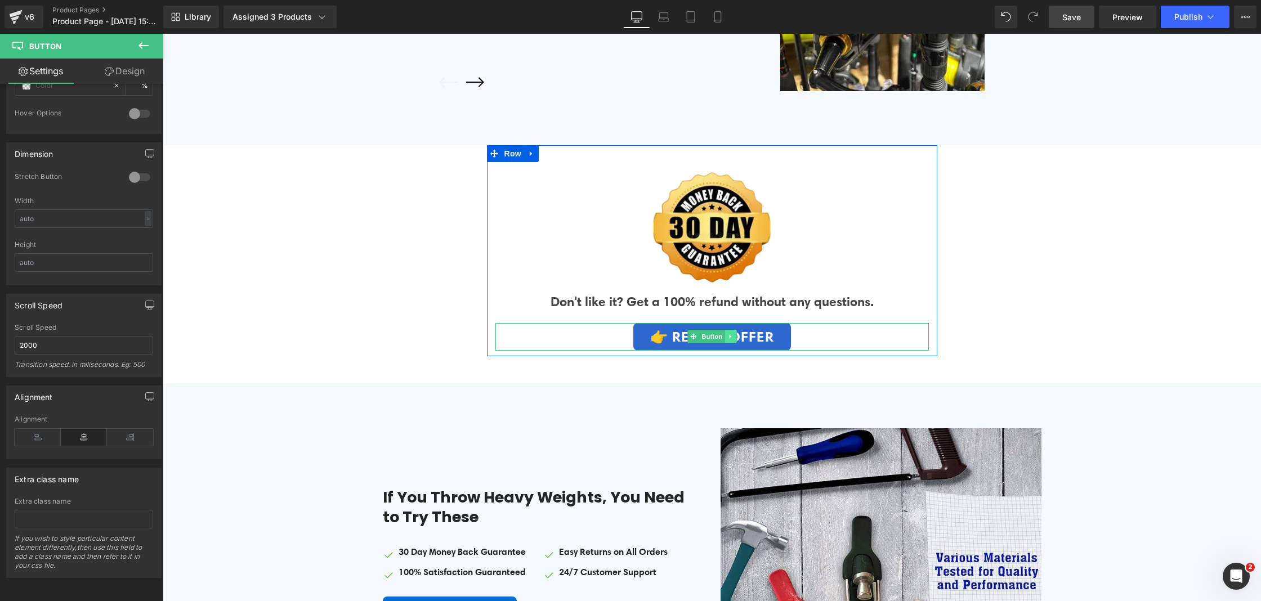
click at [735, 343] on link at bounding box center [731, 337] width 12 height 14
click at [725, 340] on icon at bounding box center [725, 337] width 6 height 6
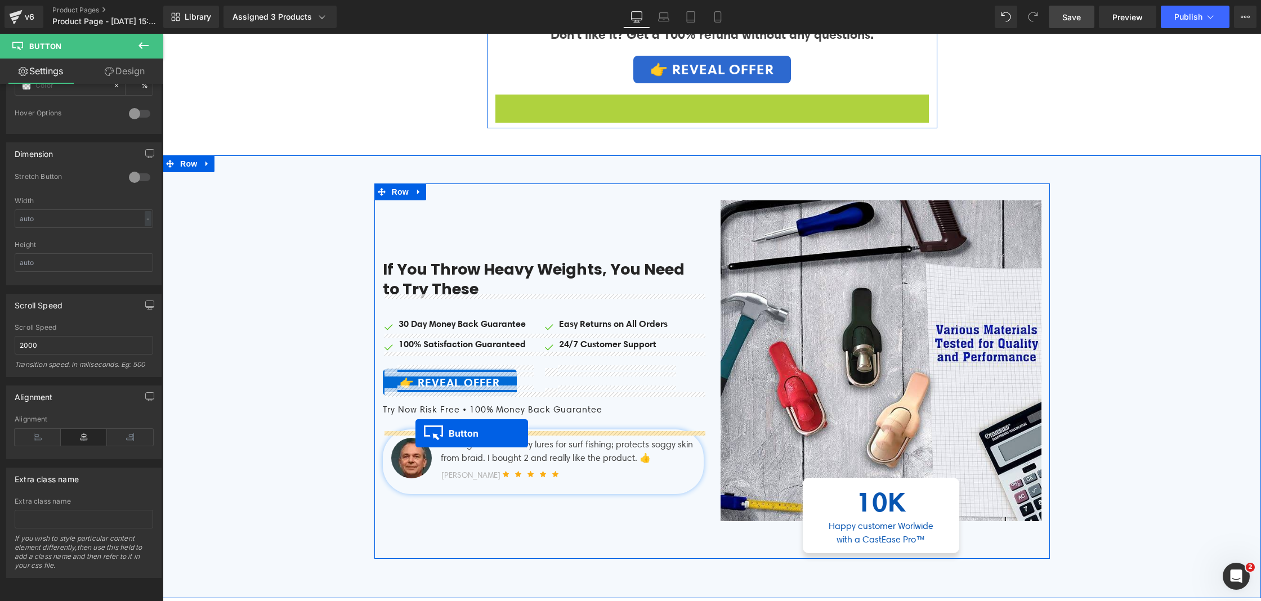
scroll to position [3031, 0]
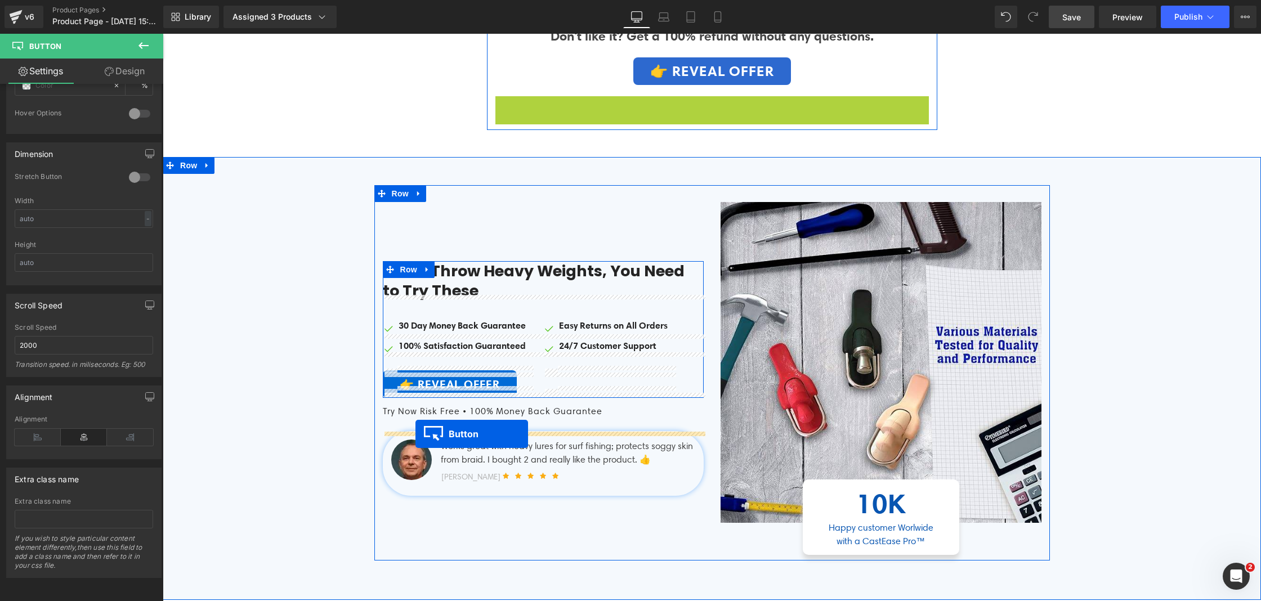
drag, startPoint x: 707, startPoint y: 409, endPoint x: 415, endPoint y: 432, distance: 292.6
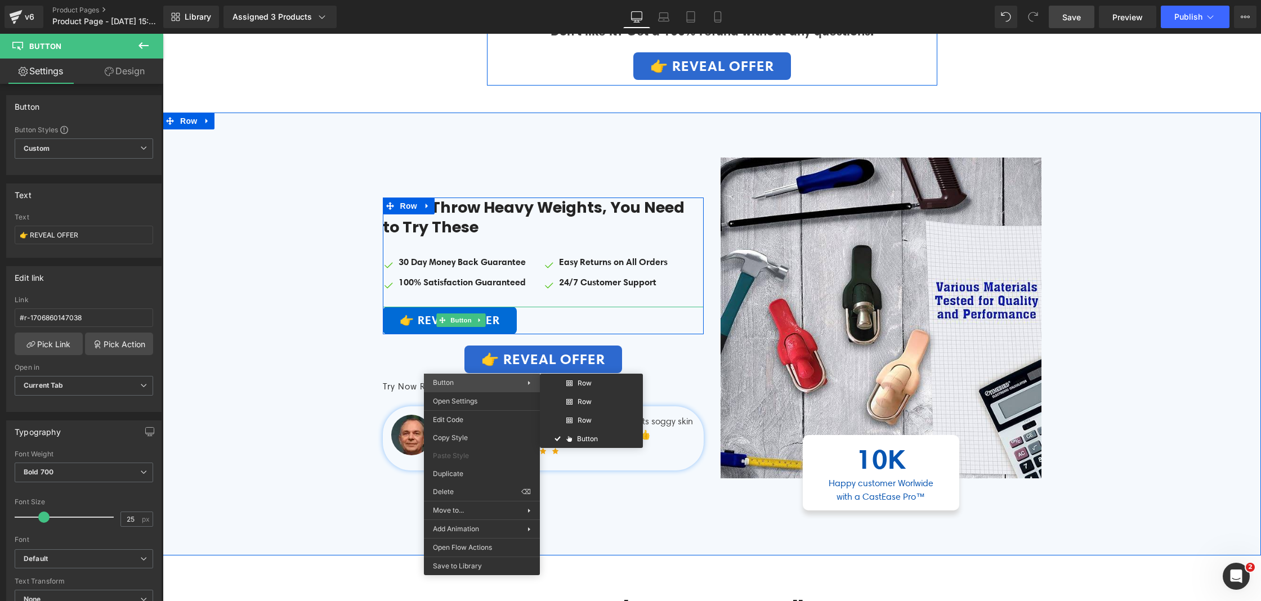
scroll to position [3037, 0]
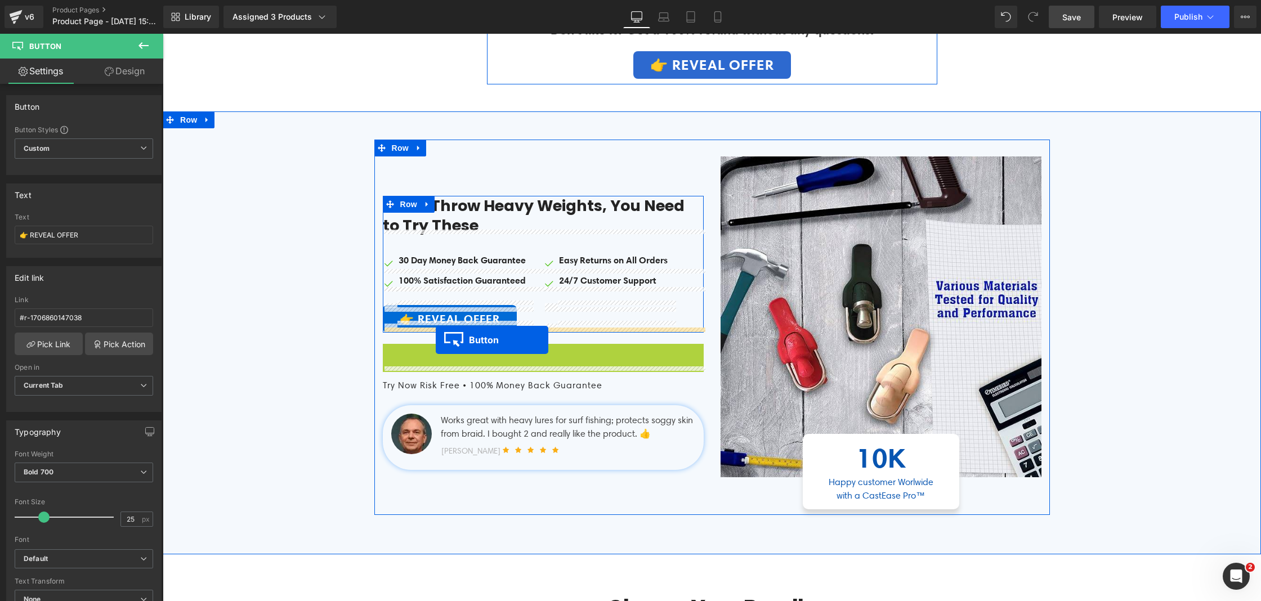
drag, startPoint x: 551, startPoint y: 388, endPoint x: 436, endPoint y: 340, distance: 124.6
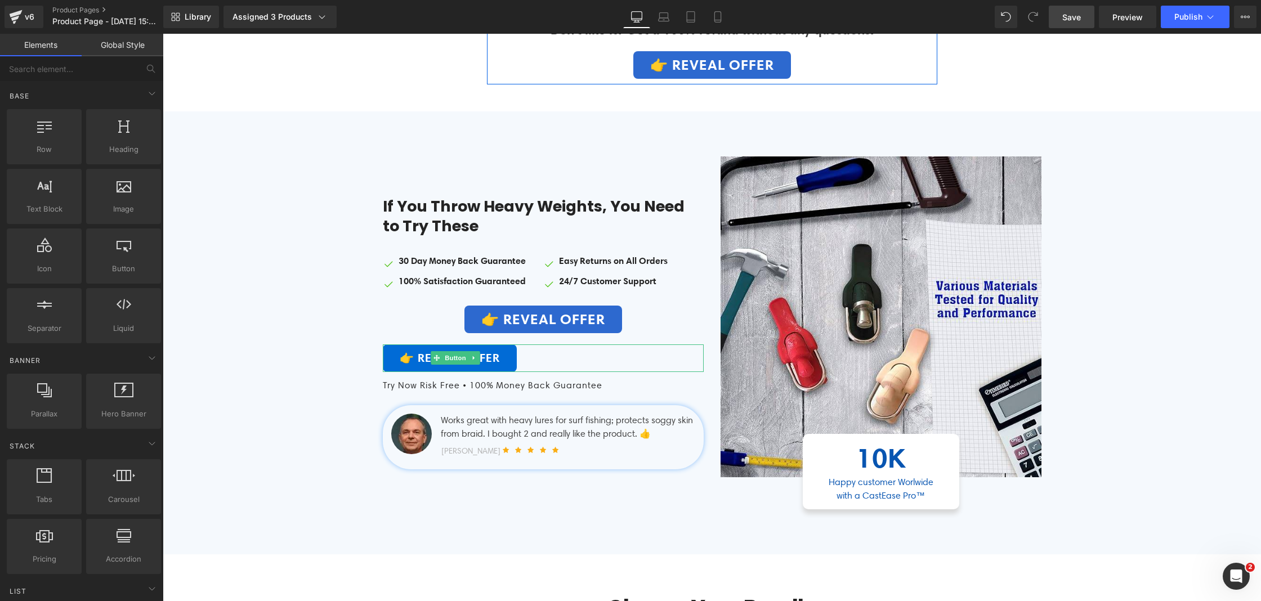
drag, startPoint x: 571, startPoint y: 556, endPoint x: 409, endPoint y: 522, distance: 166.2
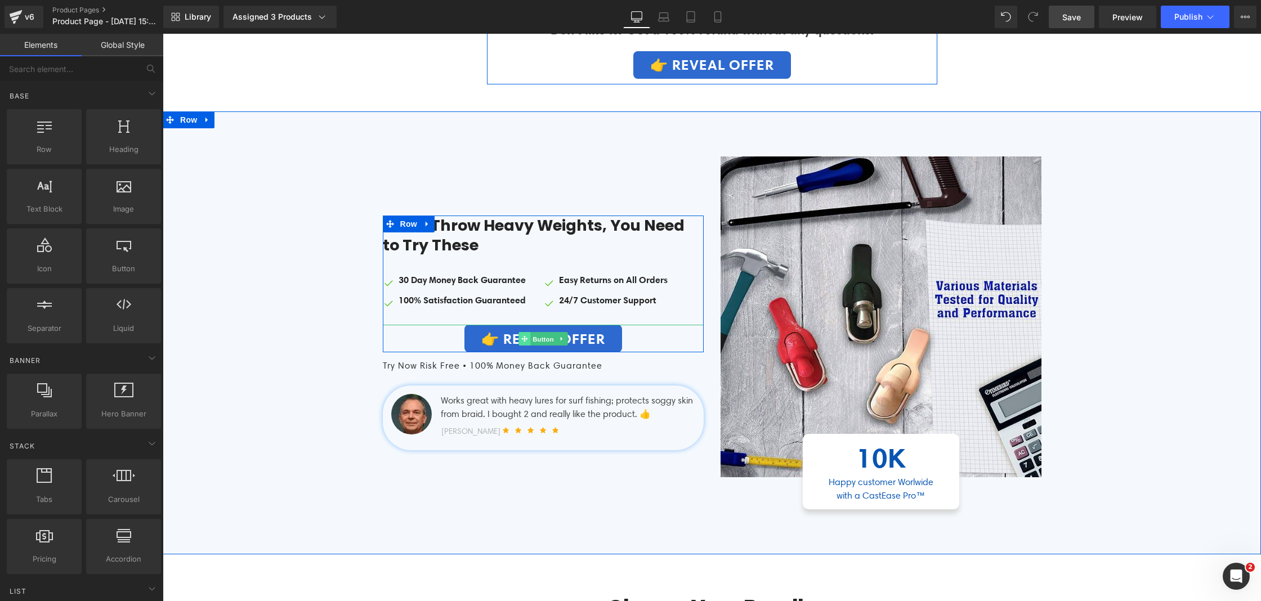
drag, startPoint x: 548, startPoint y: 374, endPoint x: 524, endPoint y: 377, distance: 23.9
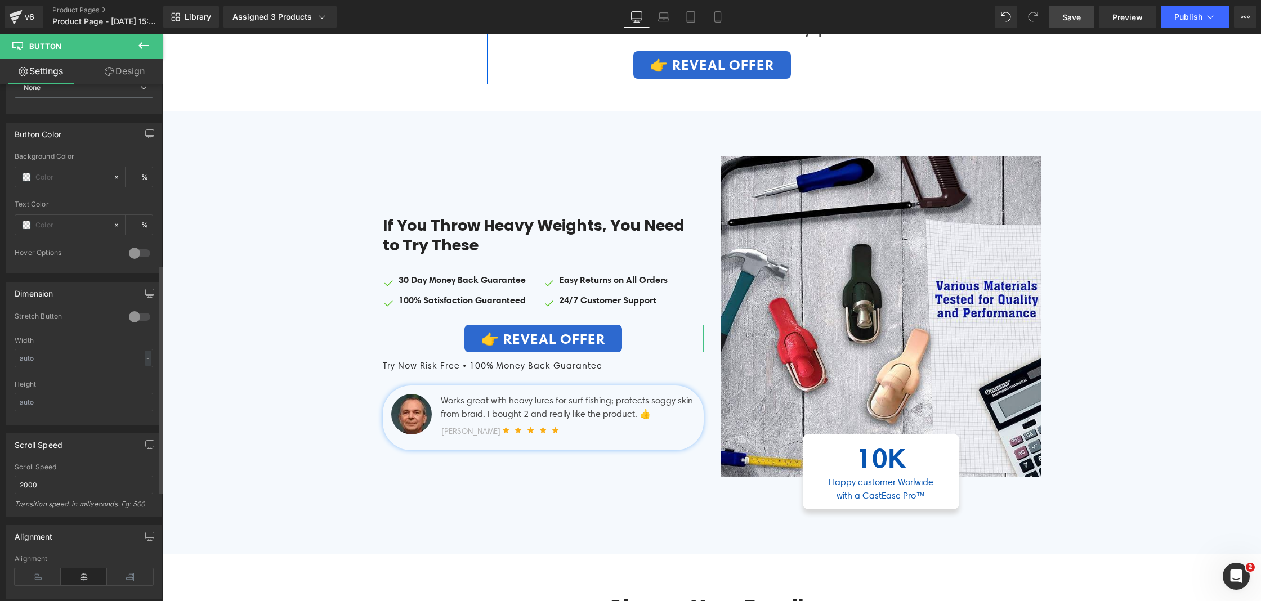
scroll to position [560, 0]
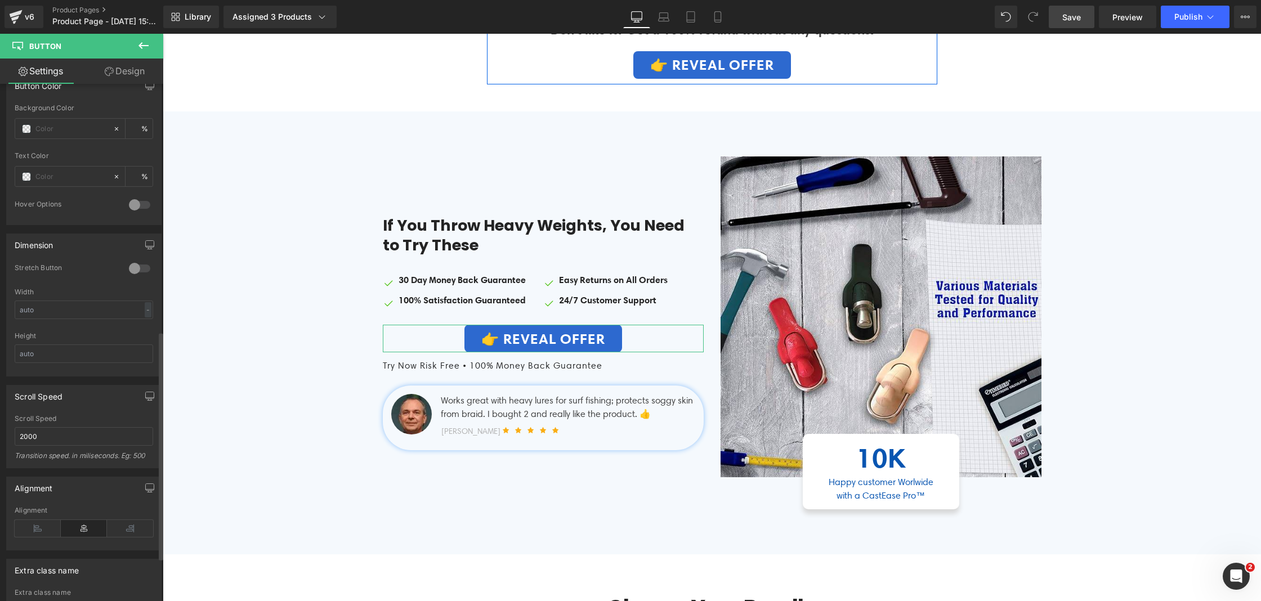
drag, startPoint x: 35, startPoint y: 525, endPoint x: 57, endPoint y: 518, distance: 23.0
click at [34, 525] on icon at bounding box center [38, 528] width 46 height 17
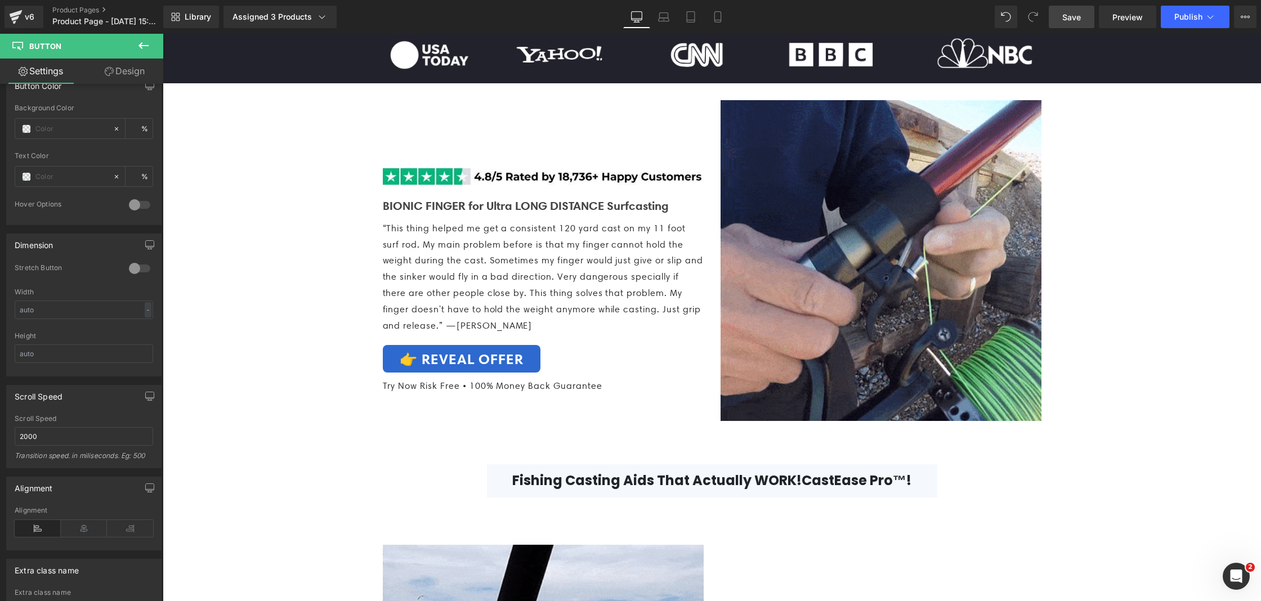
scroll to position [156, 0]
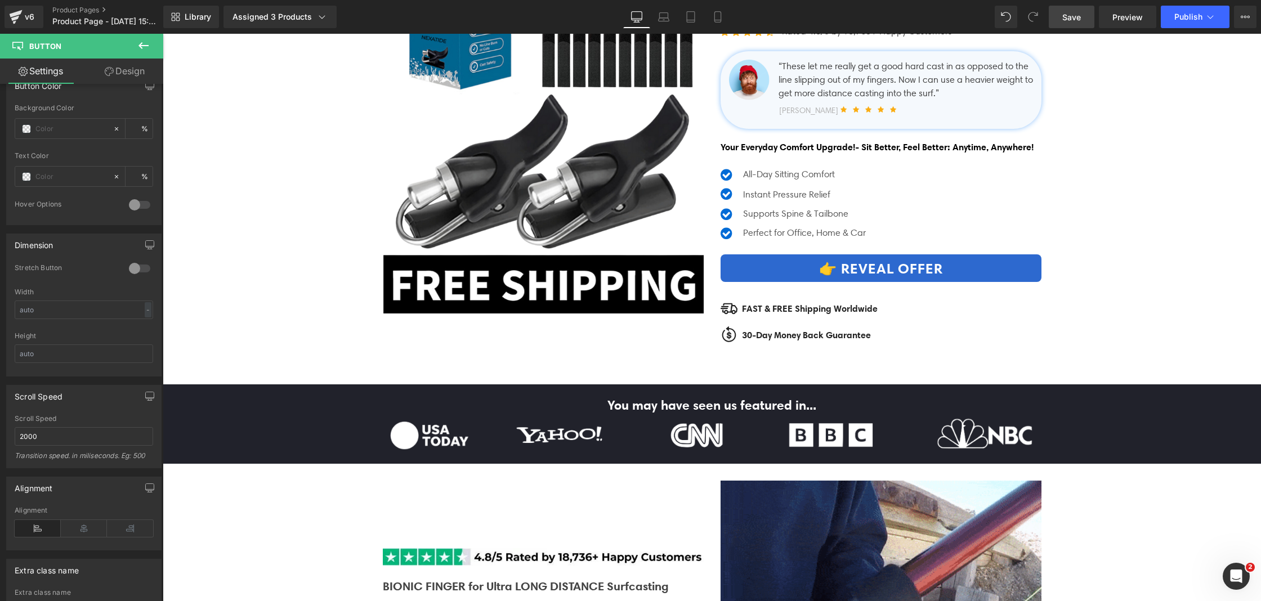
click at [1075, 17] on span "Save" at bounding box center [1071, 17] width 19 height 12
click at [1071, 20] on span "Save" at bounding box center [1071, 17] width 19 height 12
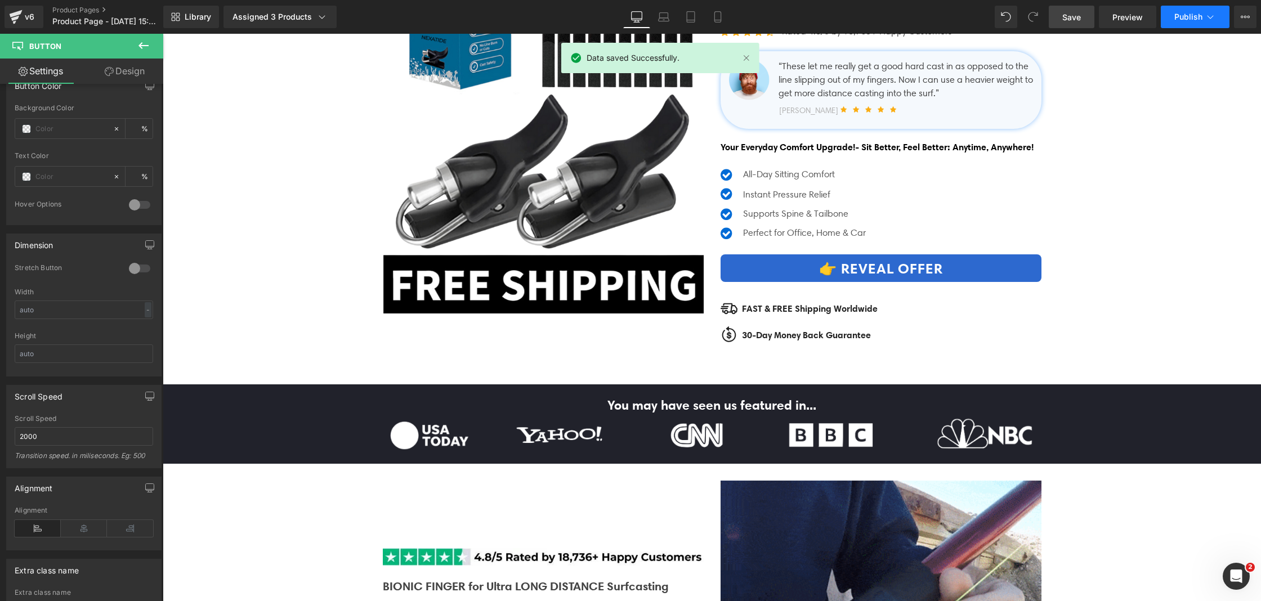
click at [1194, 23] on button "Publish" at bounding box center [1195, 17] width 69 height 23
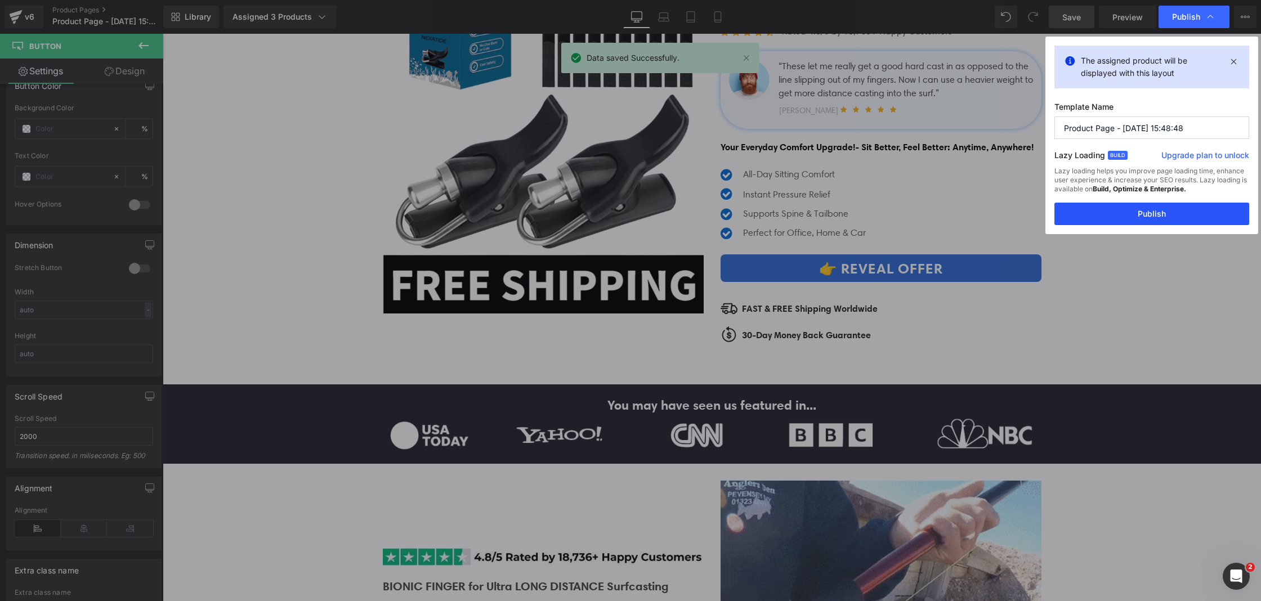
click at [1105, 212] on button "Publish" at bounding box center [1151, 214] width 195 height 23
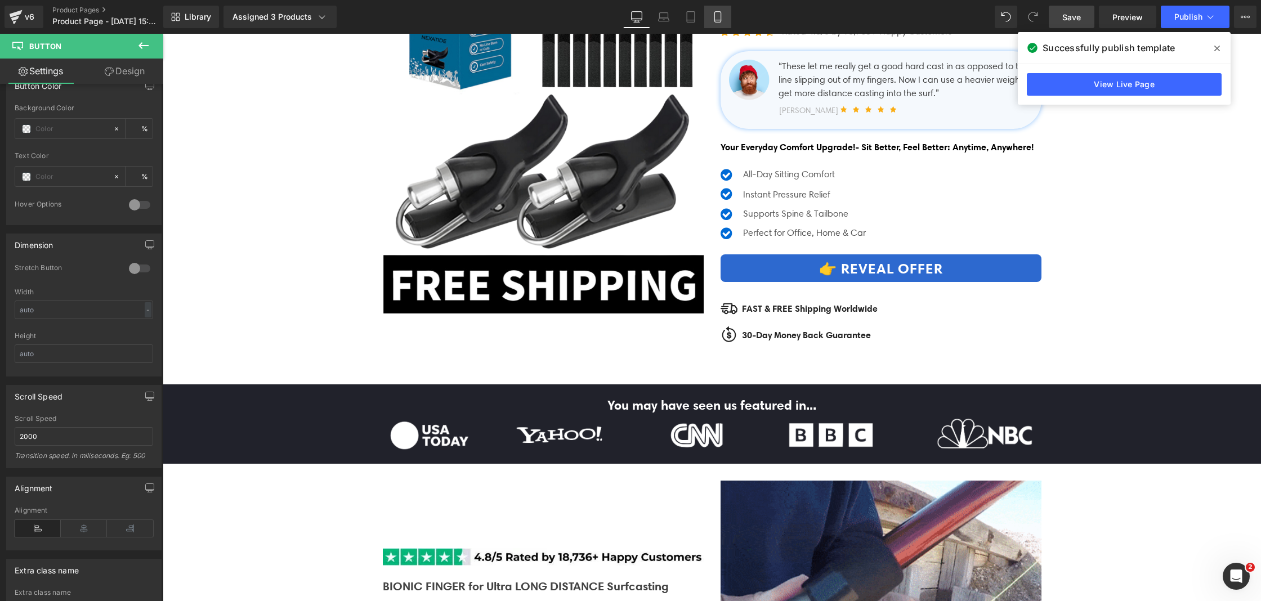
click at [714, 11] on link "Mobile" at bounding box center [717, 17] width 27 height 23
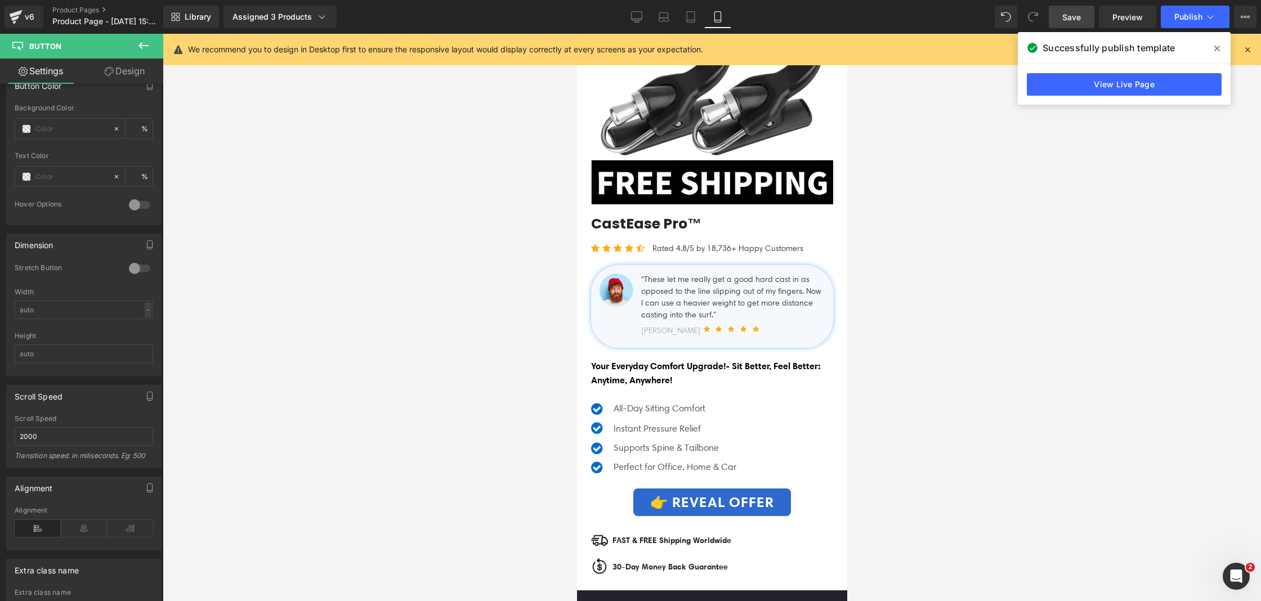
scroll to position [0, 0]
